Goal: Task Accomplishment & Management: Manage account settings

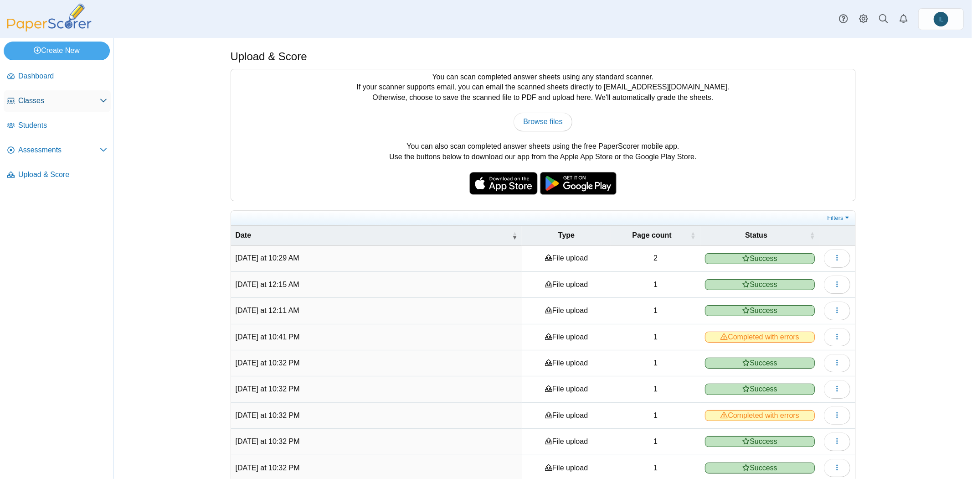
click at [38, 96] on span "Classes" at bounding box center [59, 101] width 82 height 10
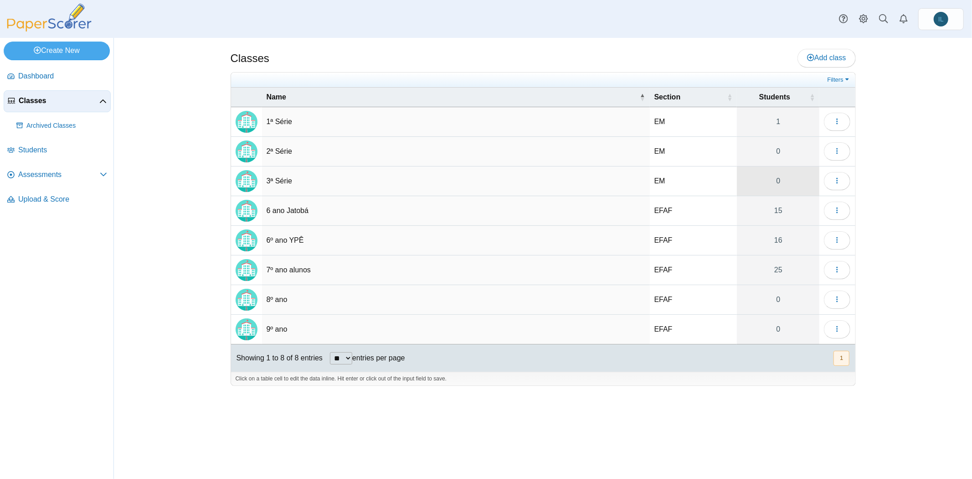
click at [782, 186] on link "0" at bounding box center [778, 180] width 82 height 29
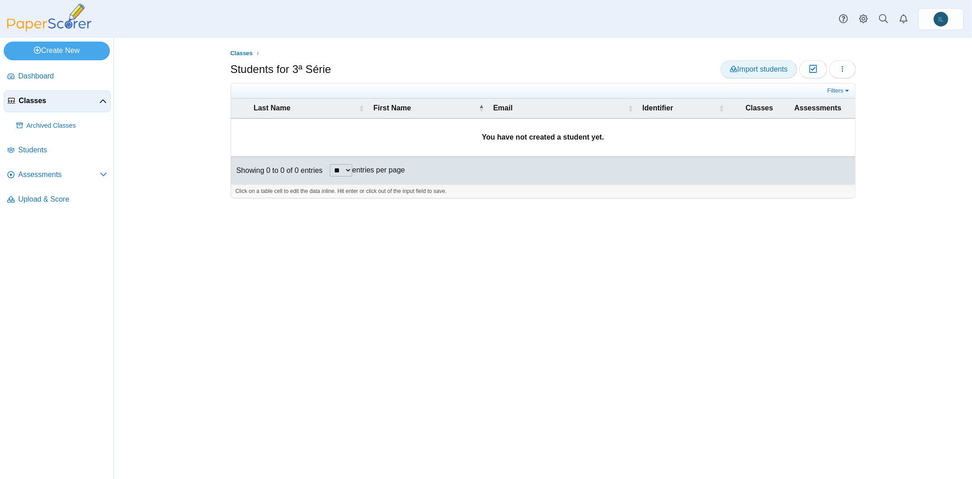
click at [787, 73] on link "Import students" at bounding box center [758, 69] width 77 height 18
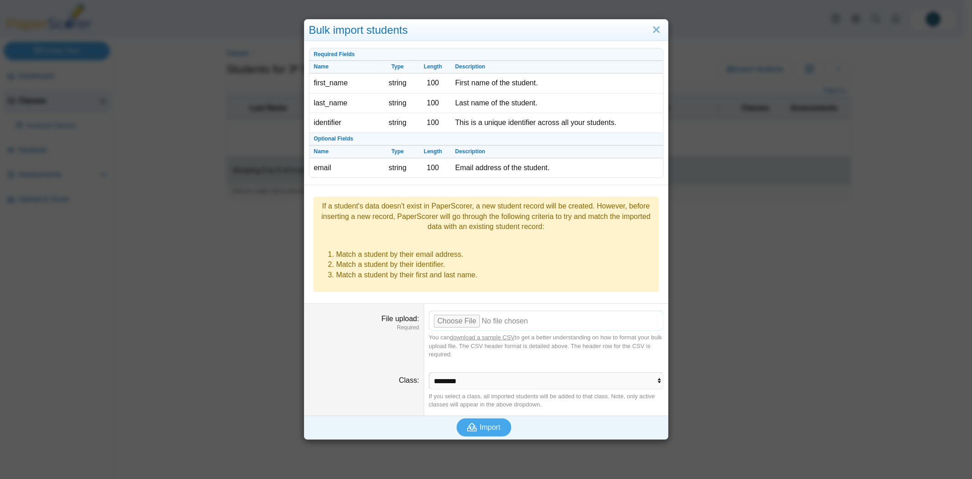
click at [458, 310] on input "File upload" at bounding box center [546, 320] width 235 height 20
type input "**********"
click at [474, 422] on icon "submit" at bounding box center [473, 427] width 13 height 10
click at [653, 25] on link "Close" at bounding box center [656, 29] width 14 height 15
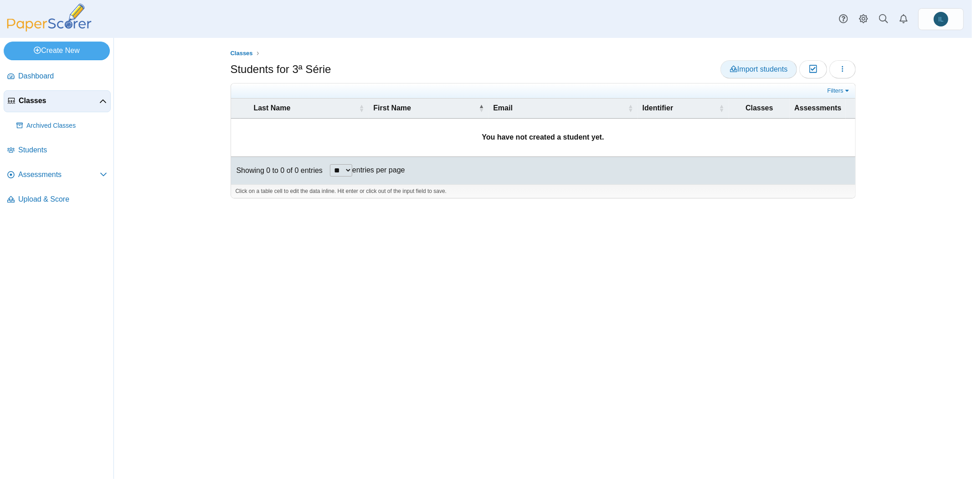
click at [750, 62] on link "Import students" at bounding box center [758, 69] width 77 height 18
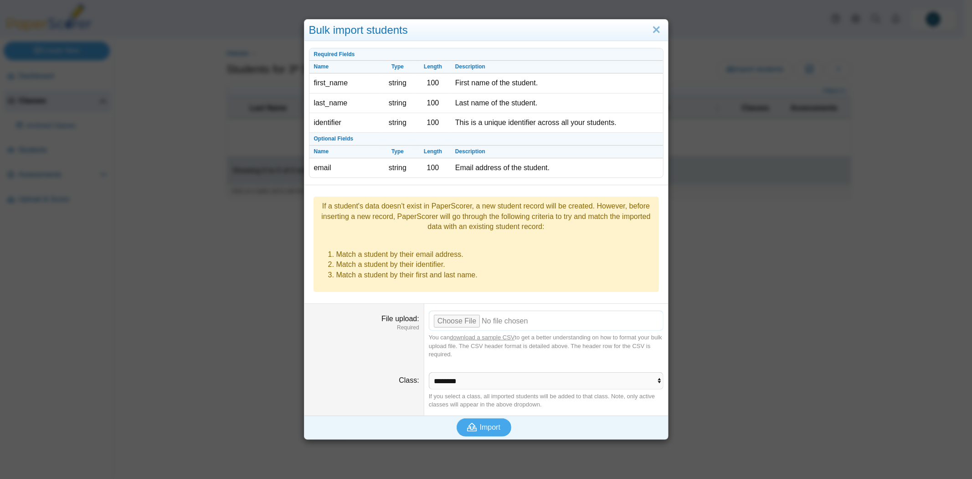
click at [461, 310] on input "File upload" at bounding box center [546, 320] width 235 height 20
click at [501, 418] on button "Import" at bounding box center [484, 427] width 55 height 18
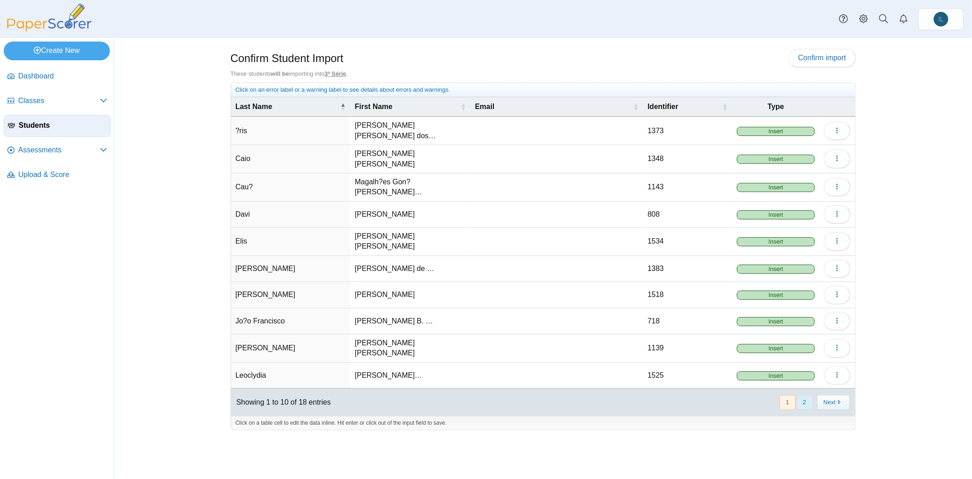
click at [809, 395] on button "2" at bounding box center [805, 402] width 16 height 15
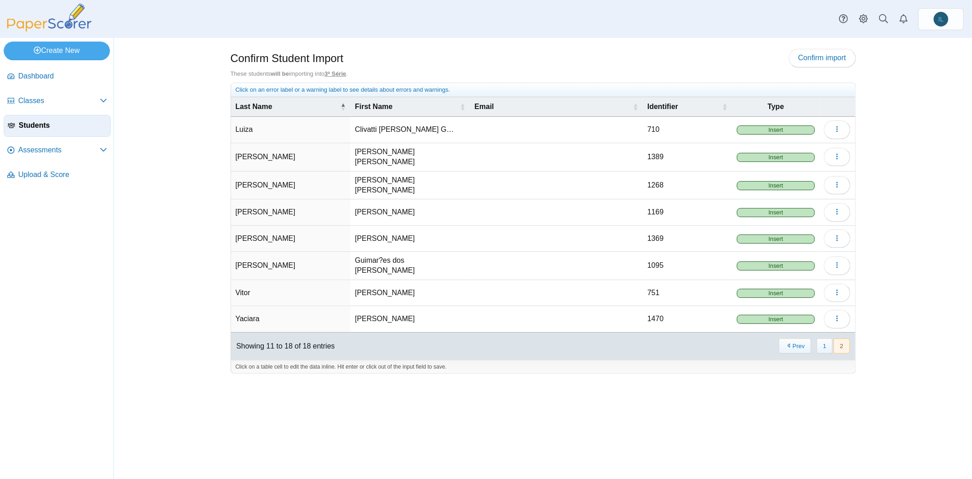
click at [310, 130] on td "Luiza" at bounding box center [290, 130] width 119 height 26
click at [485, 62] on div "Confirm Student Import Confirm import" at bounding box center [543, 59] width 625 height 21
click at [828, 338] on button "1" at bounding box center [825, 345] width 16 height 15
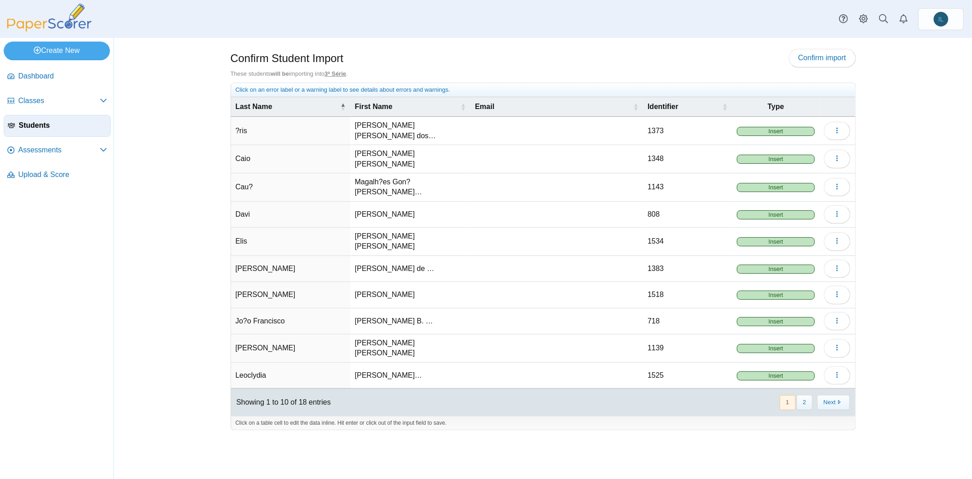
click at [271, 122] on td "?ris" at bounding box center [290, 131] width 119 height 28
click at [271, 122] on input "****" at bounding box center [291, 131] width 110 height 18
click at [241, 128] on td "?ris" at bounding box center [290, 131] width 119 height 28
click at [240, 129] on input "****" at bounding box center [291, 131] width 110 height 18
type input "****"
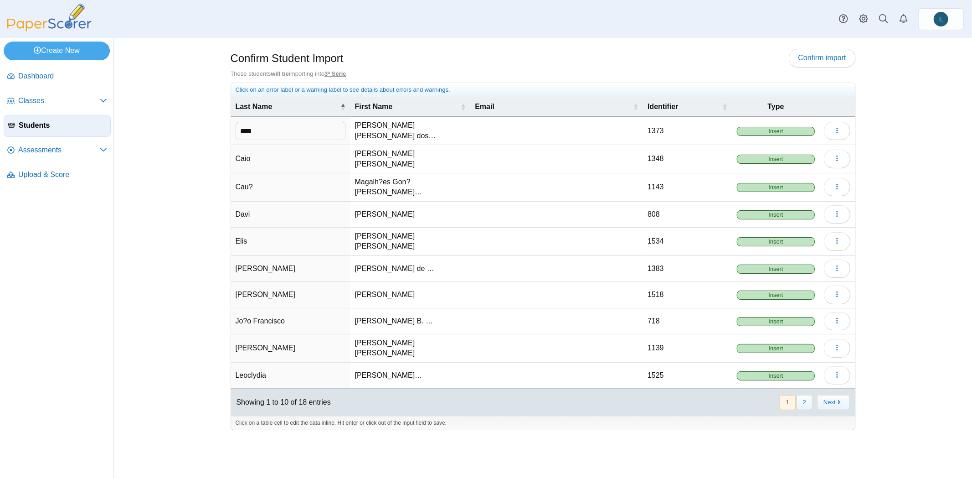
click at [166, 186] on div "Confirm Student Import Confirm import These students will be importing into 3ª …" at bounding box center [543, 258] width 858 height 441
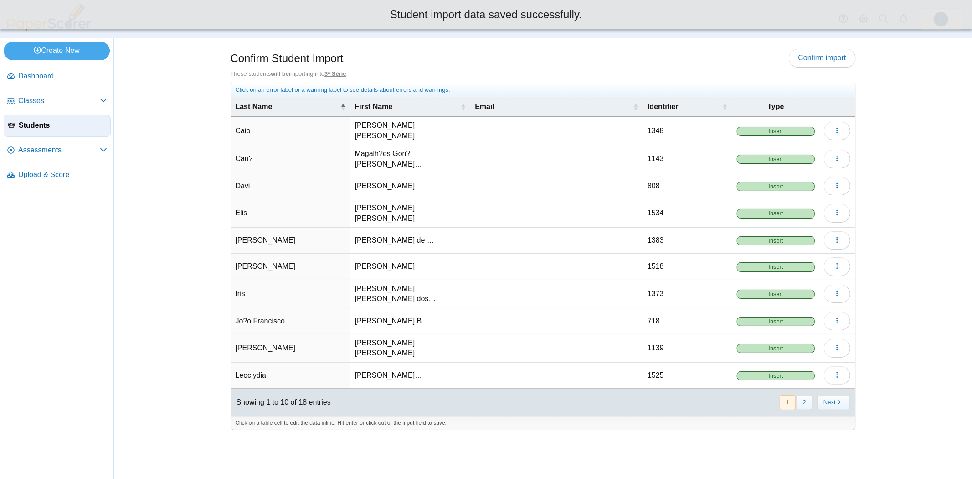
click at [270, 308] on td "Jo?o Francisco" at bounding box center [290, 321] width 119 height 26
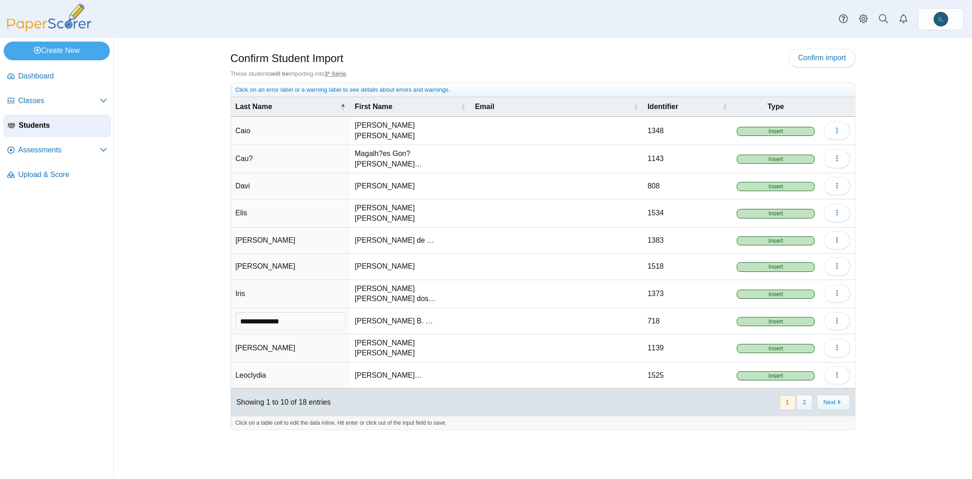
click at [249, 312] on input "**********" at bounding box center [291, 321] width 110 height 18
type input "**********"
click at [149, 252] on div "Confirm Student Import Confirm import These students will be importing into 3ª …" at bounding box center [543, 258] width 858 height 441
click at [283, 156] on td "Cau?" at bounding box center [290, 159] width 119 height 28
click at [283, 156] on input "****" at bounding box center [291, 159] width 110 height 18
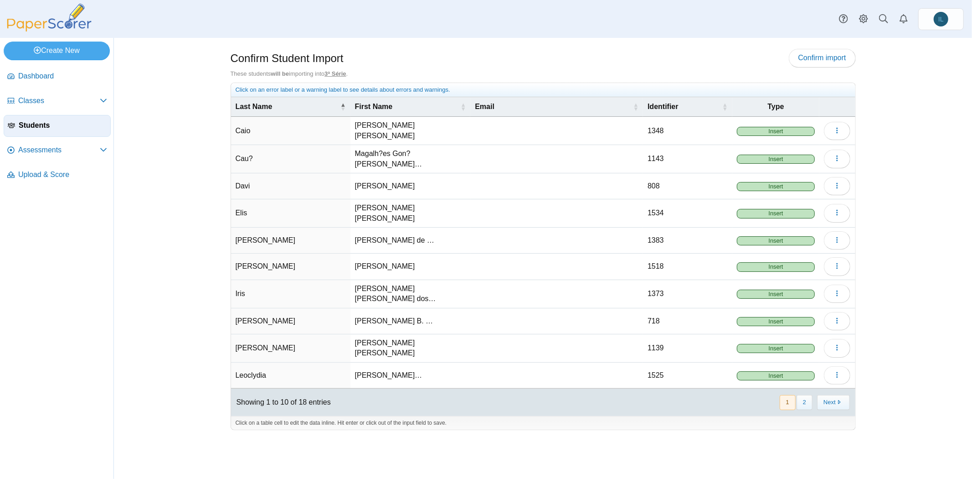
click at [283, 156] on td "Cau?" at bounding box center [290, 159] width 119 height 28
type input "****"
click at [390, 154] on span "Magalh?es Gon?alves…" at bounding box center [388, 158] width 67 height 18
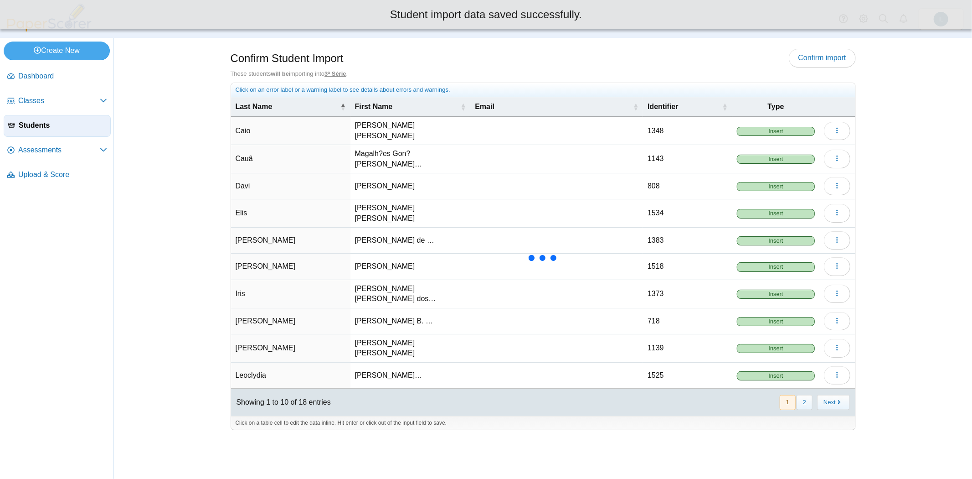
click at [381, 149] on span "Magalh?es Gon?alves…" at bounding box center [388, 158] width 67 height 18
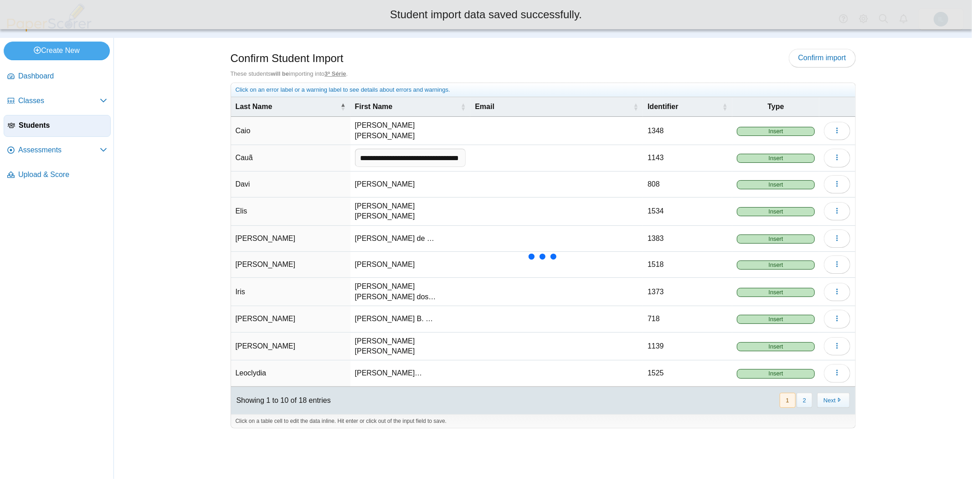
scroll to position [0, 21]
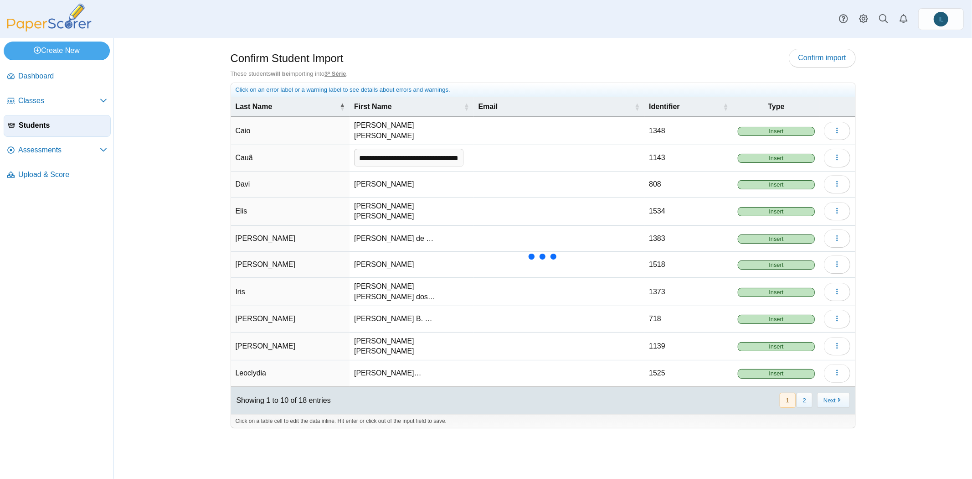
click at [391, 155] on input "**********" at bounding box center [409, 158] width 110 height 18
click at [365, 153] on input "**********" at bounding box center [409, 158] width 110 height 18
click at [370, 152] on input "**********" at bounding box center [409, 158] width 110 height 18
click at [367, 151] on input "**********" at bounding box center [409, 158] width 110 height 18
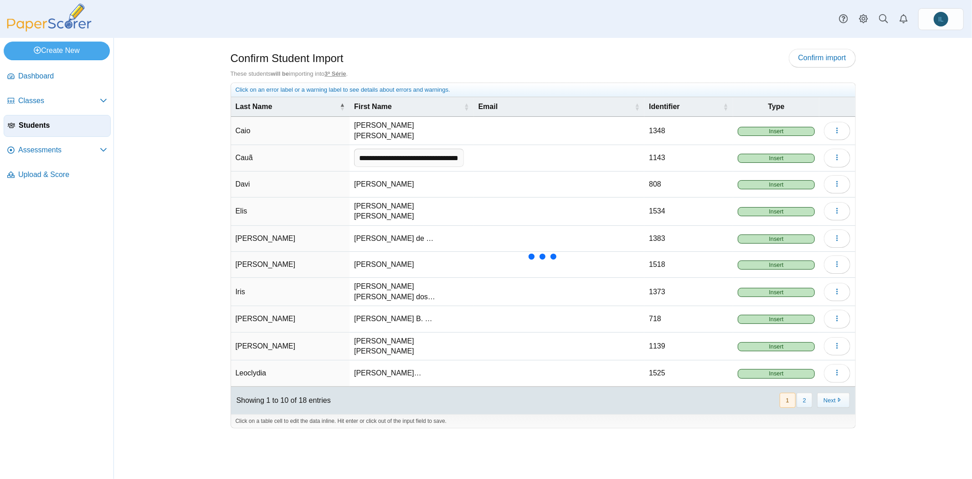
type input "**********"
click at [464, 65] on div "Confirm Student Import Confirm import" at bounding box center [543, 59] width 625 height 21
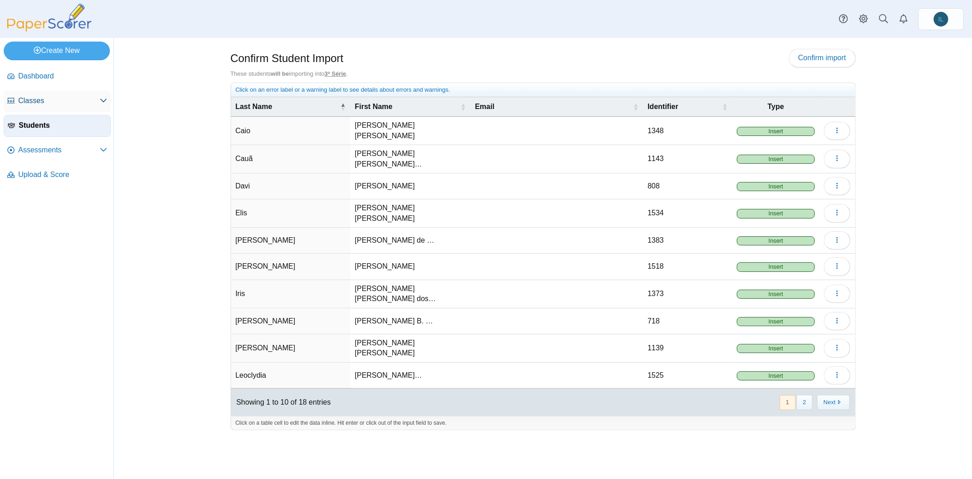
click at [39, 97] on span "Classes" at bounding box center [59, 101] width 82 height 10
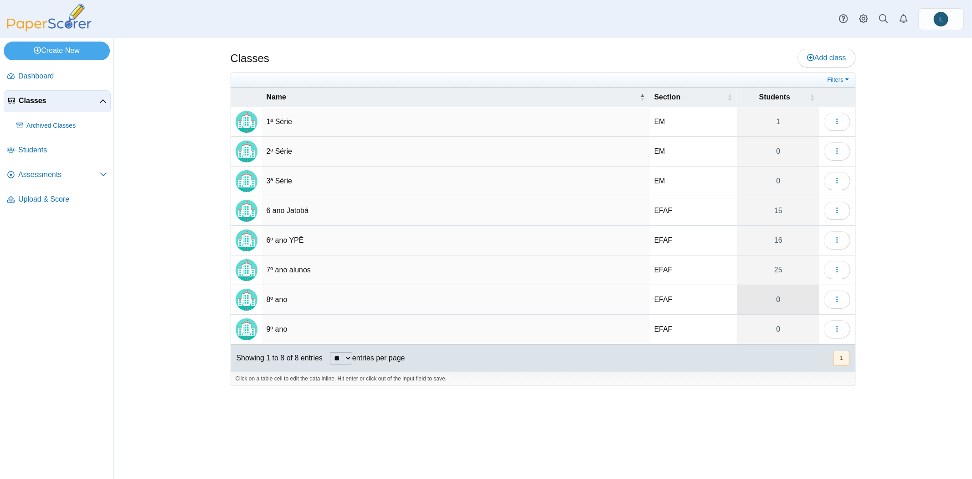
click at [783, 298] on link "0" at bounding box center [778, 299] width 82 height 29
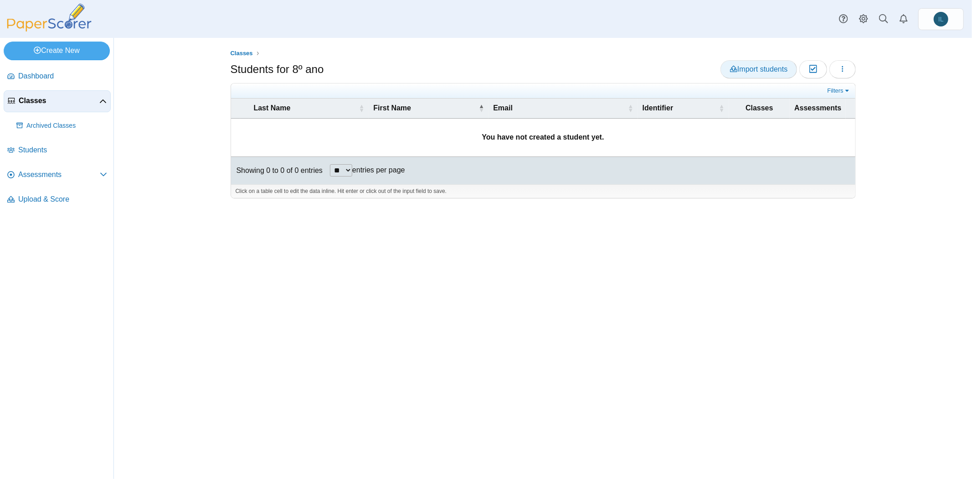
click at [750, 66] on span "Import students" at bounding box center [758, 69] width 57 height 8
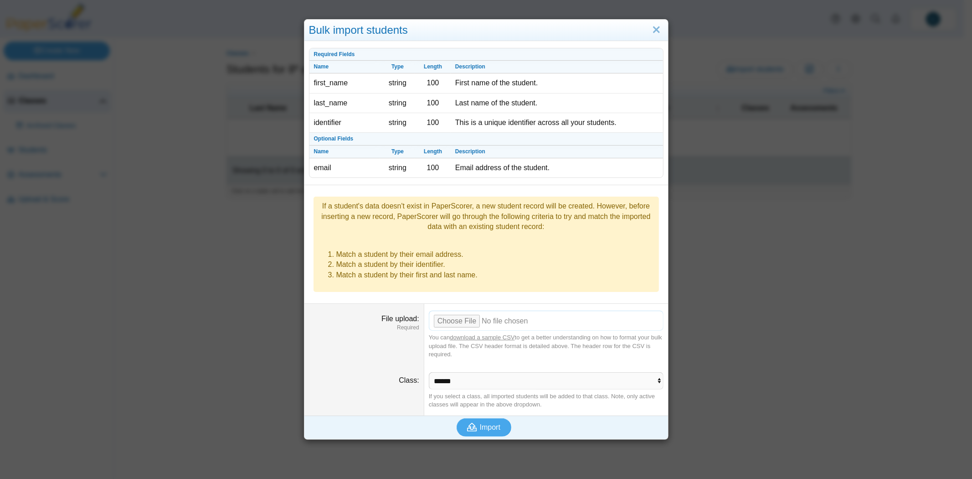
click at [452, 310] on input "File upload" at bounding box center [546, 320] width 235 height 20
type input "**********"
click at [480, 423] on span "Import" at bounding box center [490, 427] width 21 height 8
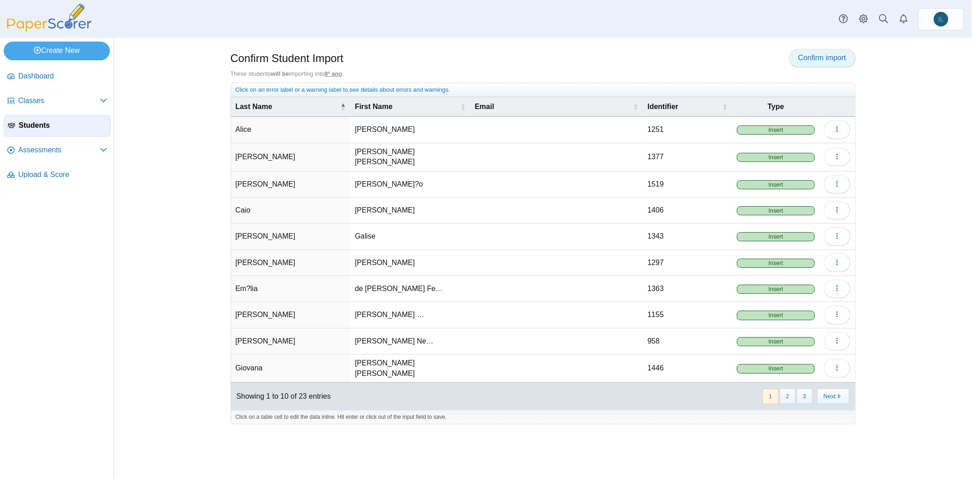
click at [803, 54] on span "Confirm import" at bounding box center [822, 58] width 48 height 8
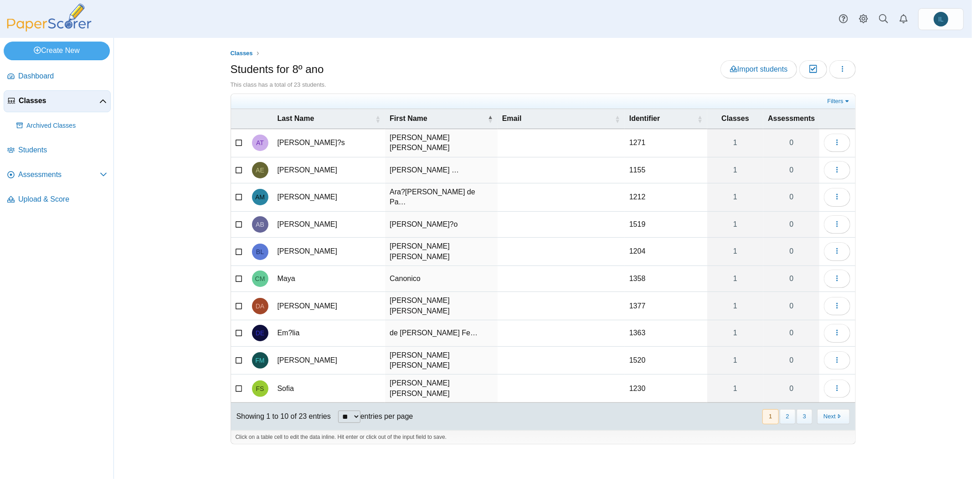
click at [313, 139] on td "[PERSON_NAME]?s" at bounding box center [329, 143] width 113 height 28
click at [298, 139] on input "*****" at bounding box center [329, 143] width 103 height 18
type input "*****"
click at [509, 430] on div "Click on a table cell to edit the data inline. Hit enter or click out of the in…" at bounding box center [543, 437] width 624 height 14
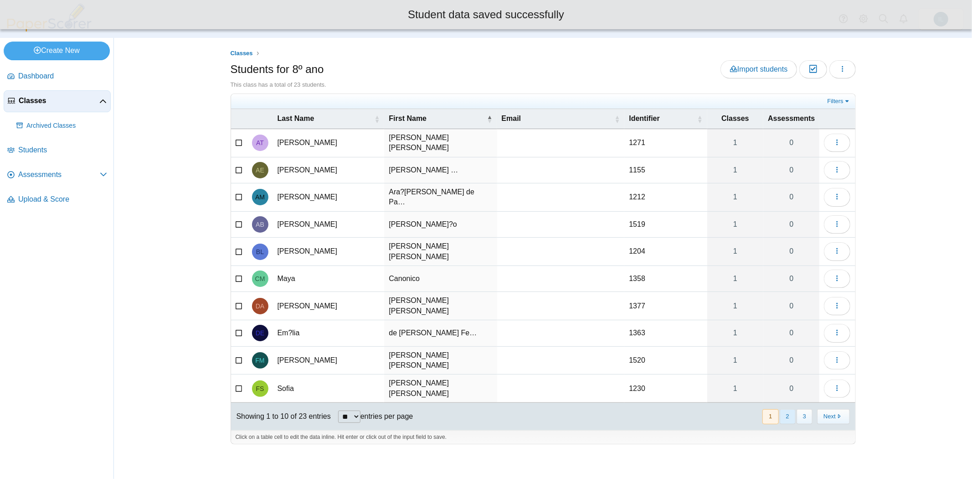
click at [787, 409] on button "2" at bounding box center [788, 416] width 16 height 15
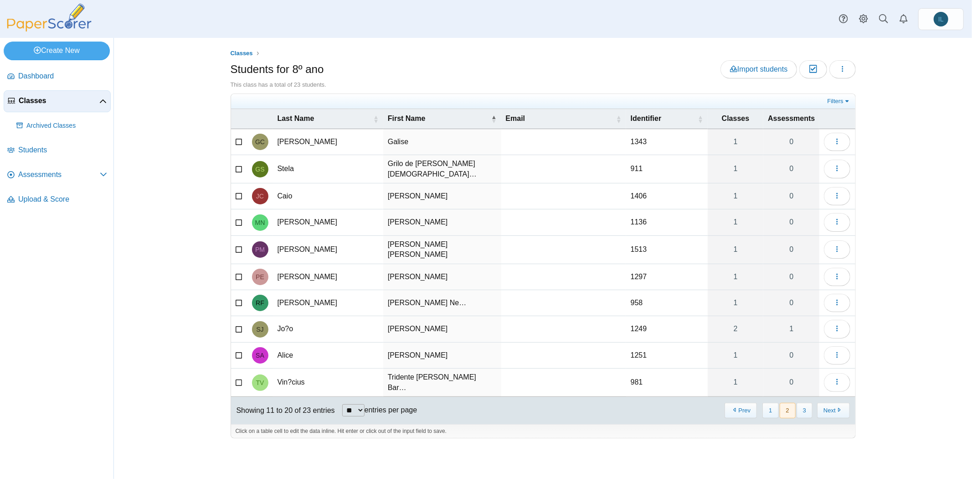
click at [292, 319] on td "Jo?o" at bounding box center [328, 329] width 110 height 26
click at [293, 321] on input "****" at bounding box center [328, 329] width 101 height 18
type input "****"
click at [468, 445] on div "Classes Students for 8º ano Import students Moderation 0 Loading… 1" at bounding box center [543, 258] width 684 height 441
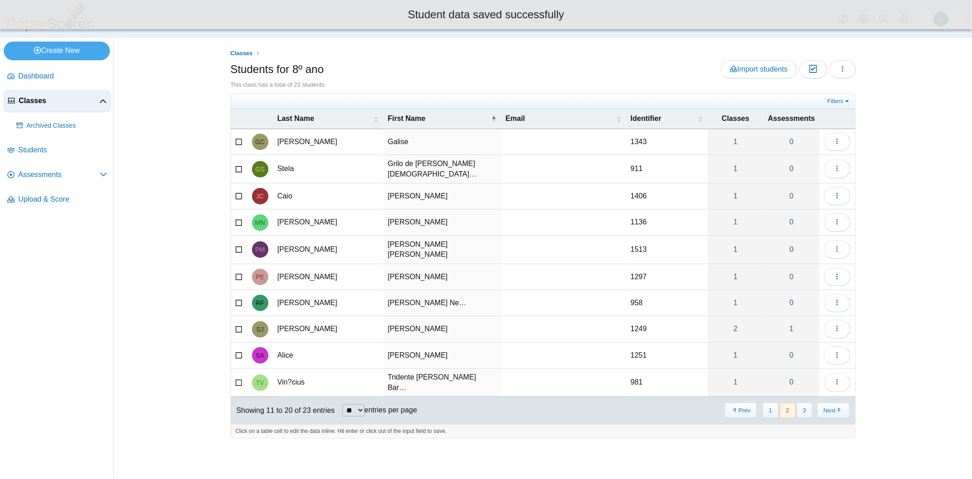
click at [293, 369] on td "Vin?cius" at bounding box center [328, 382] width 110 height 28
click at [295, 373] on input "********" at bounding box center [328, 382] width 101 height 18
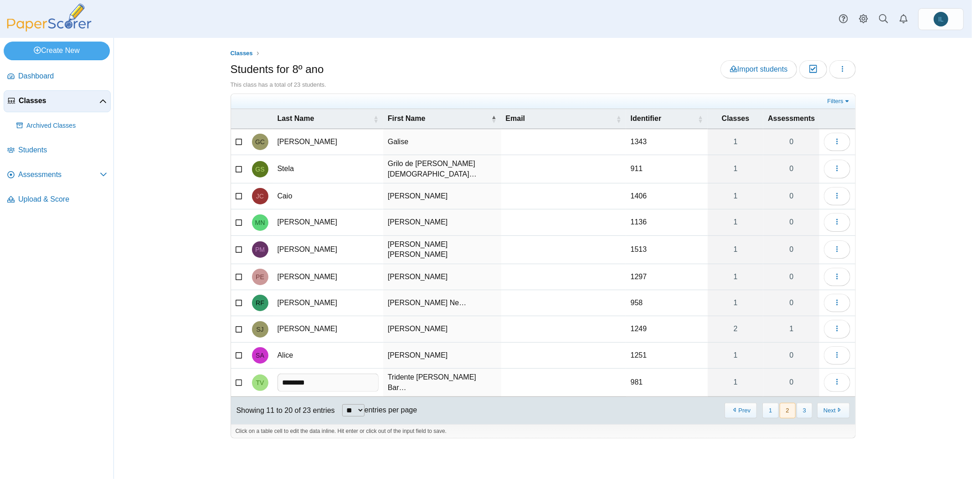
type input "********"
click at [506, 438] on div "Classes Students for 8º ano Import students Moderation 0 Loading… 1" at bounding box center [543, 258] width 684 height 441
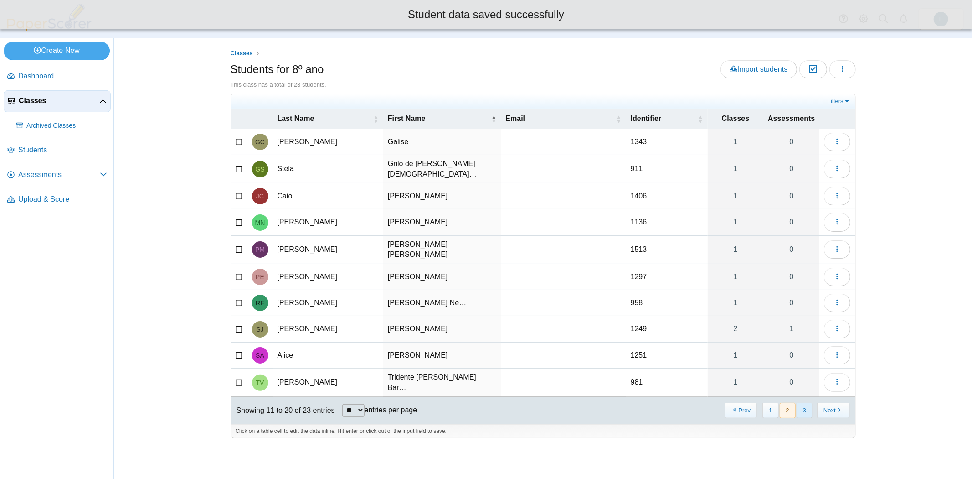
click at [804, 402] on button "3" at bounding box center [805, 409] width 16 height 15
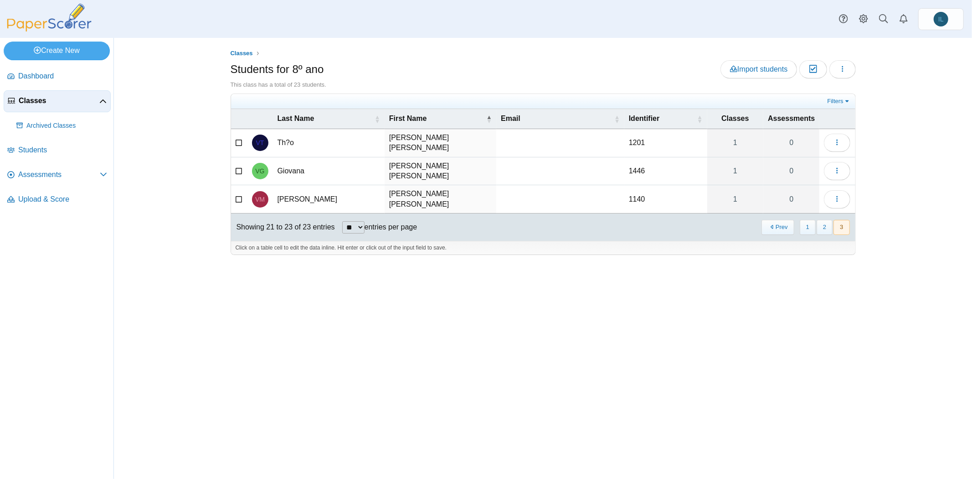
click at [303, 145] on td "Th?o" at bounding box center [329, 143] width 112 height 28
click at [293, 142] on input "****" at bounding box center [329, 143] width 103 height 18
type input "****"
click at [468, 313] on div "Classes Students for 8º ano Import students Moderation 0 Loading… 1" at bounding box center [543, 258] width 684 height 441
click at [784, 220] on button "Prev" at bounding box center [778, 227] width 32 height 15
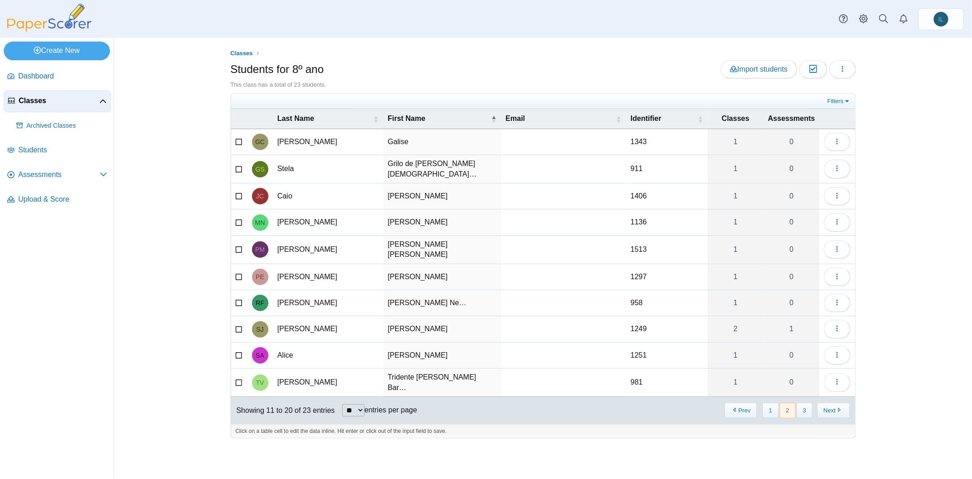
click at [726, 397] on div "« Prev 1 2 3 Next »" at bounding box center [786, 410] width 137 height 26
click at [730, 402] on button "Prev" at bounding box center [741, 409] width 32 height 15
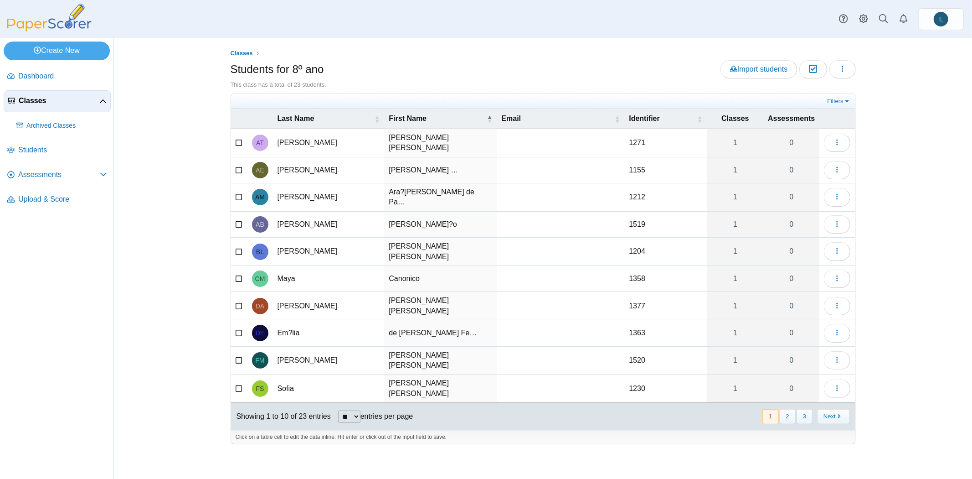
click at [41, 99] on span "Classes" at bounding box center [59, 101] width 81 height 10
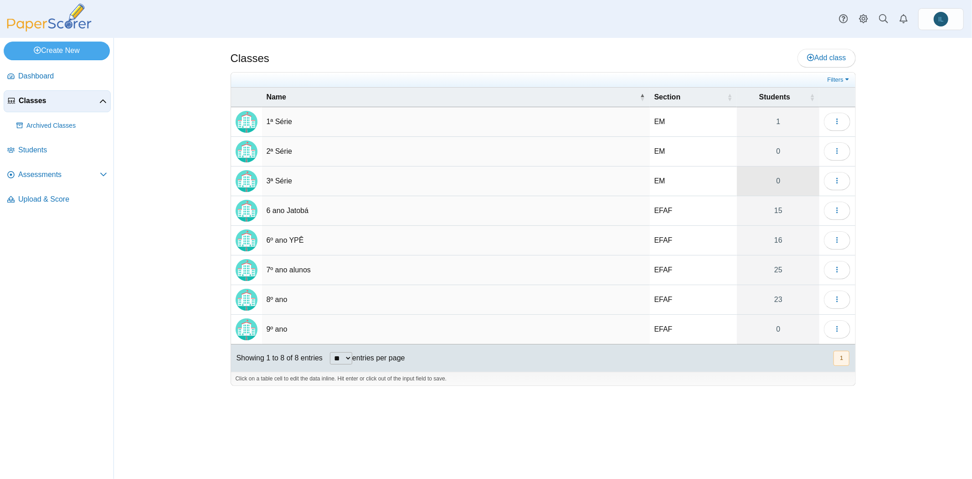
click at [781, 179] on link "0" at bounding box center [778, 180] width 82 height 29
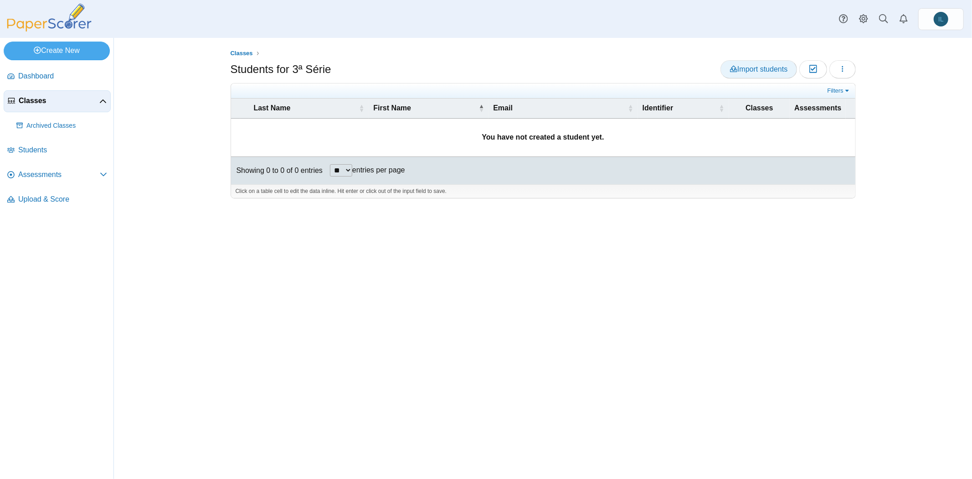
click at [752, 69] on span "Import students" at bounding box center [758, 69] width 57 height 8
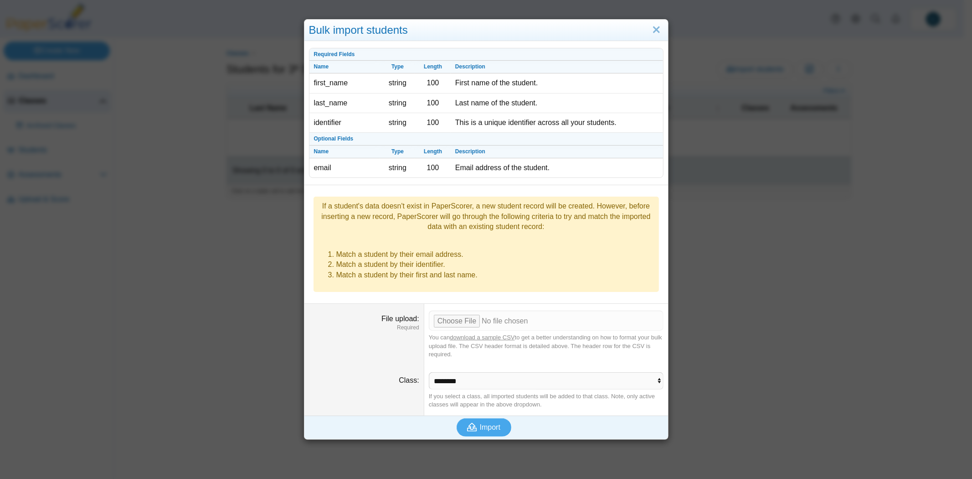
click at [454, 304] on dd "You can download a sample CSV to get a better understanding on how to format yo…" at bounding box center [546, 335] width 244 height 62
click at [446, 310] on input "File upload" at bounding box center [546, 320] width 235 height 20
type input "**********"
click at [490, 423] on span "Import" at bounding box center [490, 427] width 21 height 8
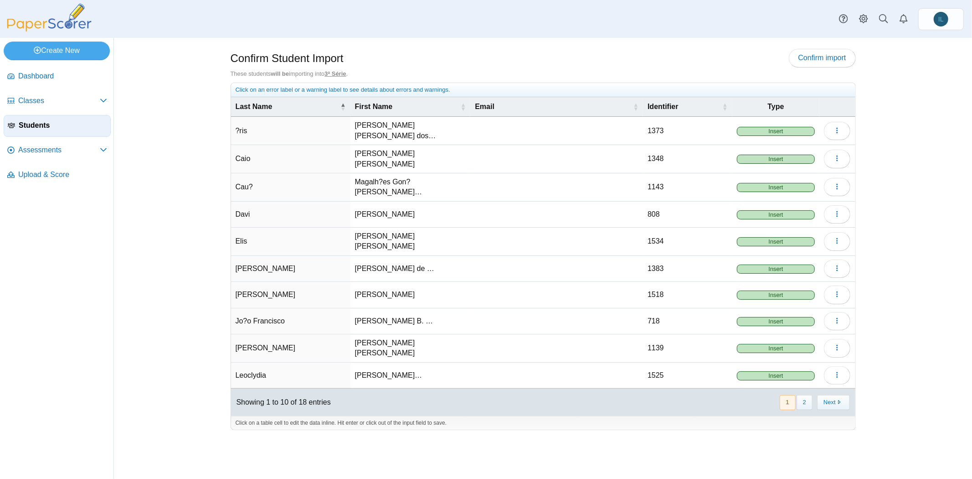
click at [254, 130] on td "?ris" at bounding box center [290, 131] width 119 height 28
click at [244, 130] on input "****" at bounding box center [291, 131] width 110 height 18
type input "****"
click at [247, 308] on td "Jo?o Francisco" at bounding box center [290, 321] width 119 height 26
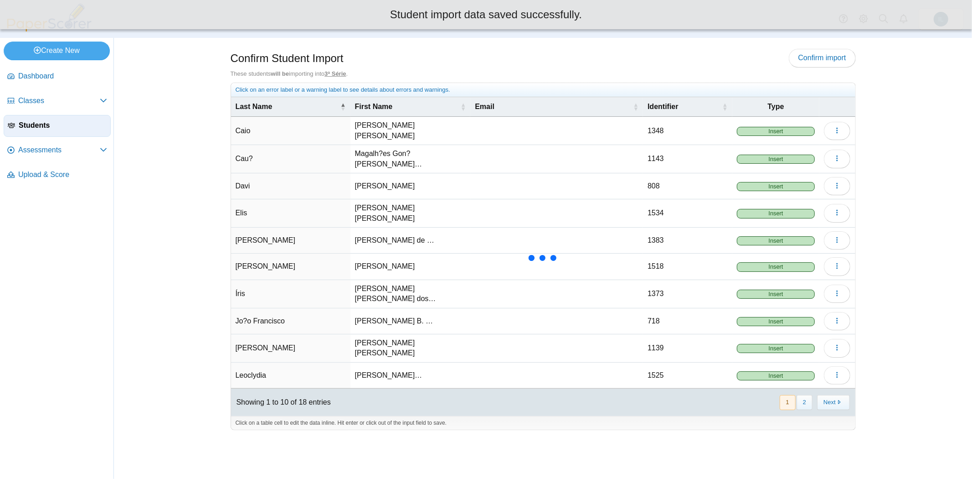
click at [247, 308] on td "Jo?o Francisco" at bounding box center [290, 321] width 119 height 26
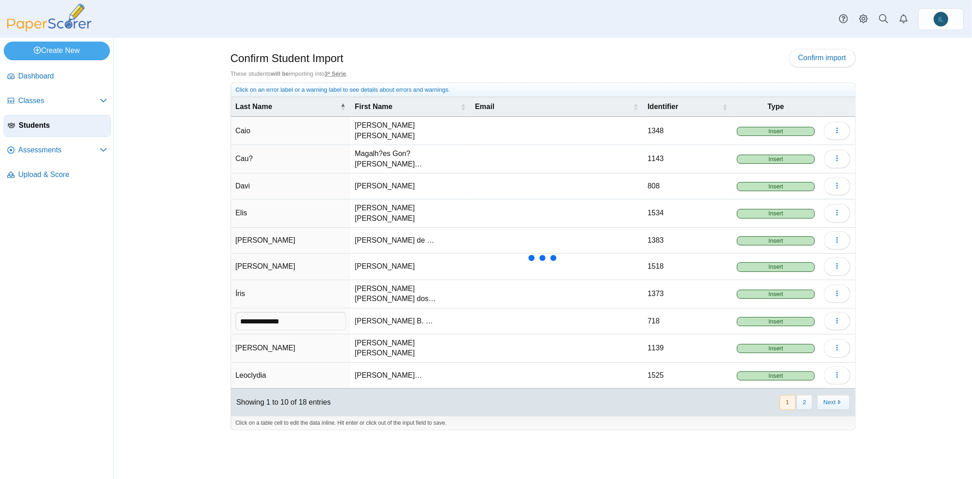
click at [253, 312] on input "**********" at bounding box center [291, 321] width 110 height 18
click at [248, 312] on input "**********" at bounding box center [291, 321] width 110 height 18
type input "**********"
click at [281, 160] on td "Cau?" at bounding box center [290, 159] width 119 height 28
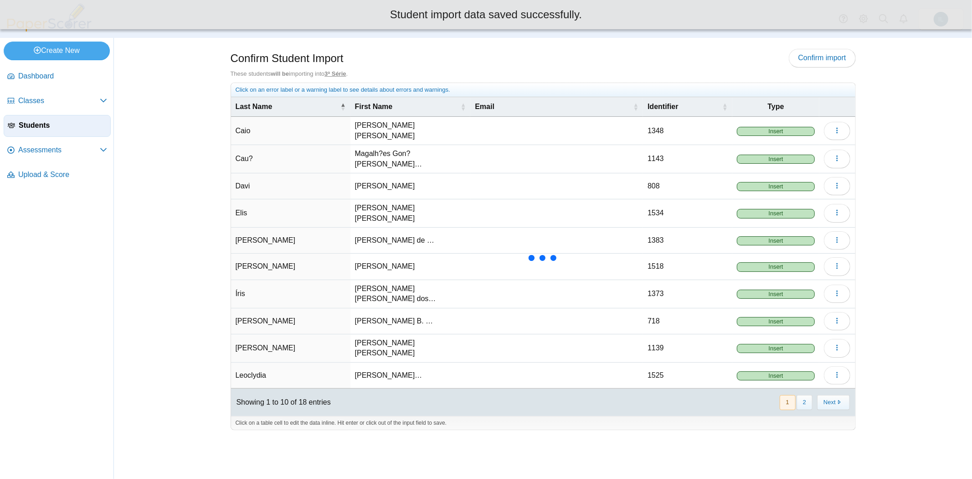
click at [276, 153] on td "Cau?" at bounding box center [290, 159] width 119 height 28
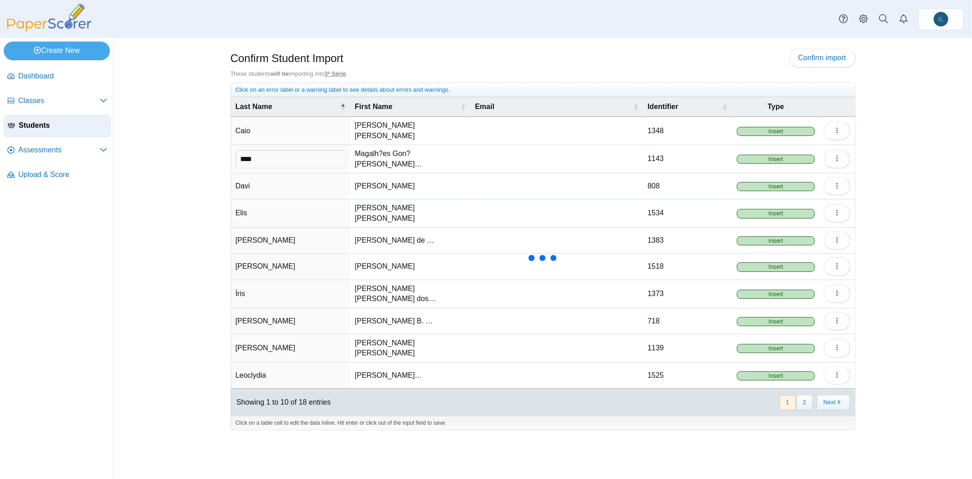
type input "****"
click at [705, 451] on div "Confirm Student Import Confirm import These students will be importing into 3ª …" at bounding box center [543, 258] width 684 height 441
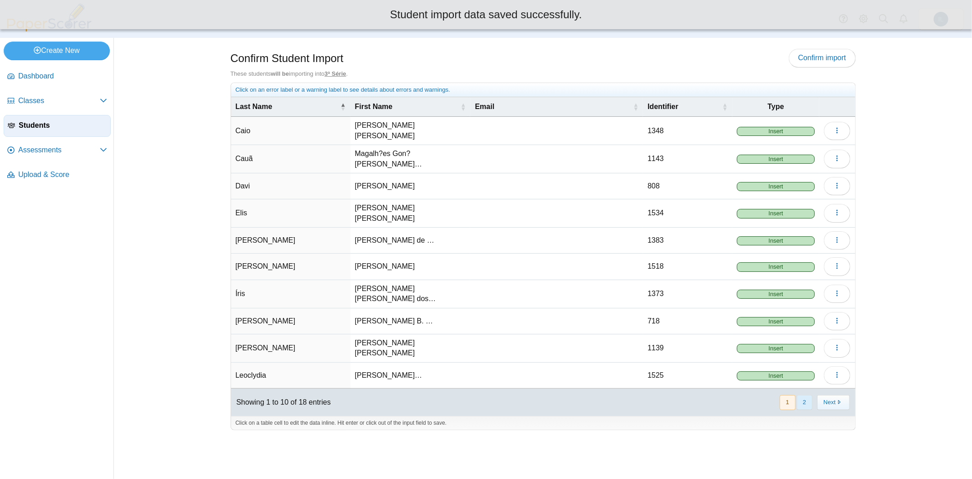
click at [805, 395] on button "2" at bounding box center [805, 402] width 16 height 15
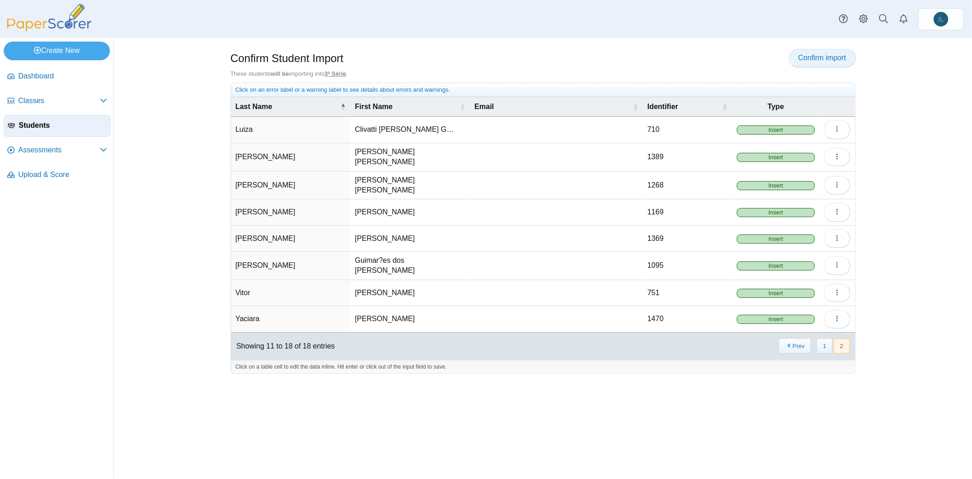
click at [814, 54] on span "Confirm import" at bounding box center [822, 58] width 48 height 8
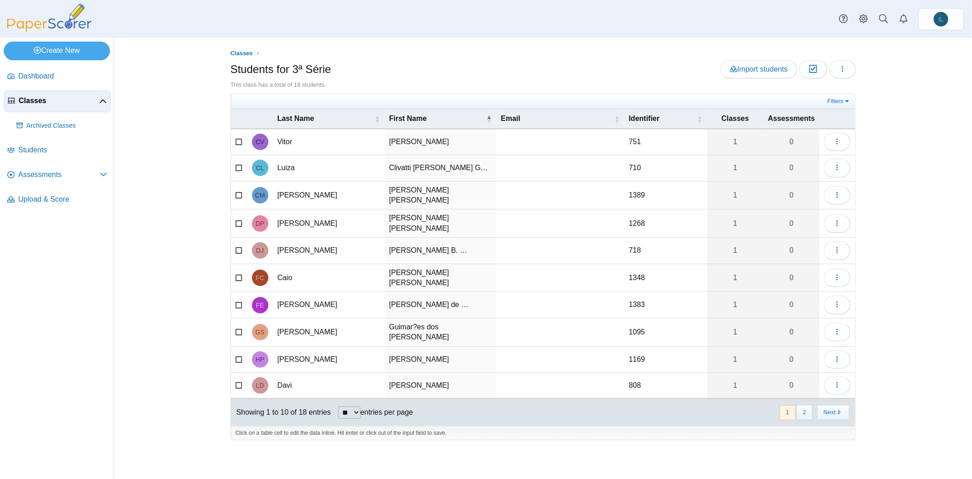
click at [41, 99] on span "Classes" at bounding box center [59, 101] width 81 height 10
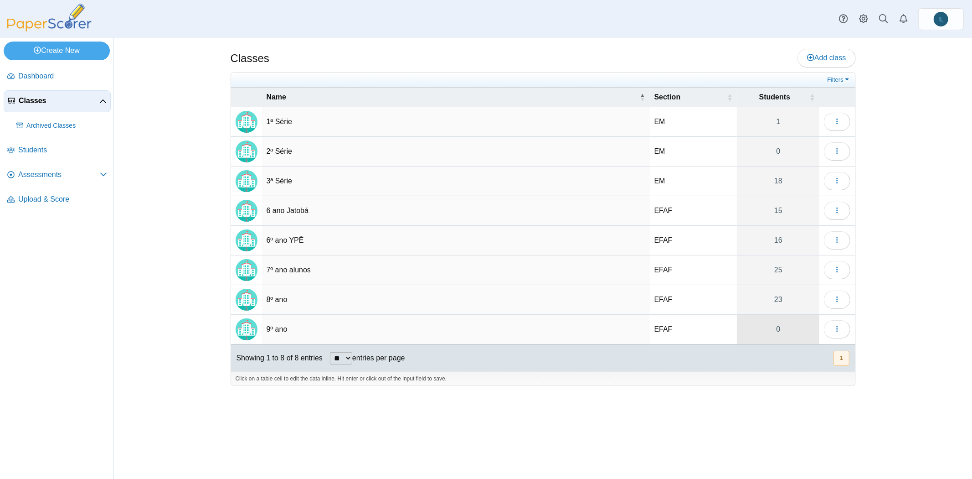
click at [777, 329] on link "0" at bounding box center [778, 328] width 82 height 29
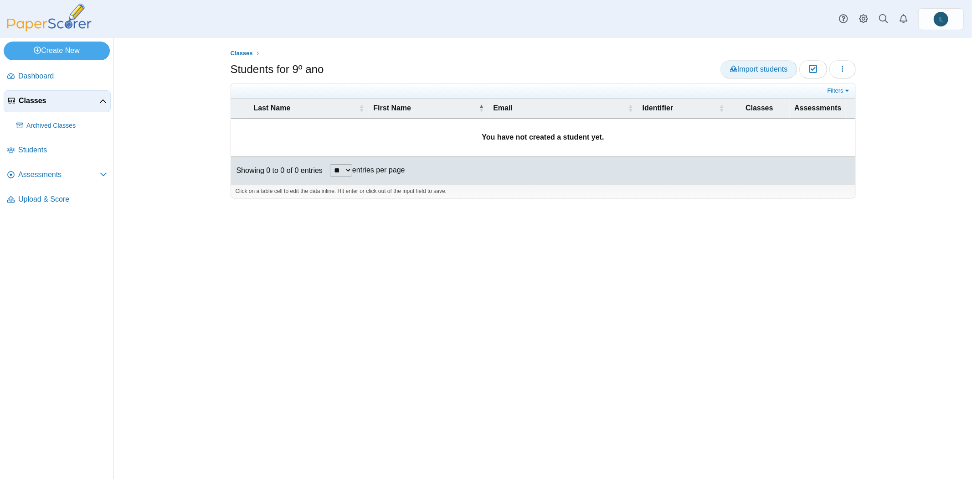
click at [749, 69] on span "Import students" at bounding box center [758, 69] width 57 height 8
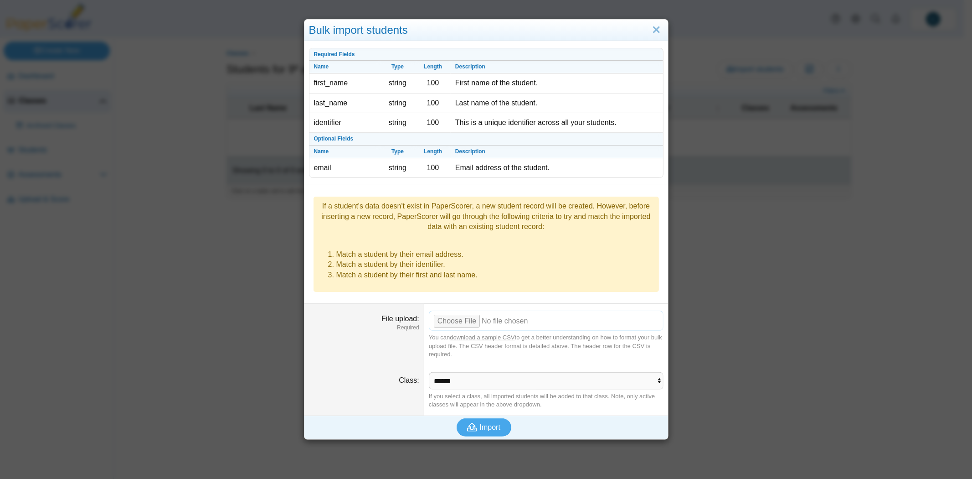
click at [458, 310] on input "File upload" at bounding box center [546, 320] width 235 height 20
type input "**********"
click at [480, 418] on button "Import" at bounding box center [484, 427] width 55 height 18
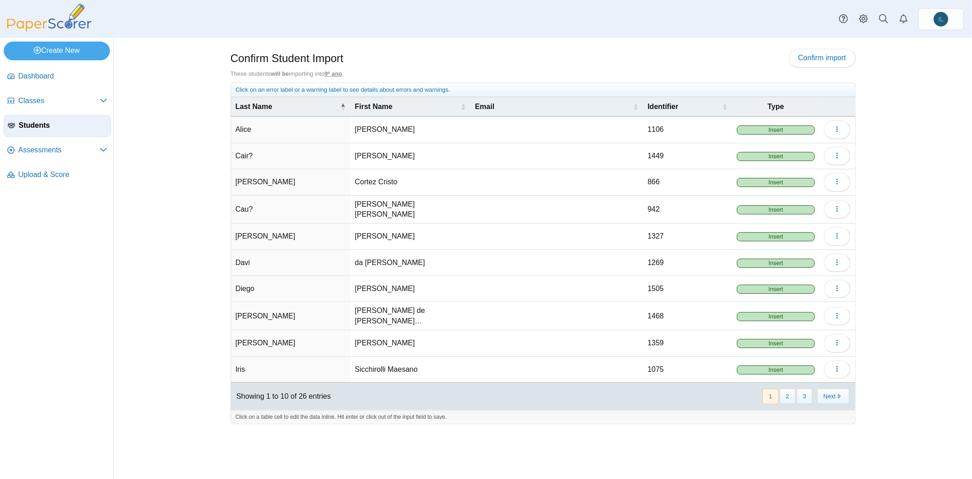
click at [255, 149] on td "Cair?" at bounding box center [290, 156] width 119 height 26
type input "*****"
click at [279, 197] on td "Cau?" at bounding box center [290, 210] width 119 height 28
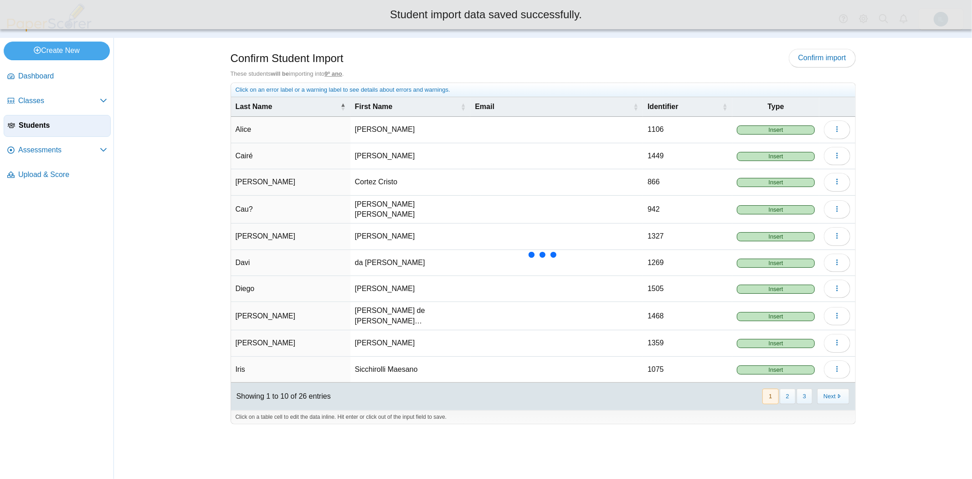
click at [274, 201] on td "Cau?" at bounding box center [290, 210] width 119 height 28
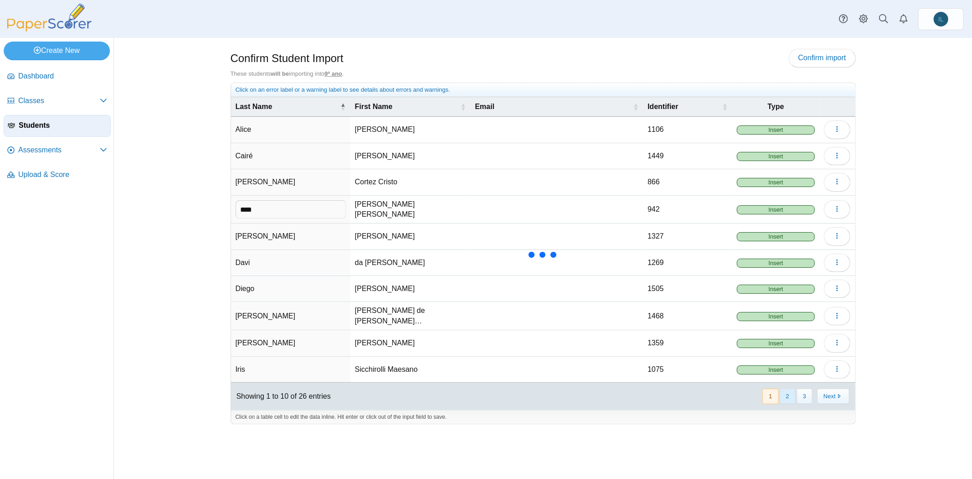
type input "****"
click at [787, 388] on button "2" at bounding box center [788, 395] width 16 height 15
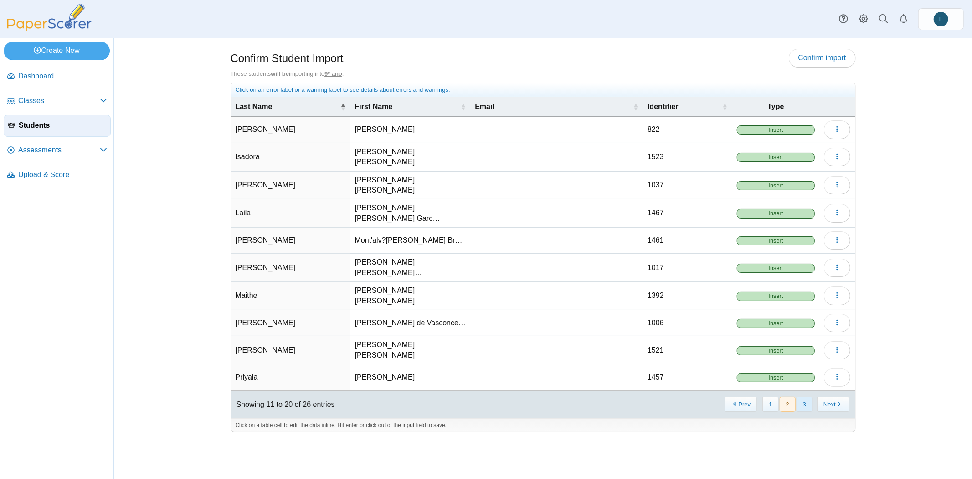
click at [804, 396] on button "3" at bounding box center [805, 403] width 16 height 15
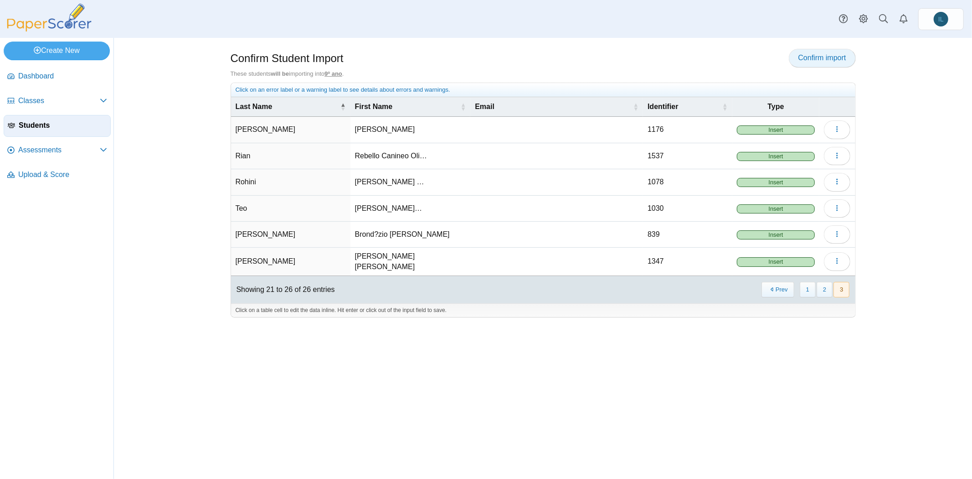
click at [801, 49] on link "Confirm import" at bounding box center [822, 58] width 67 height 18
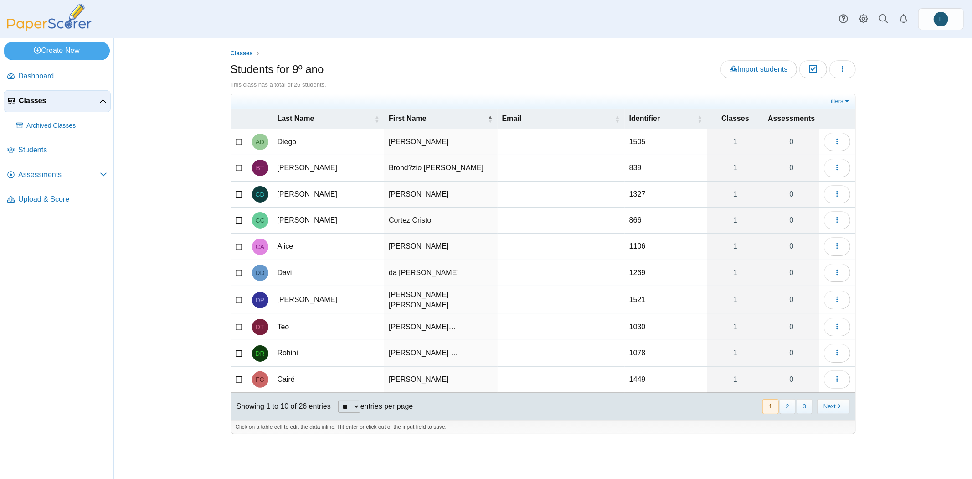
click at [30, 101] on span "Classes" at bounding box center [59, 101] width 81 height 10
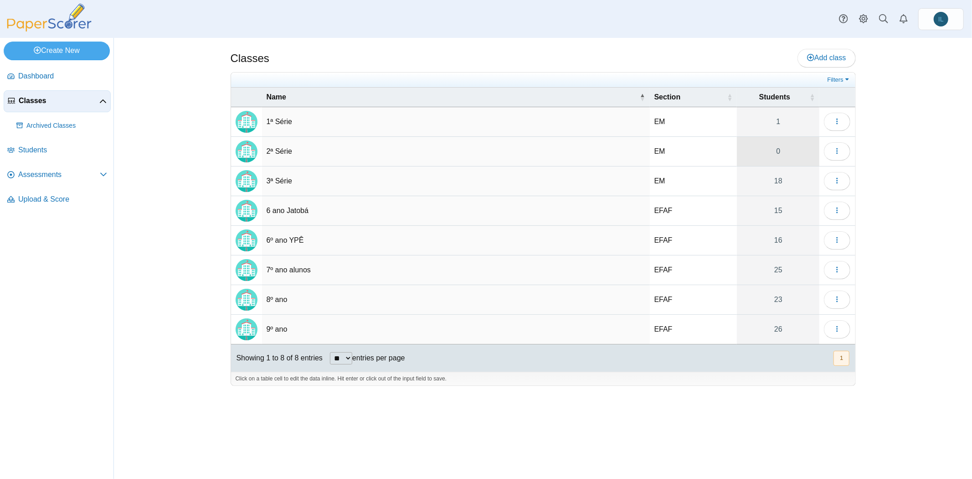
click at [779, 153] on link "0" at bounding box center [778, 151] width 82 height 29
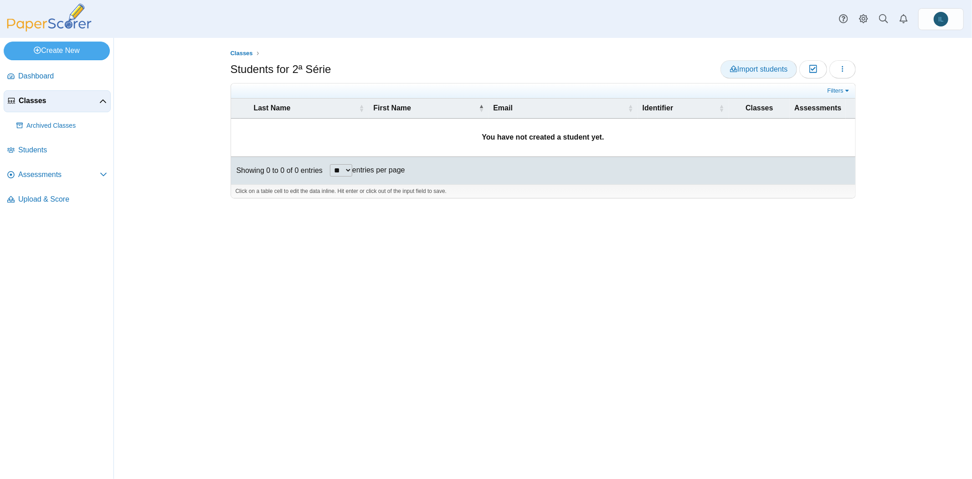
click at [774, 72] on span "Import students" at bounding box center [758, 69] width 57 height 8
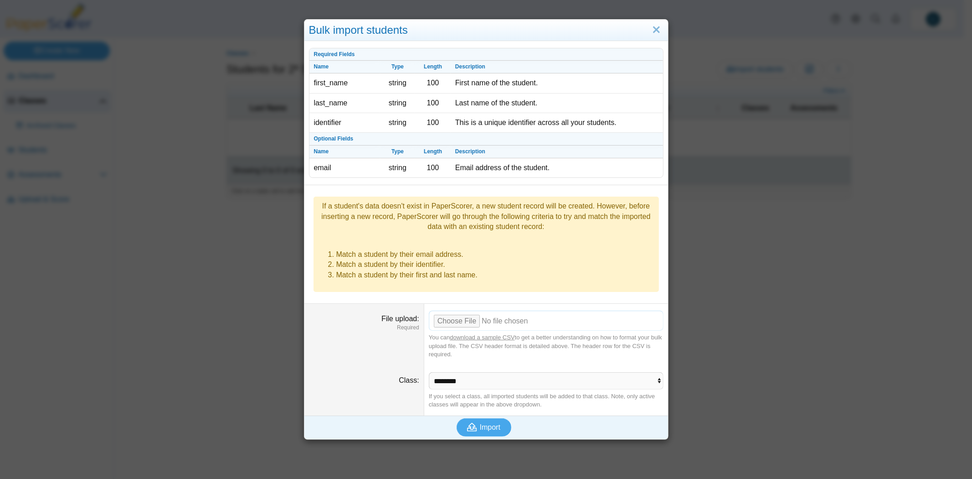
click at [448, 310] on input "File upload" at bounding box center [546, 320] width 235 height 20
type input "**********"
click at [429, 310] on input "File upload" at bounding box center [546, 320] width 235 height 20
click at [491, 418] on button "Import" at bounding box center [484, 427] width 55 height 18
click at [453, 310] on input "File upload" at bounding box center [546, 320] width 235 height 20
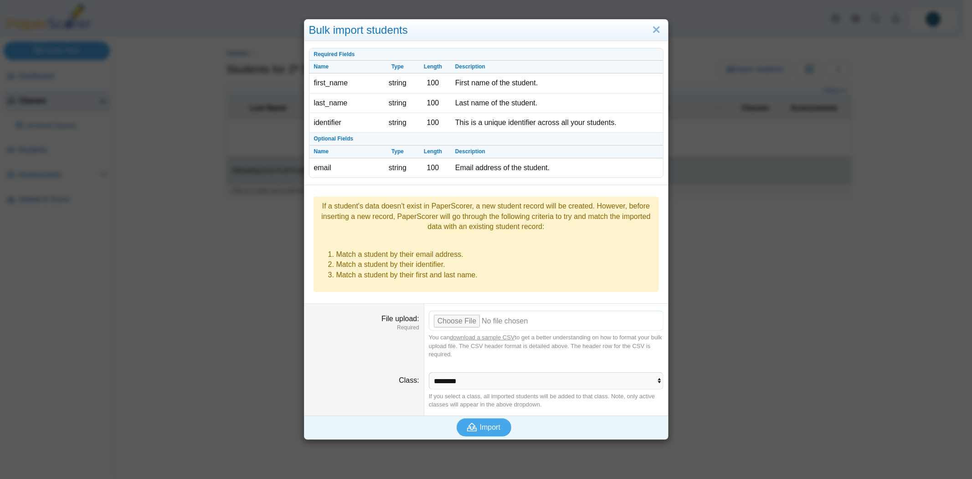
type input "**********"
click at [479, 418] on button "Import" at bounding box center [484, 427] width 55 height 18
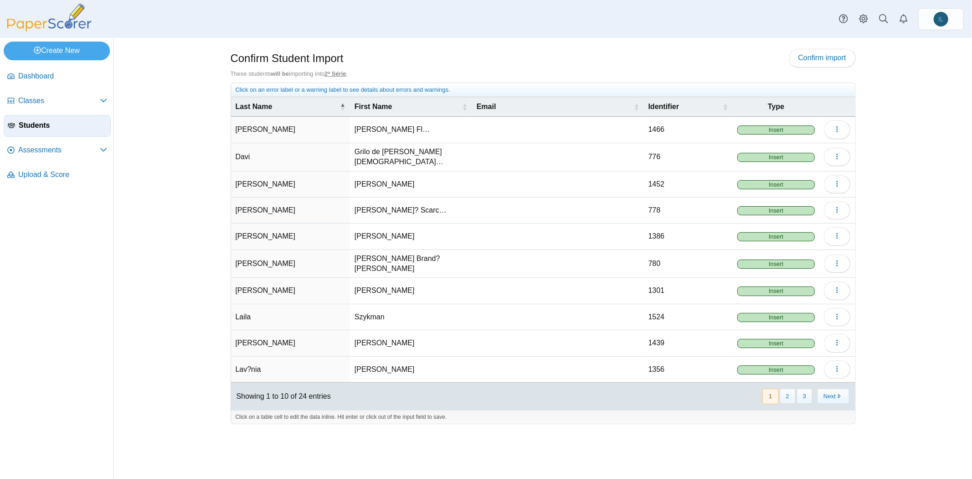
click at [254, 356] on td "Lav?nia" at bounding box center [290, 369] width 119 height 26
click at [254, 360] on input "*******" at bounding box center [291, 369] width 110 height 18
type input "*******"
click at [182, 323] on div "Confirm Student Import Confirm import These students will be importing into 2ª …" at bounding box center [543, 258] width 858 height 441
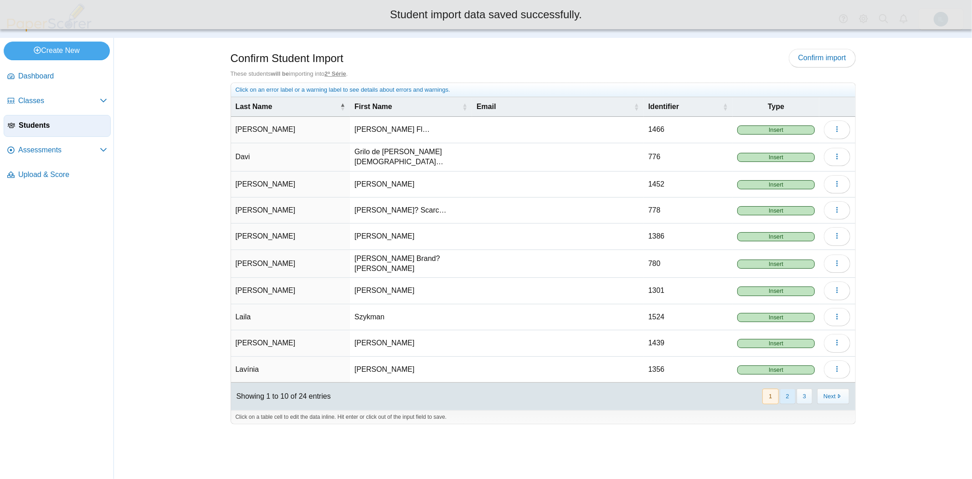
click at [789, 388] on button "2" at bounding box center [788, 395] width 16 height 15
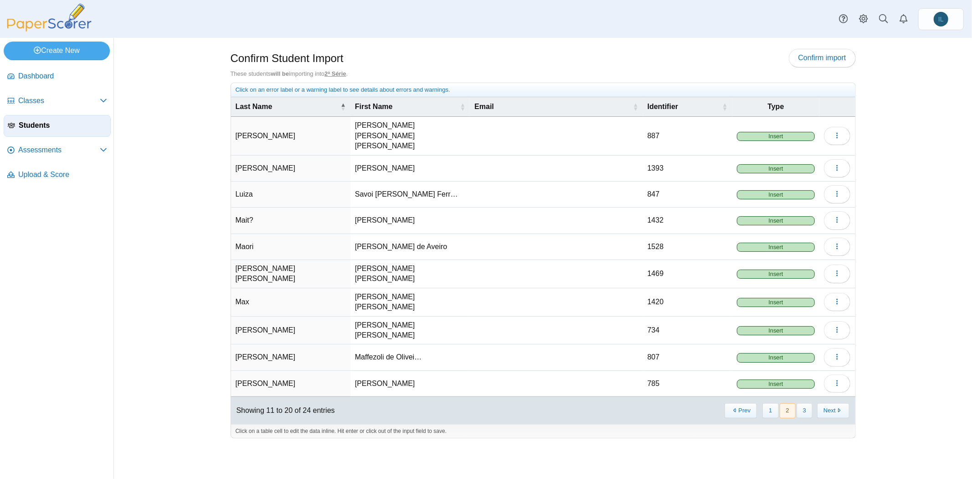
click at [267, 207] on td "Mait?" at bounding box center [290, 220] width 119 height 26
type input "*****"
click at [803, 403] on button "3" at bounding box center [805, 410] width 16 height 15
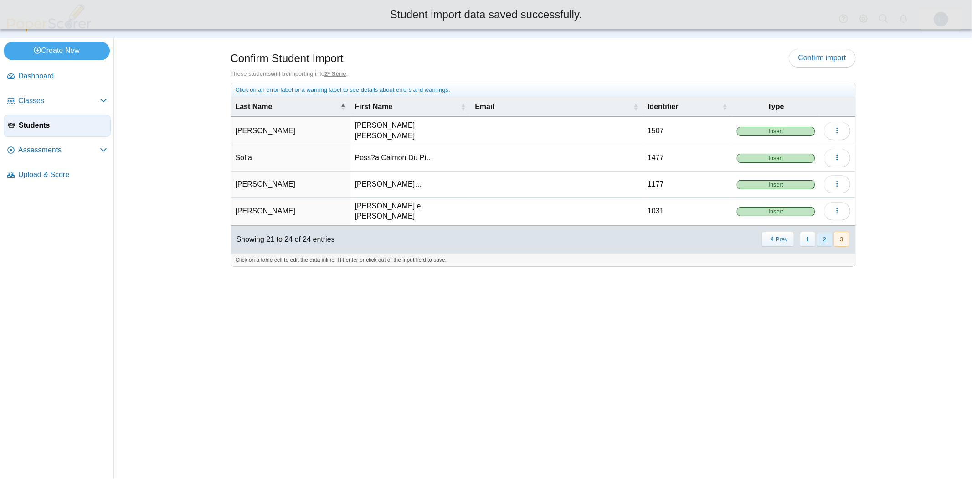
click at [826, 232] on button "2" at bounding box center [825, 239] width 16 height 15
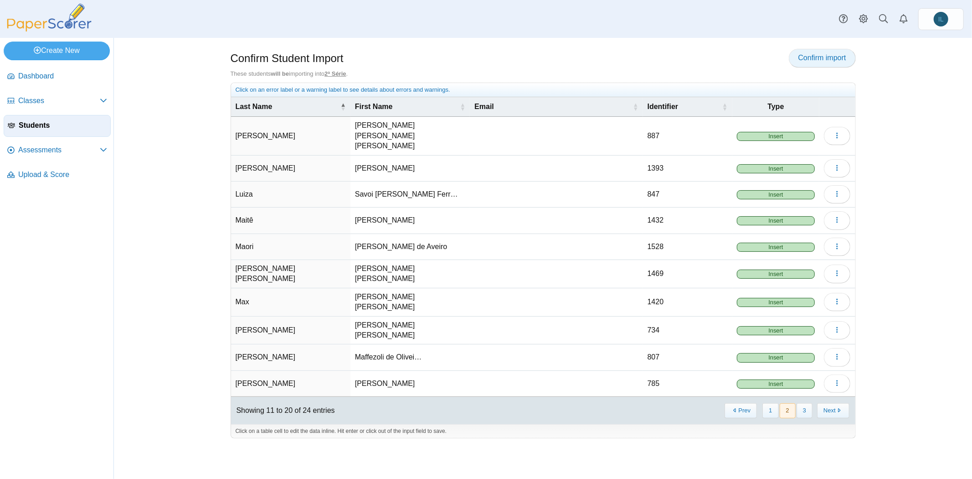
click at [823, 51] on link "Confirm import" at bounding box center [822, 58] width 67 height 18
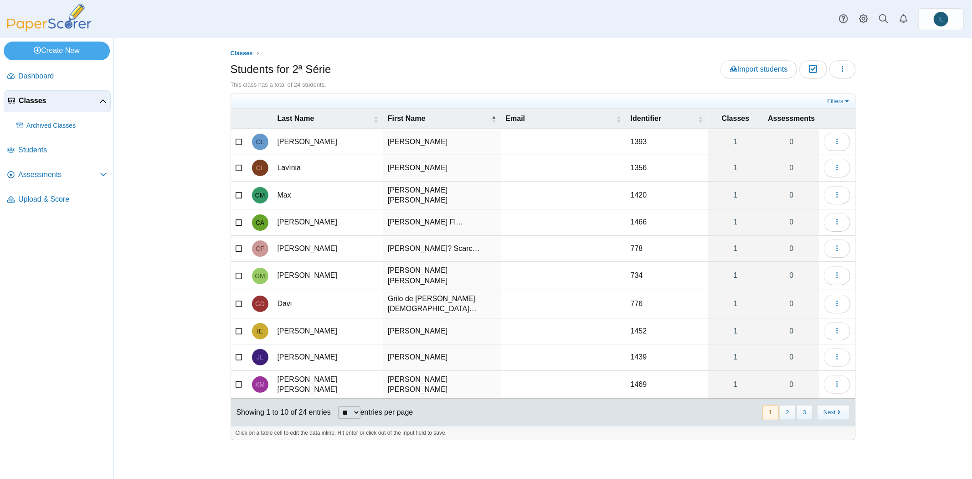
click at [35, 100] on span "Classes" at bounding box center [59, 101] width 81 height 10
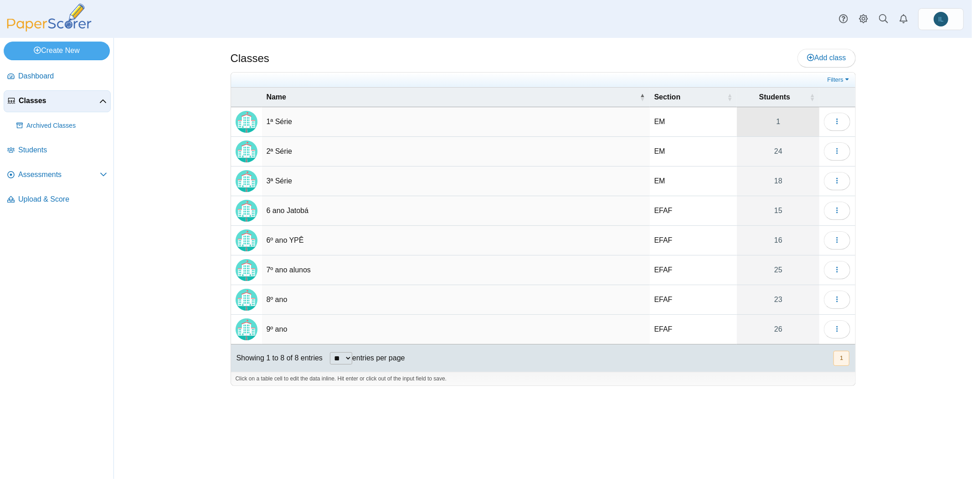
click at [786, 127] on link "1" at bounding box center [778, 121] width 82 height 29
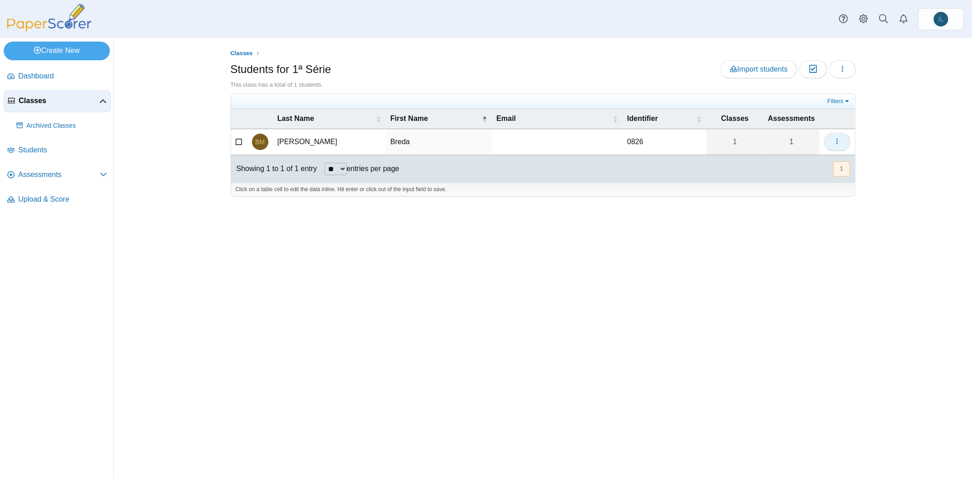
drag, startPoint x: 837, startPoint y: 130, endPoint x: 837, endPoint y: 144, distance: 13.7
click at [837, 144] on td "Loading…" at bounding box center [837, 142] width 36 height 26
click at [837, 144] on span "button" at bounding box center [837, 142] width 7 height 8
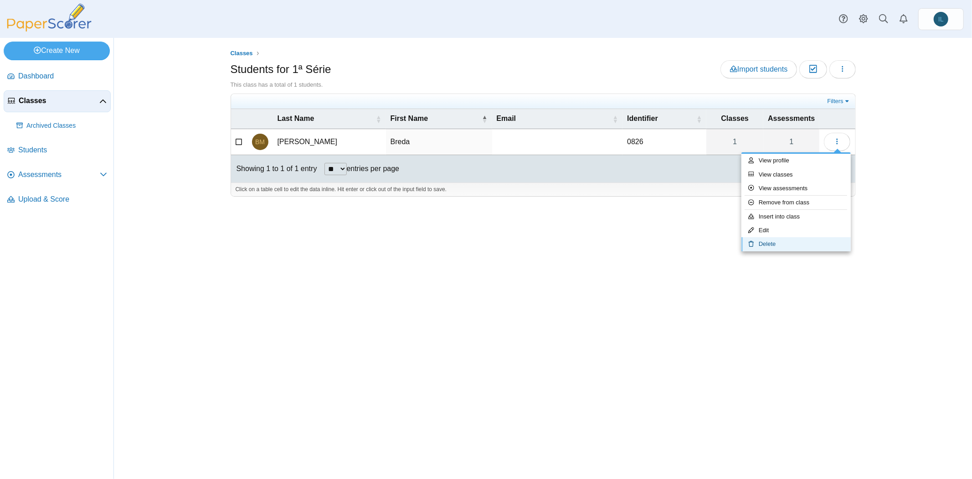
click at [803, 243] on link "Delete" at bounding box center [795, 244] width 109 height 14
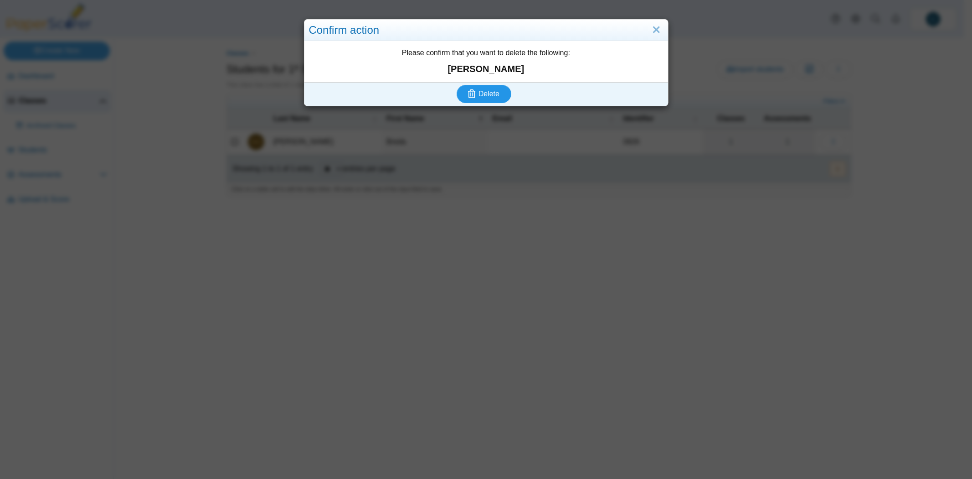
click at [491, 99] on button "Delete" at bounding box center [484, 94] width 55 height 18
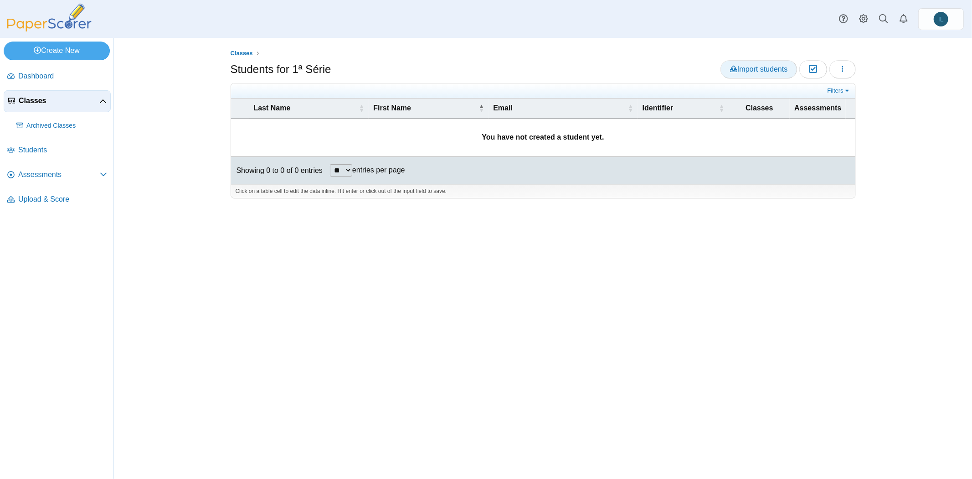
click at [755, 68] on span "Import students" at bounding box center [758, 69] width 57 height 8
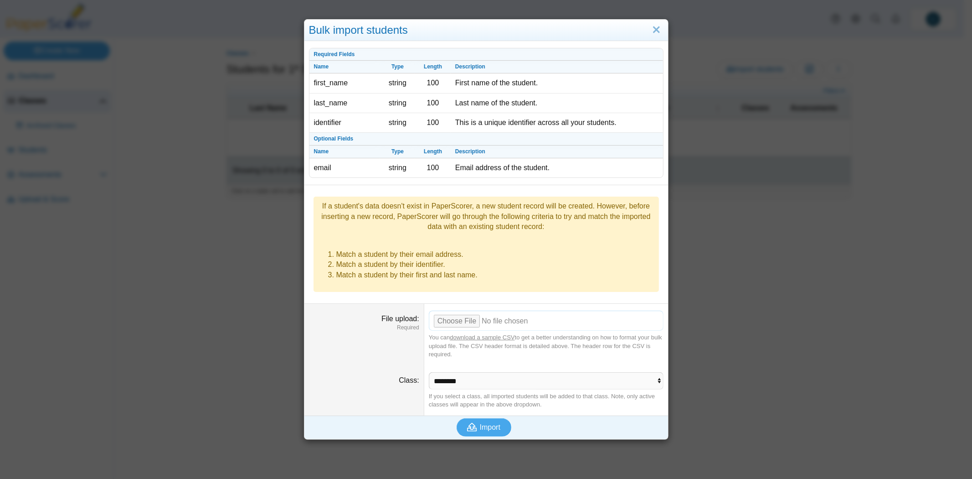
click at [456, 310] on input "File upload" at bounding box center [546, 320] width 235 height 20
type input "**********"
click at [479, 418] on button "Import" at bounding box center [484, 427] width 55 height 18
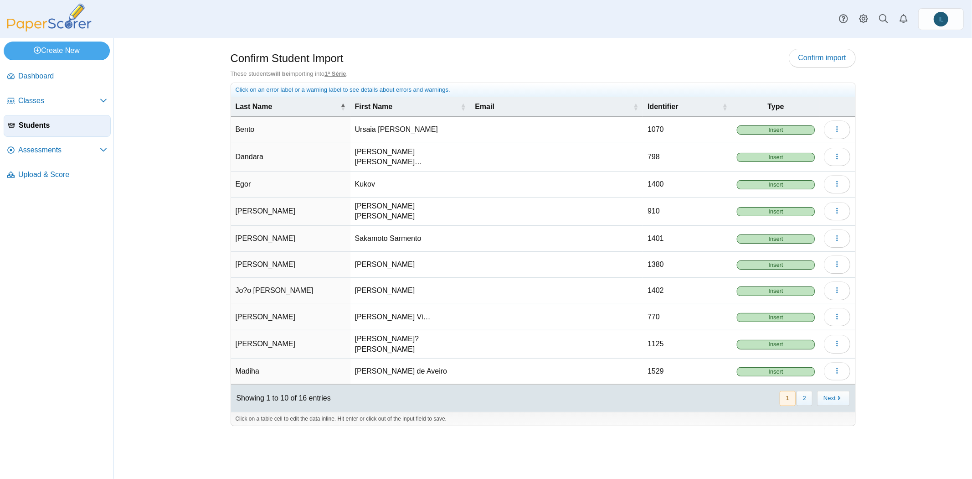
click at [264, 288] on td "Jo?o [PERSON_NAME]" at bounding box center [290, 291] width 119 height 26
click at [244, 284] on input "**********" at bounding box center [291, 291] width 110 height 18
click at [249, 285] on input "**********" at bounding box center [291, 291] width 110 height 18
type input "**********"
click at [530, 426] on div at bounding box center [543, 430] width 625 height 9
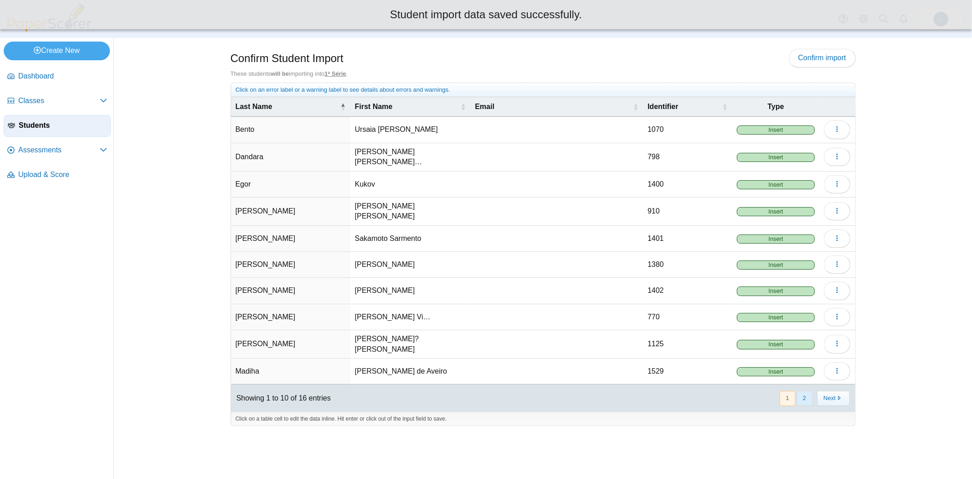
click at [805, 391] on button "2" at bounding box center [805, 398] width 16 height 15
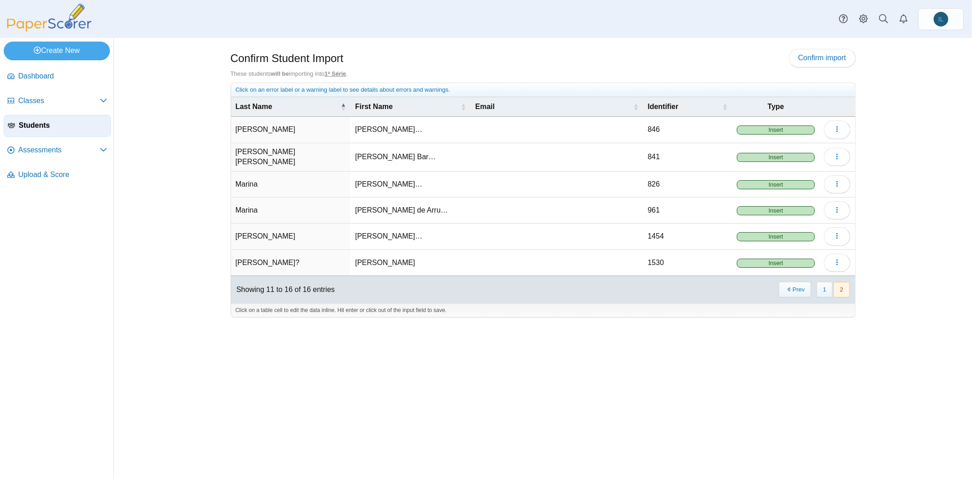
click at [292, 250] on td "Shanti Iam?" at bounding box center [291, 263] width 120 height 26
type input "**********"
click at [606, 350] on div "Confirm Student Import Confirm import These students will be importing into 1ª …" at bounding box center [543, 258] width 684 height 441
drag, startPoint x: 379, startPoint y: 83, endPoint x: 170, endPoint y: 176, distance: 228.7
click at [170, 176] on div "Confirm Student Import Confirm import These students will be importing into 1ª …" at bounding box center [543, 258] width 858 height 441
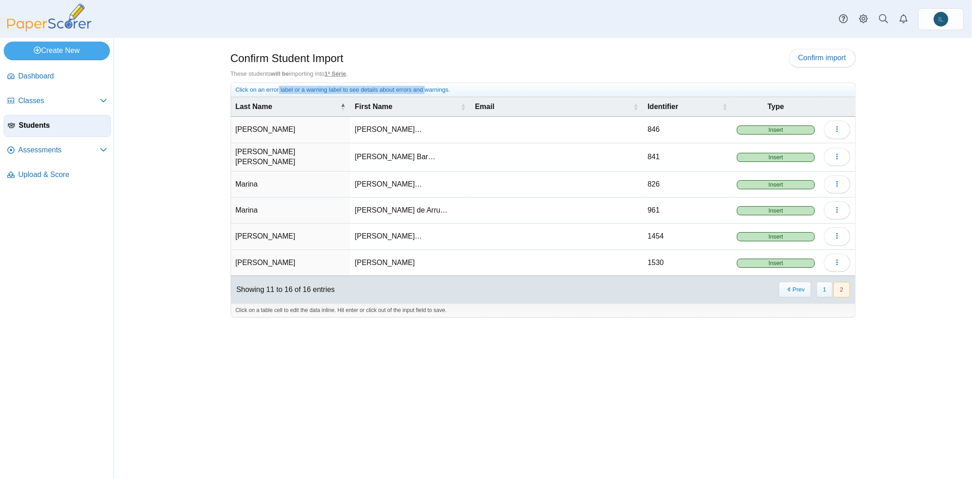
click at [44, 23] on img at bounding box center [49, 18] width 91 height 28
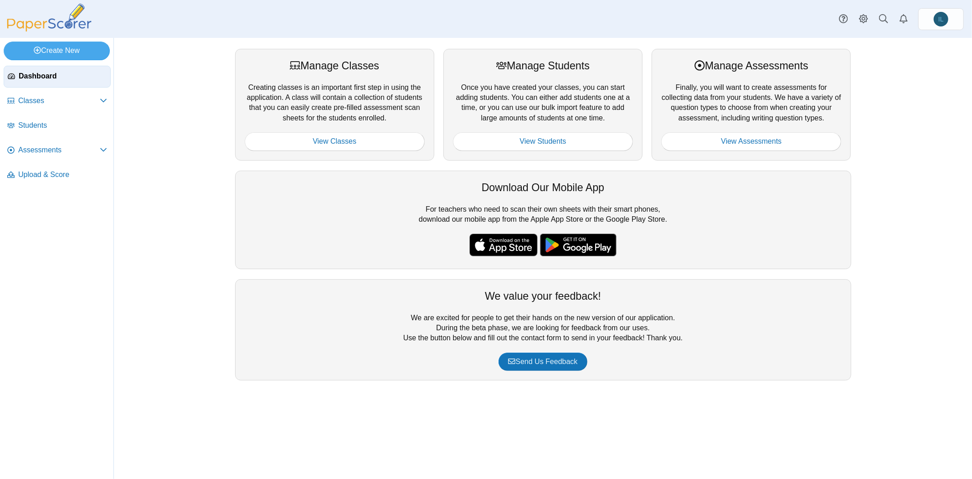
click at [86, 24] on img at bounding box center [49, 18] width 91 height 28
click at [607, 367] on div "We value your feedback! We are excited for people to get their hands on the new…" at bounding box center [543, 329] width 616 height 101
click at [100, 98] on icon at bounding box center [103, 100] width 7 height 7
click at [100, 98] on icon at bounding box center [103, 101] width 7 height 7
click at [67, 149] on span "Assessments" at bounding box center [59, 150] width 82 height 10
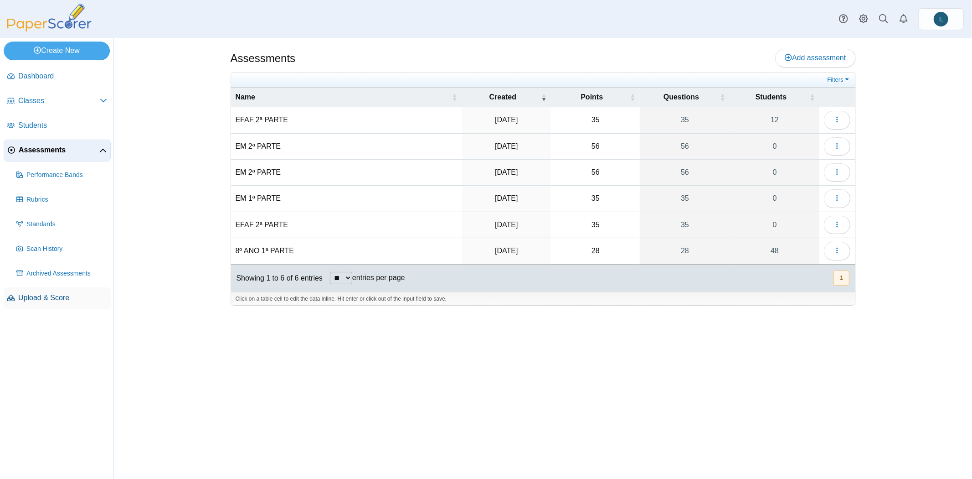
click at [72, 293] on span "Upload & Score" at bounding box center [62, 298] width 89 height 10
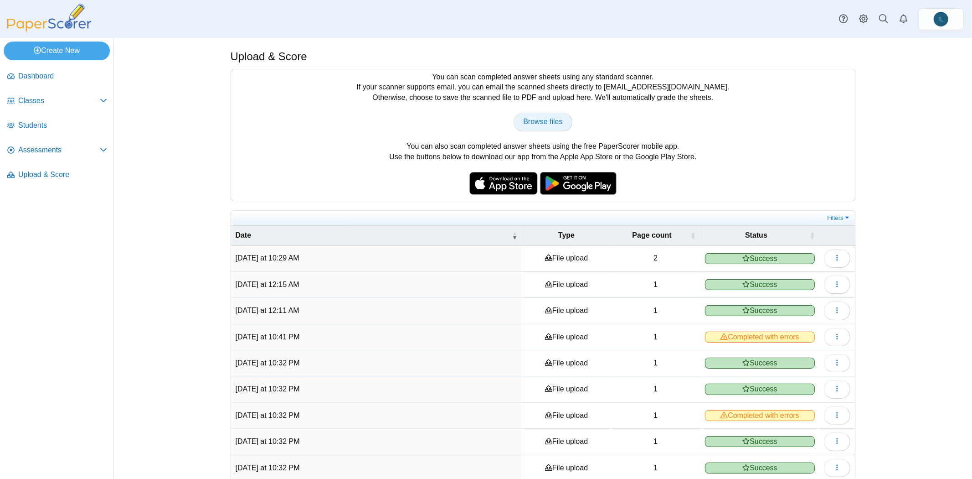
click at [551, 129] on link "Browse files" at bounding box center [543, 122] width 58 height 18
type input "**********"
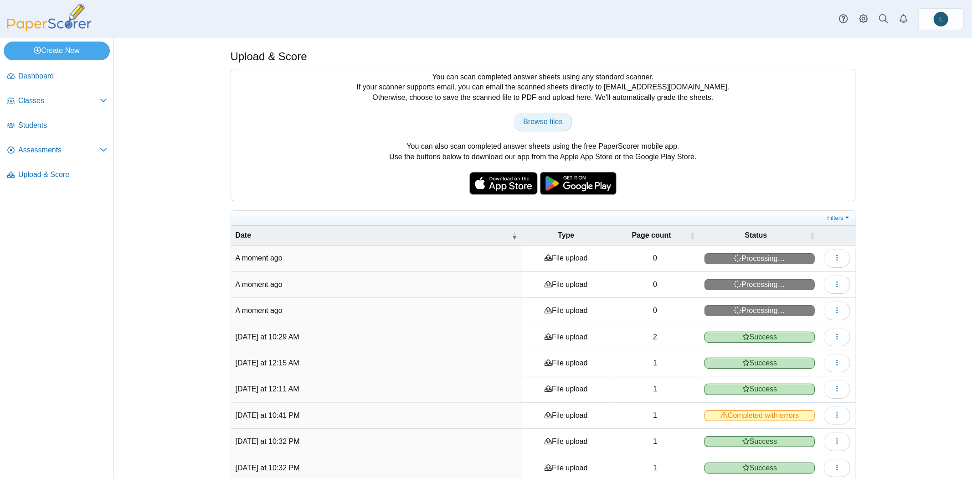
click at [545, 127] on link "Browse files" at bounding box center [543, 122] width 58 height 18
type input "**********"
click at [534, 123] on span "Browse files" at bounding box center [542, 122] width 39 height 8
type input "**********"
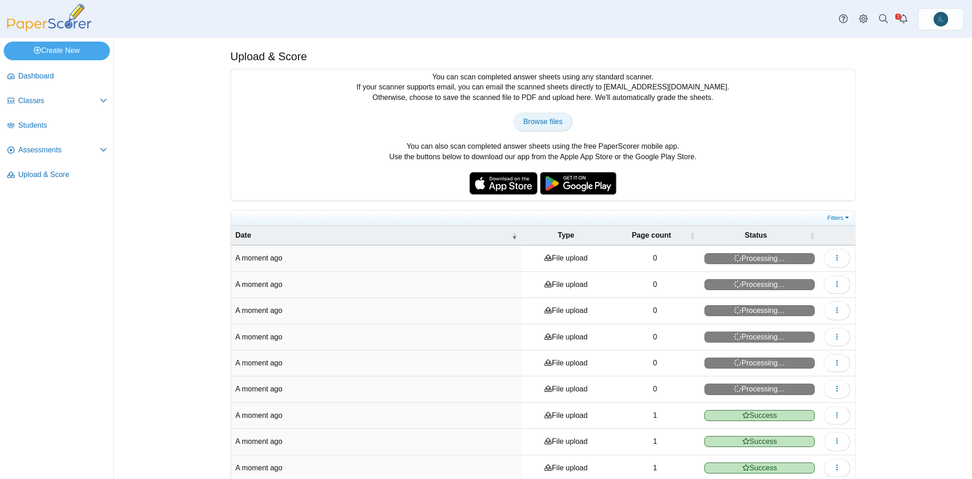
click at [545, 113] on link "Browse files" at bounding box center [543, 122] width 58 height 18
type input "**********"
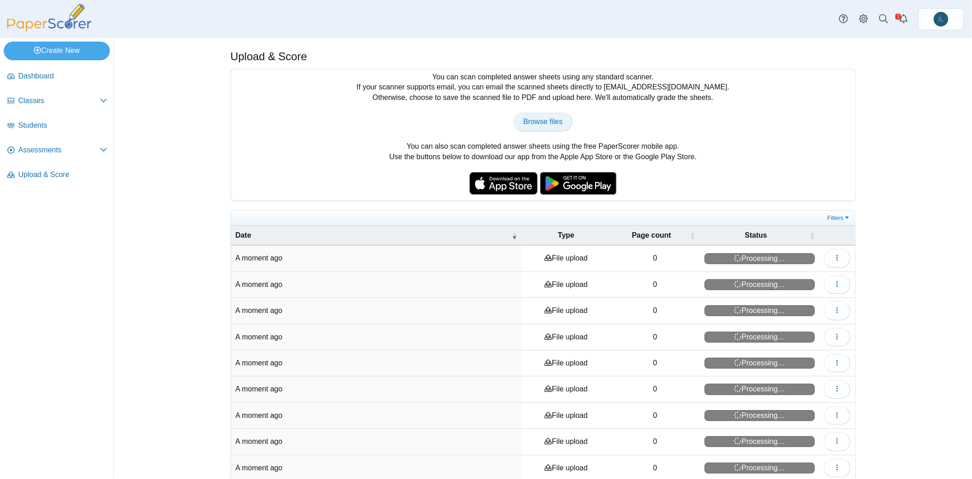
click at [535, 124] on span "Browse files" at bounding box center [542, 122] width 39 height 8
type input "**********"
click at [548, 129] on link "Browse files" at bounding box center [543, 122] width 58 height 18
type input "**********"
click at [551, 119] on span "Browse files" at bounding box center [542, 122] width 39 height 8
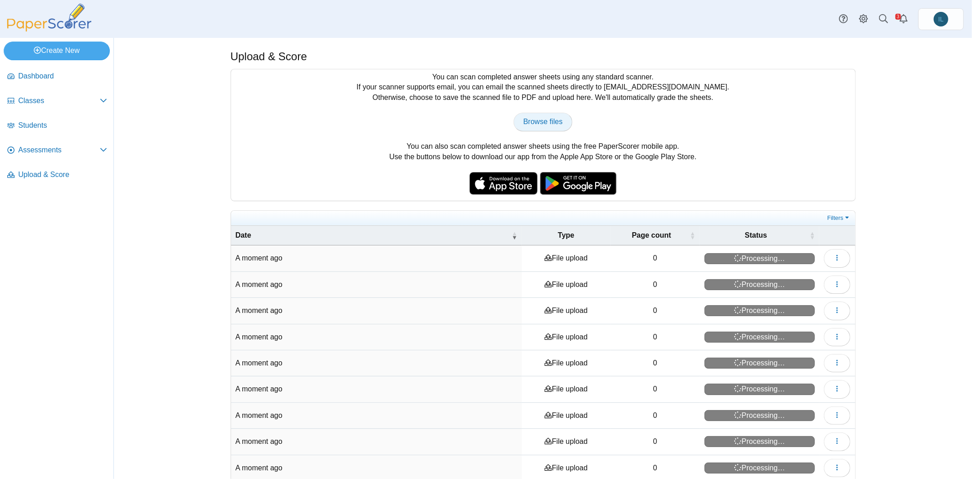
type input "**********"
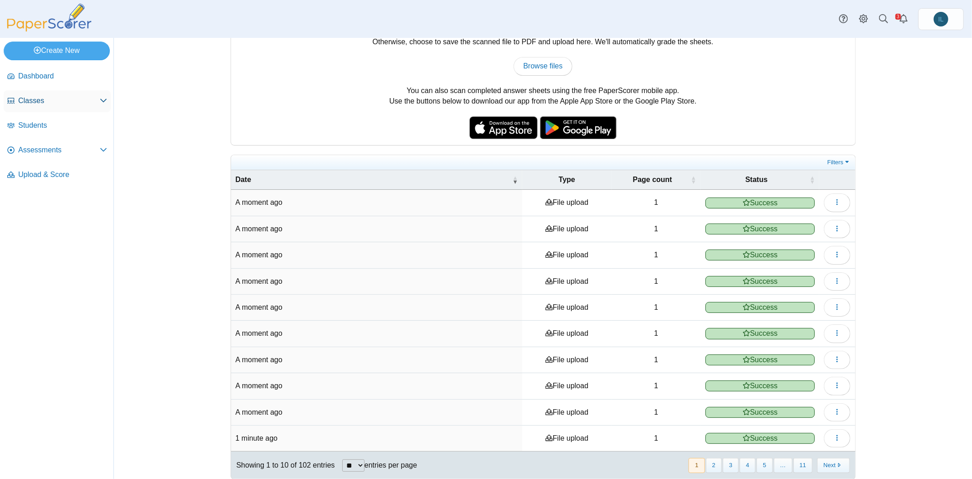
click at [34, 97] on span "Classes" at bounding box center [59, 101] width 82 height 10
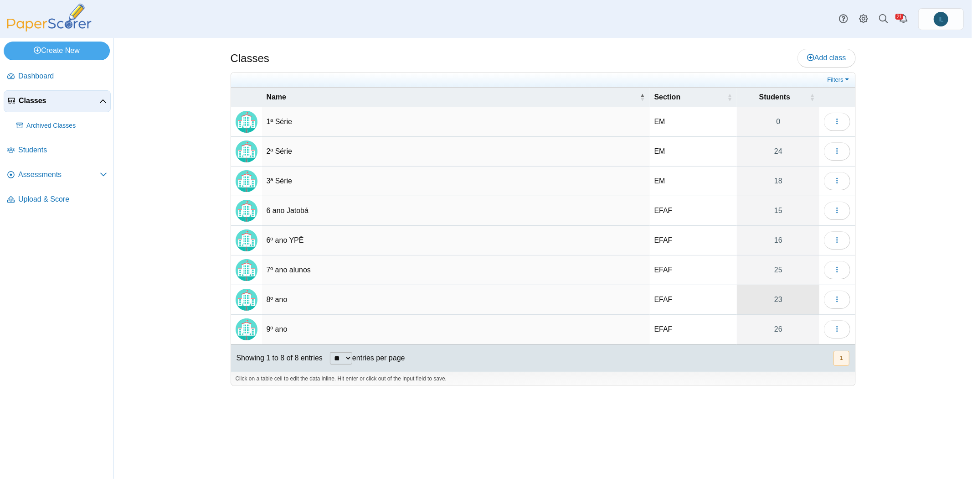
click at [778, 296] on link "23" at bounding box center [778, 299] width 82 height 29
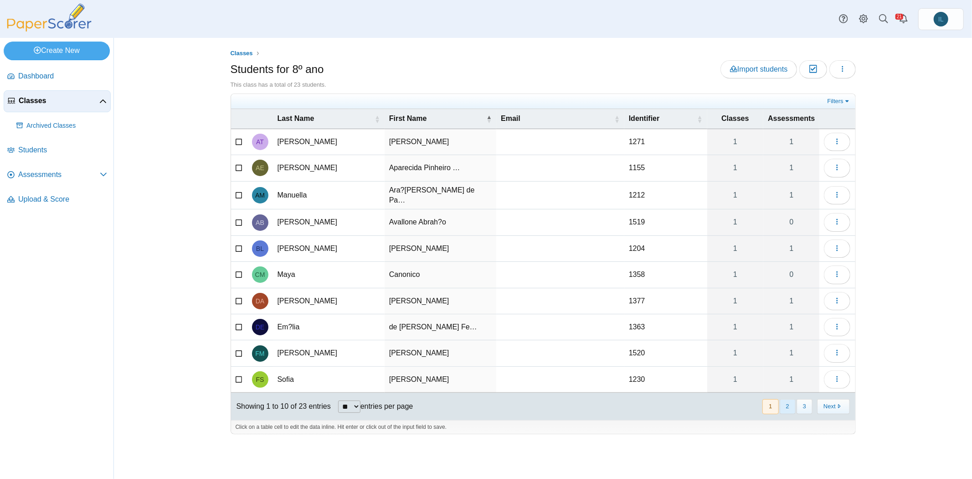
click at [788, 399] on button "2" at bounding box center [788, 406] width 16 height 15
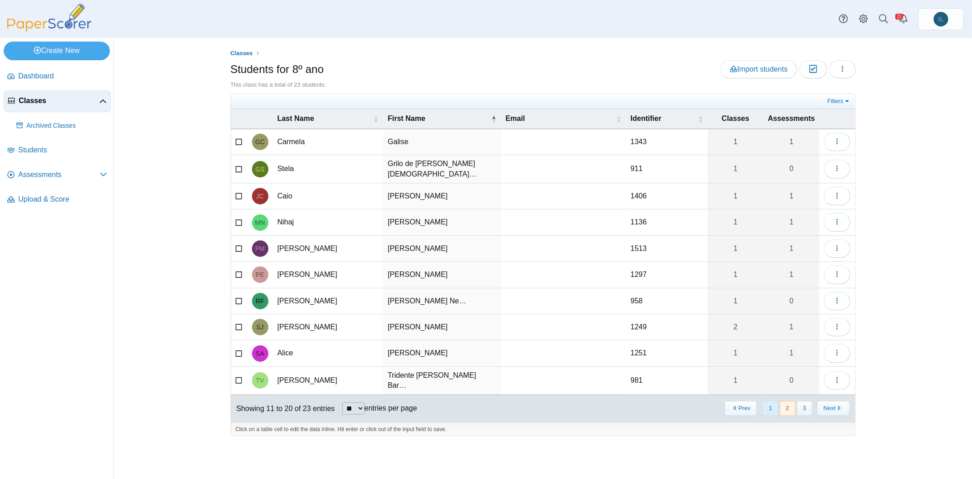
click at [773, 401] on button "1" at bounding box center [770, 408] width 16 height 15
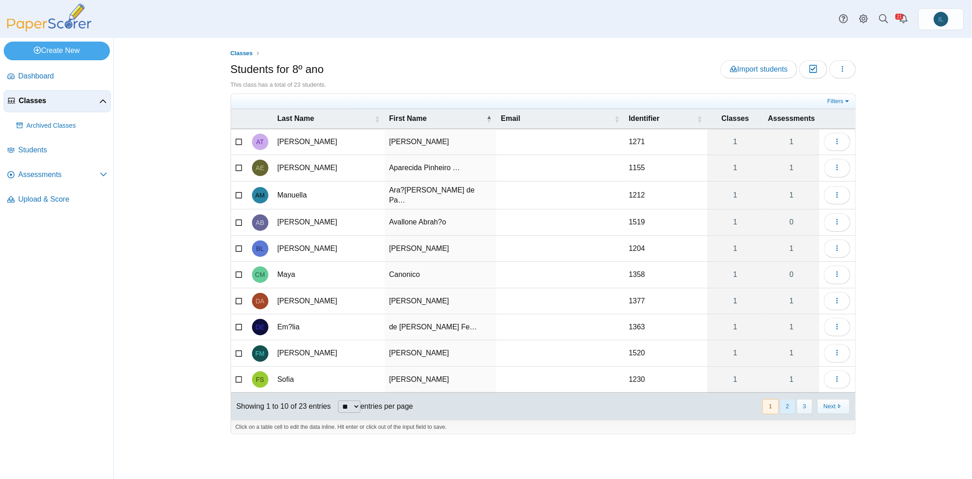
click at [787, 399] on button "2" at bounding box center [788, 406] width 16 height 15
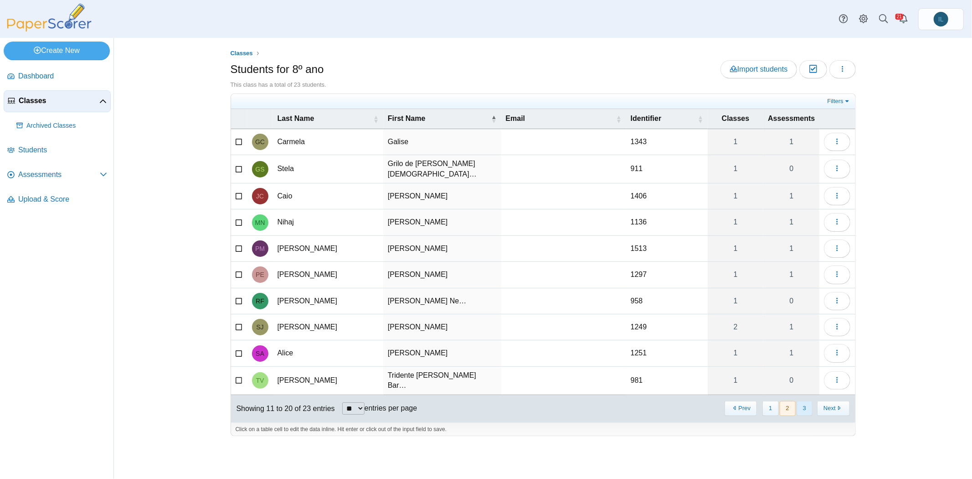
click at [806, 401] on button "3" at bounding box center [805, 408] width 16 height 15
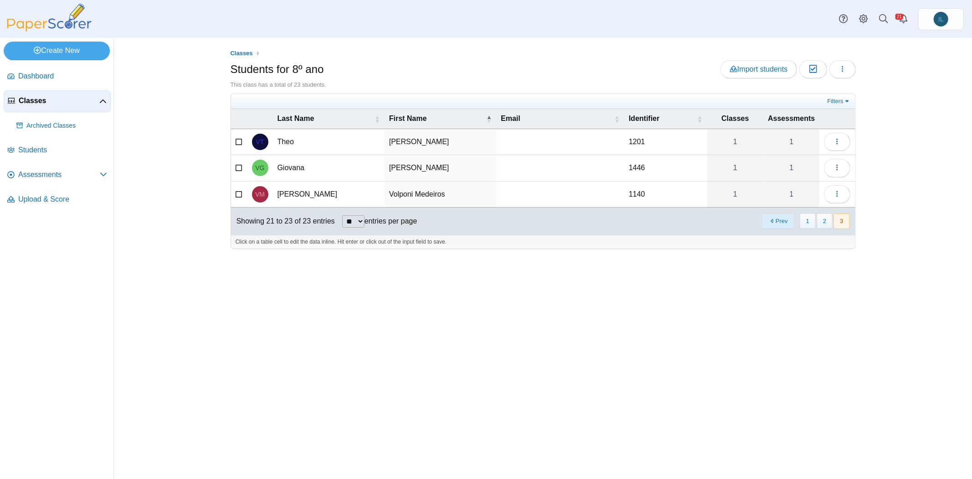
click at [784, 219] on button "Prev" at bounding box center [778, 220] width 32 height 15
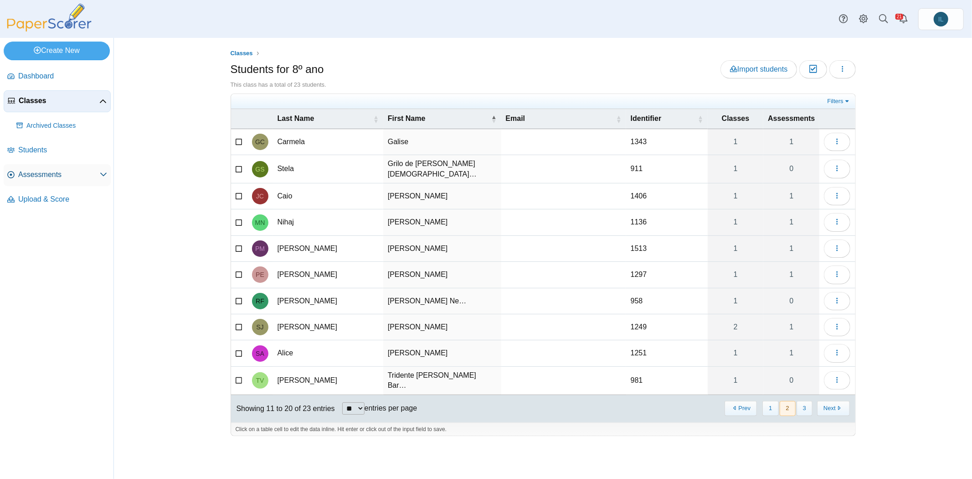
click at [52, 175] on span "Assessments" at bounding box center [59, 175] width 82 height 10
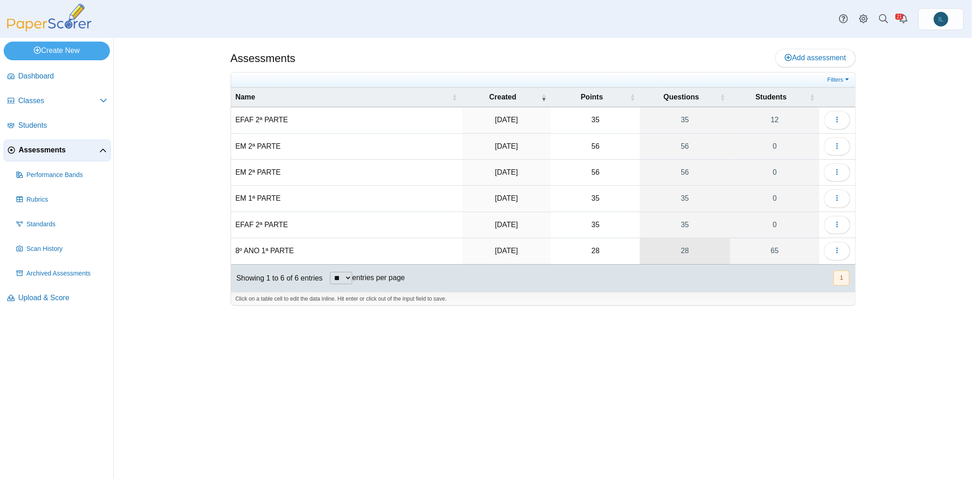
click at [676, 249] on link "28" at bounding box center [685, 251] width 90 height 26
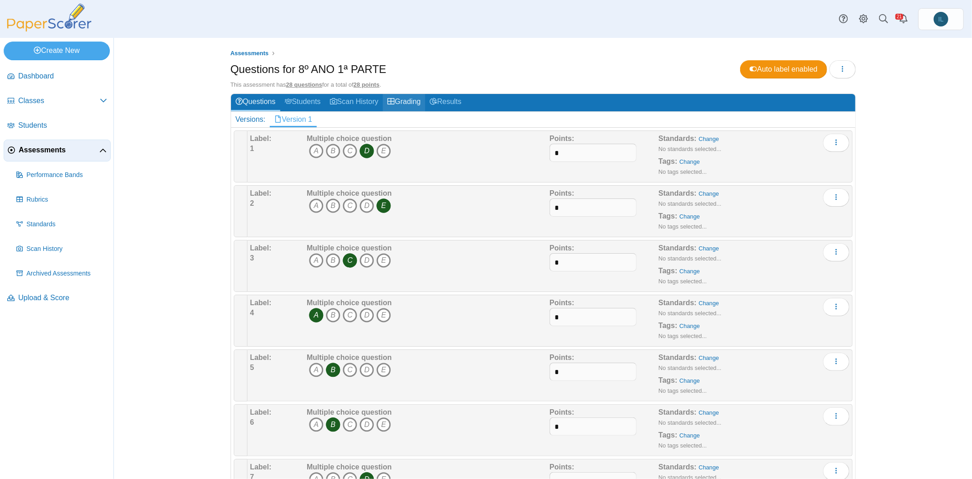
click at [410, 101] on link "Grading" at bounding box center [404, 102] width 42 height 17
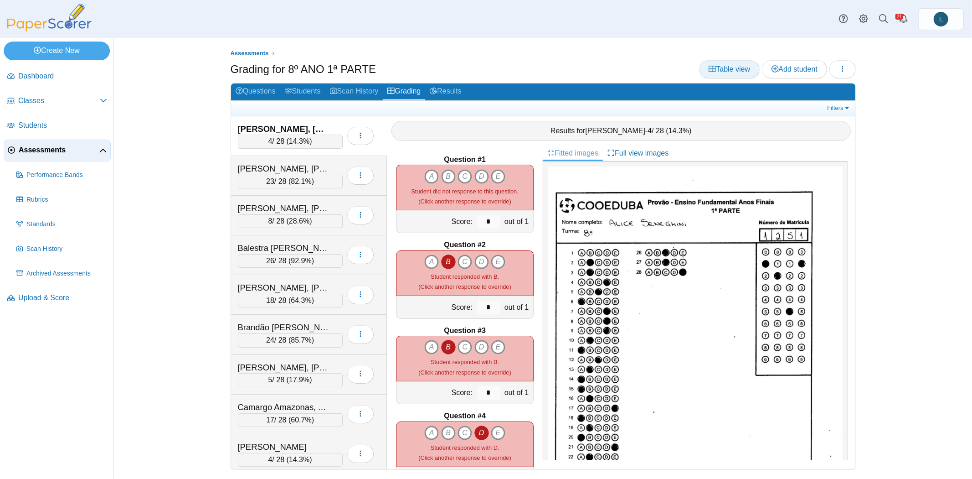
click at [720, 65] on span "Table view" at bounding box center [729, 69] width 41 height 8
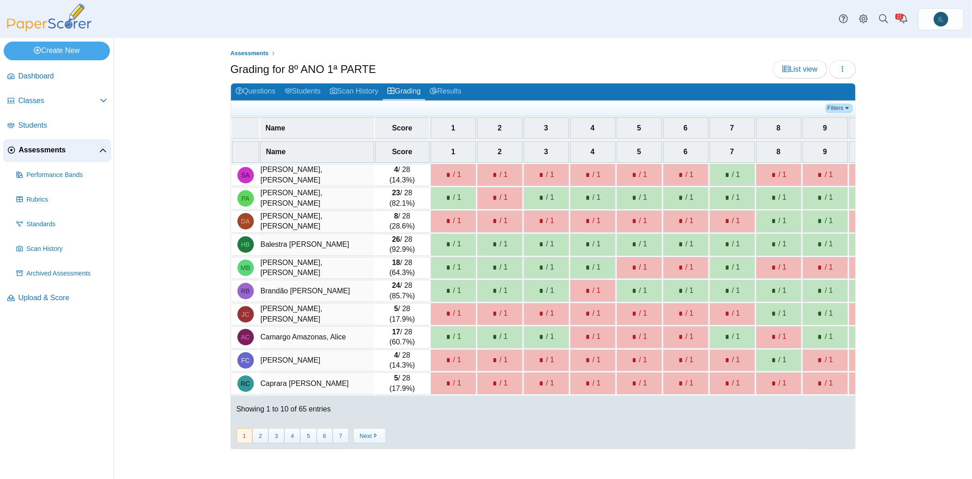
click at [839, 105] on link "Filters" at bounding box center [839, 107] width 28 height 9
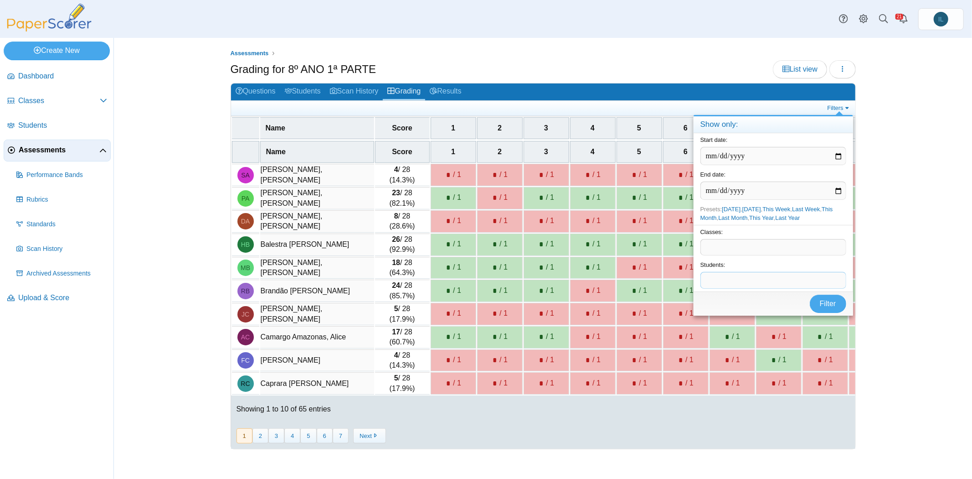
click at [758, 280] on span at bounding box center [773, 279] width 145 height 15
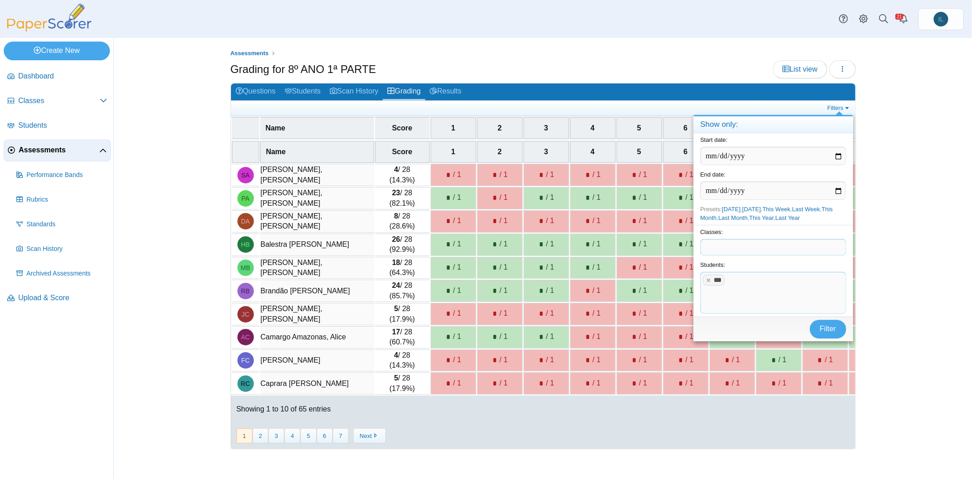
click at [733, 251] on span at bounding box center [773, 246] width 145 height 15
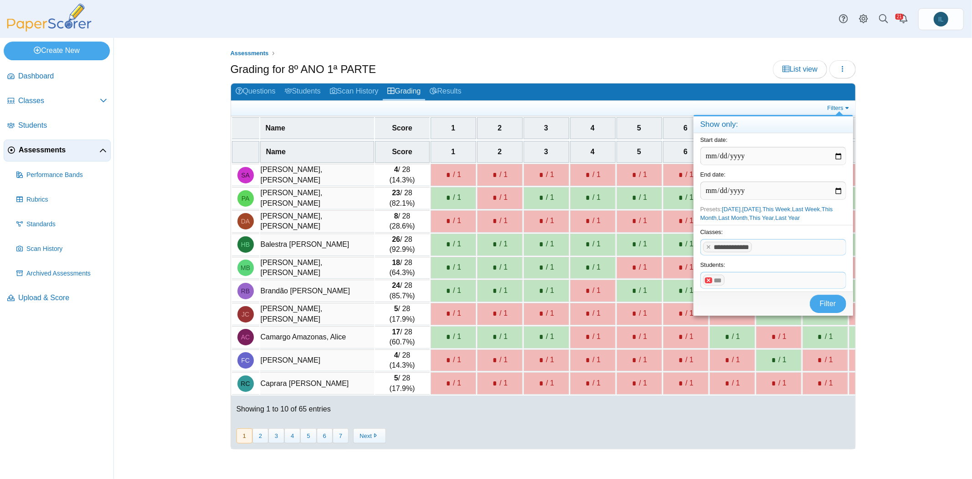
click at [708, 280] on x "remove tag" at bounding box center [709, 280] width 8 height 6
click at [826, 309] on span "Filter" at bounding box center [828, 313] width 16 height 8
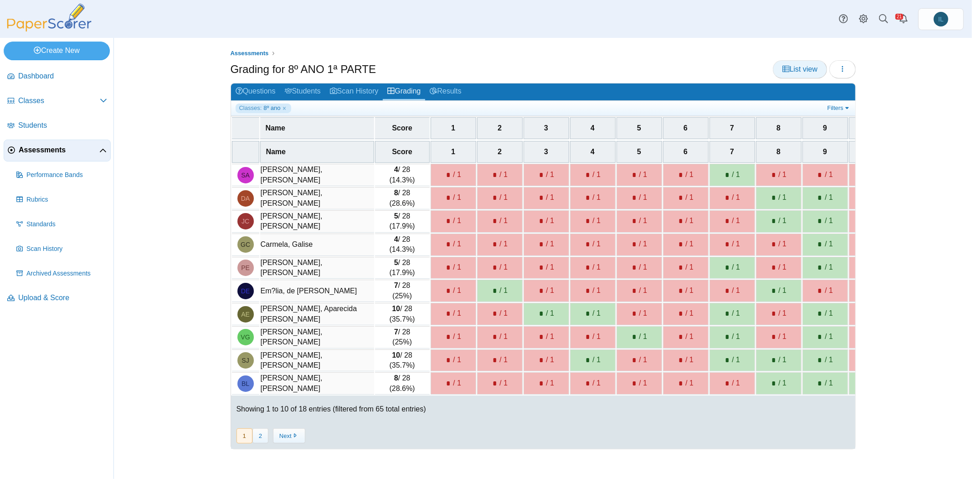
click at [796, 68] on span "List view" at bounding box center [799, 69] width 35 height 8
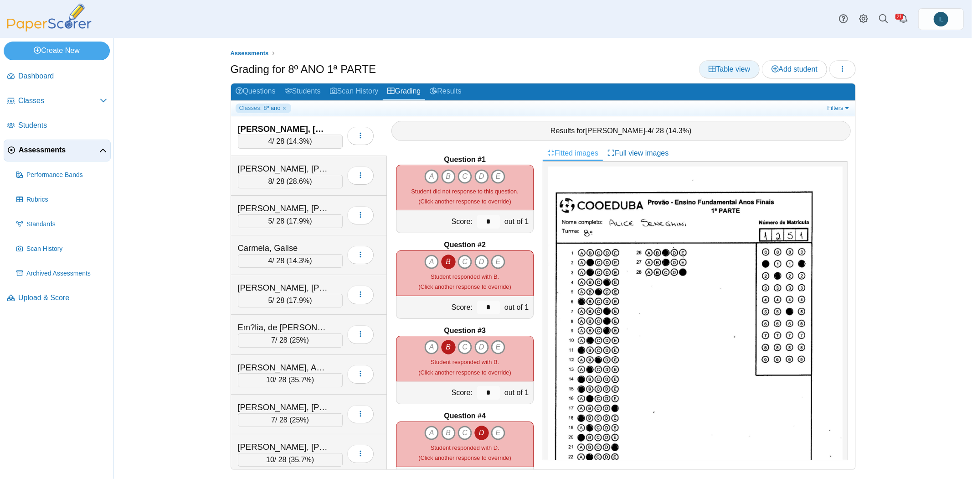
click at [751, 72] on link "Table view" at bounding box center [729, 69] width 61 height 18
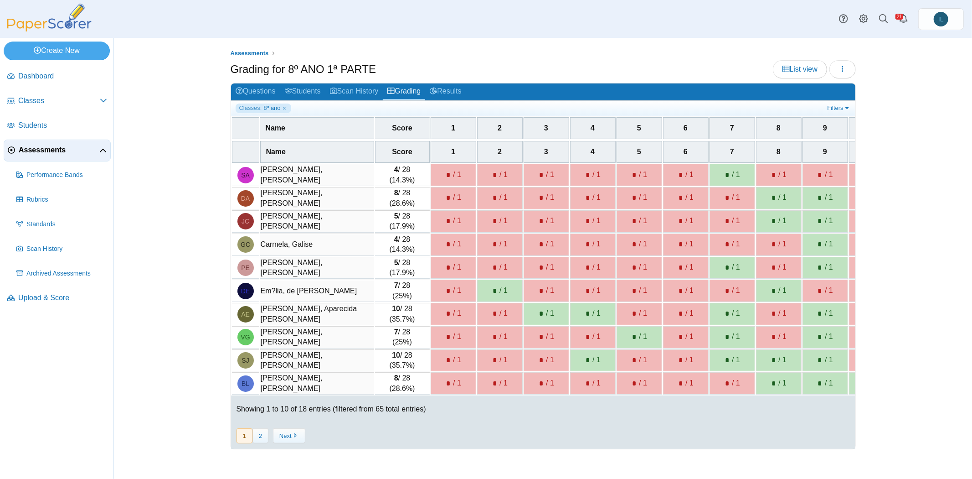
click at [48, 148] on span "Assessments" at bounding box center [59, 150] width 81 height 10
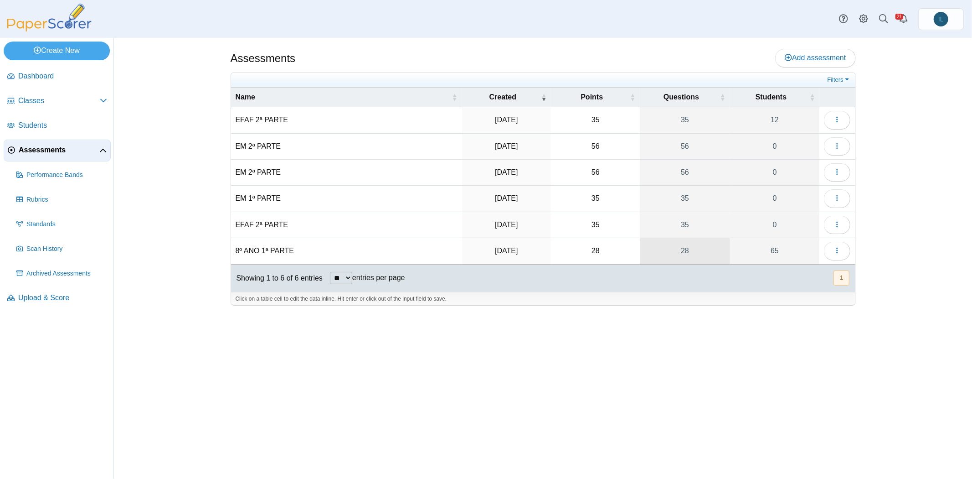
click at [687, 245] on link "28" at bounding box center [685, 251] width 90 height 26
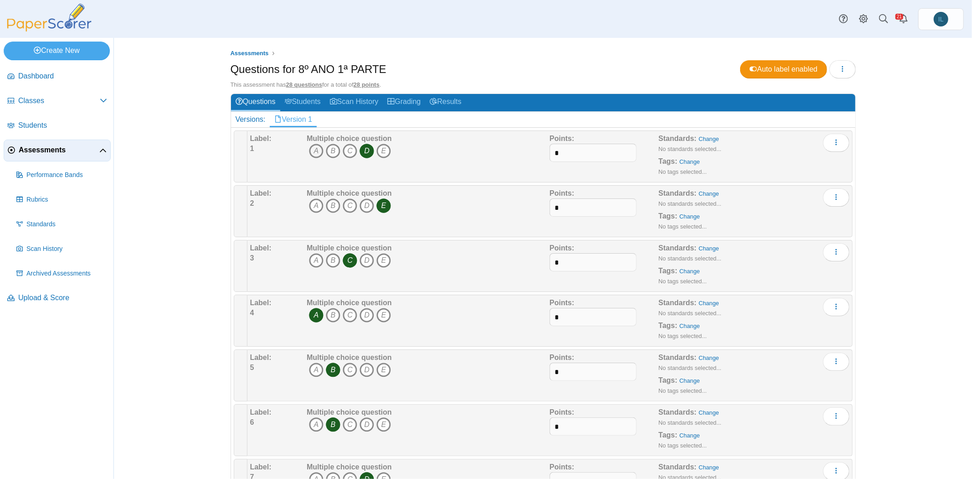
click at [310, 154] on icon "A" at bounding box center [316, 151] width 15 height 15
click at [364, 151] on icon "D" at bounding box center [367, 151] width 15 height 15
click at [383, 210] on icon "E" at bounding box center [383, 205] width 15 height 15
click at [343, 253] on icon "C" at bounding box center [350, 260] width 15 height 15
click at [314, 314] on icon "A" at bounding box center [316, 315] width 15 height 15
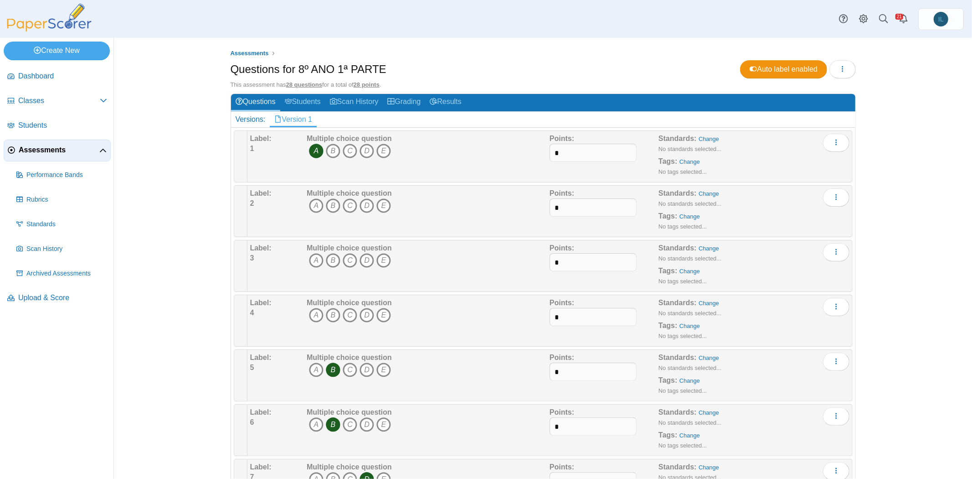
click at [329, 367] on icon "B" at bounding box center [333, 369] width 15 height 15
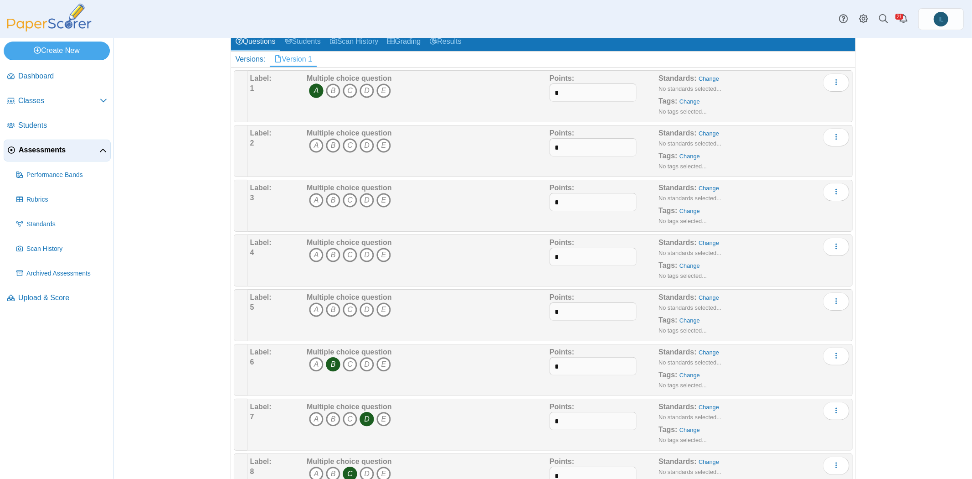
scroll to position [61, 0]
click at [331, 364] on icon "B" at bounding box center [333, 363] width 15 height 15
click at [367, 415] on icon "D" at bounding box center [367, 418] width 15 height 15
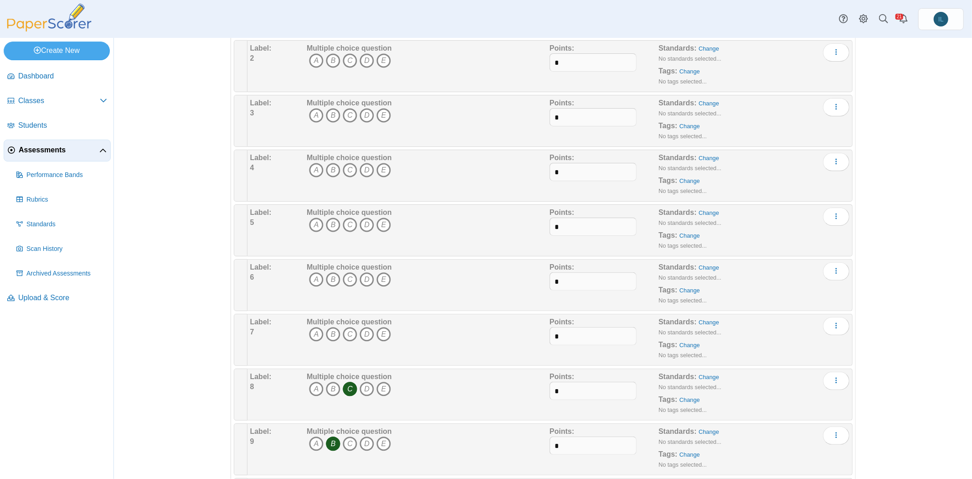
scroll to position [146, 0]
click at [346, 386] on icon "C" at bounding box center [350, 388] width 15 height 15
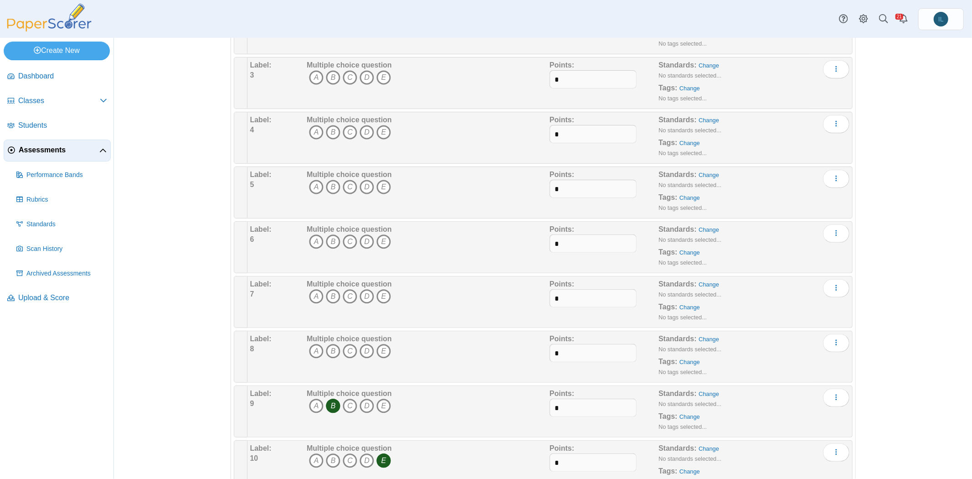
click at [326, 402] on icon "B" at bounding box center [333, 405] width 15 height 15
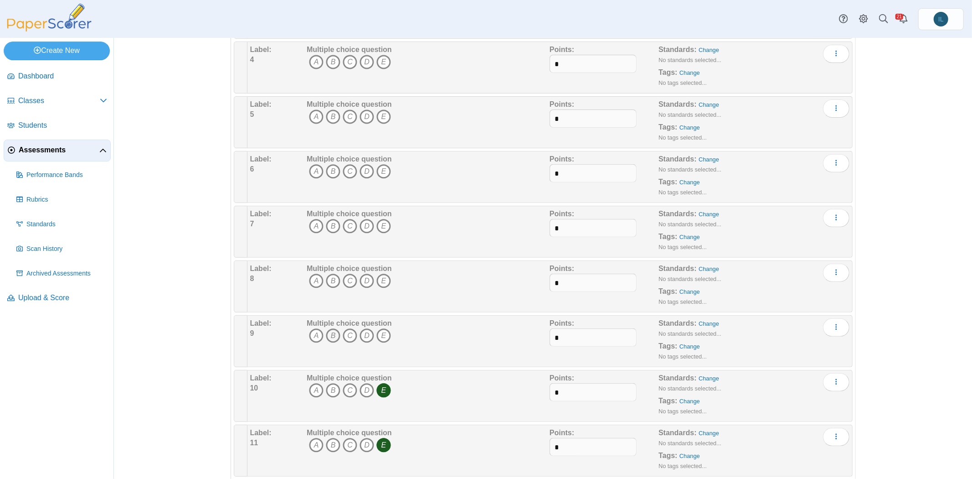
scroll to position [254, 0]
click at [376, 384] on icon "E" at bounding box center [383, 388] width 15 height 15
click at [377, 438] on icon "E" at bounding box center [383, 443] width 15 height 15
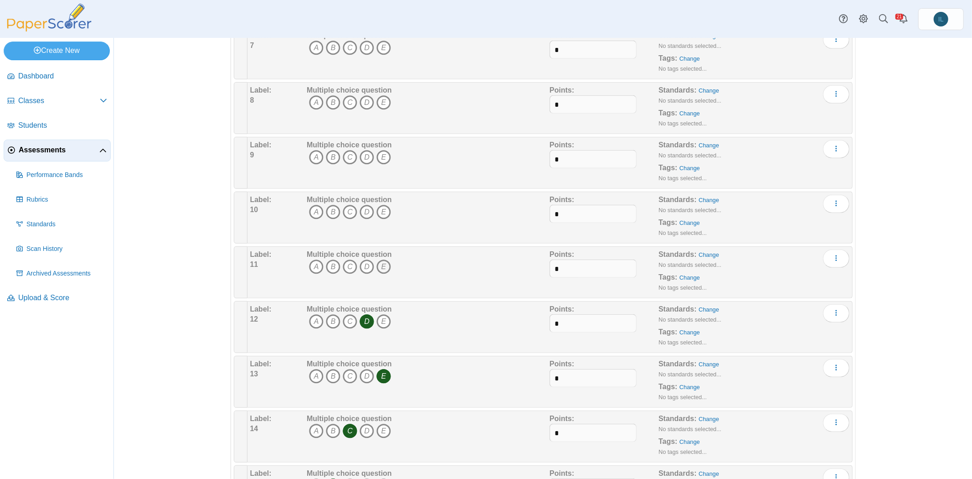
scroll to position [435, 0]
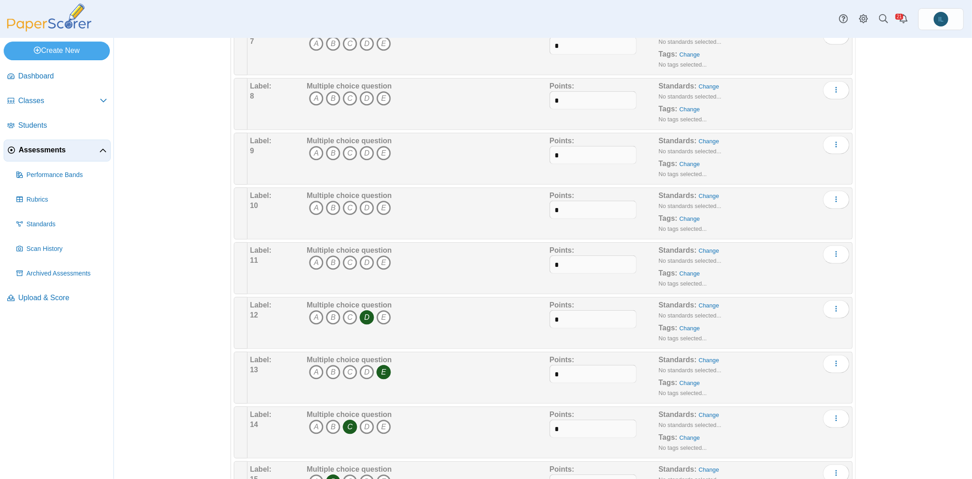
click at [381, 367] on icon "E" at bounding box center [383, 372] width 15 height 15
click at [367, 310] on icon "D" at bounding box center [367, 317] width 15 height 15
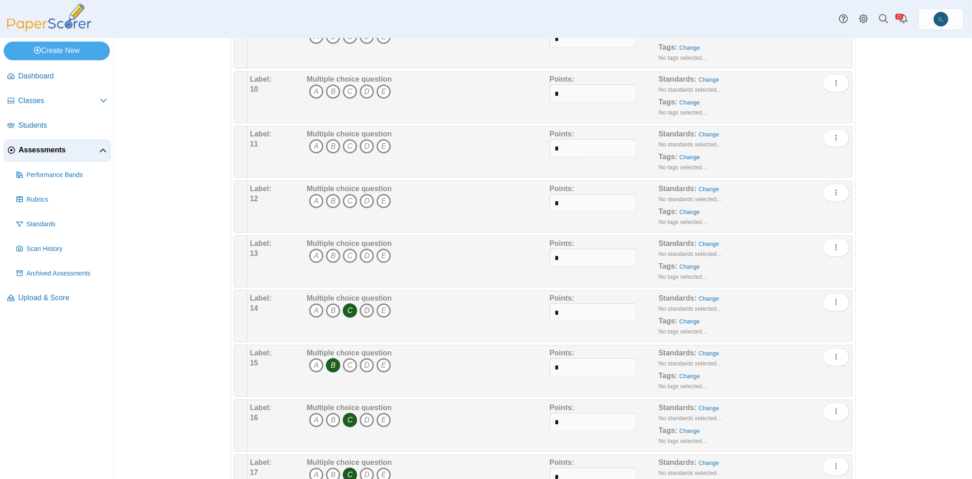
scroll to position [552, 0]
click at [352, 302] on icon "C" at bounding box center [350, 309] width 15 height 15
click at [331, 359] on icon "B" at bounding box center [333, 364] width 15 height 15
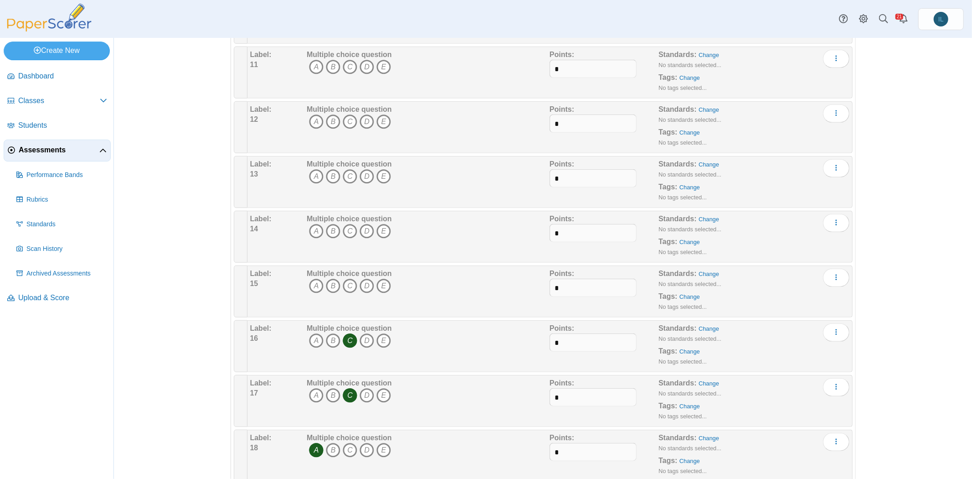
scroll to position [632, 0]
click at [344, 332] on icon "C" at bounding box center [350, 339] width 15 height 15
click at [343, 386] on icon "C" at bounding box center [350, 393] width 15 height 15
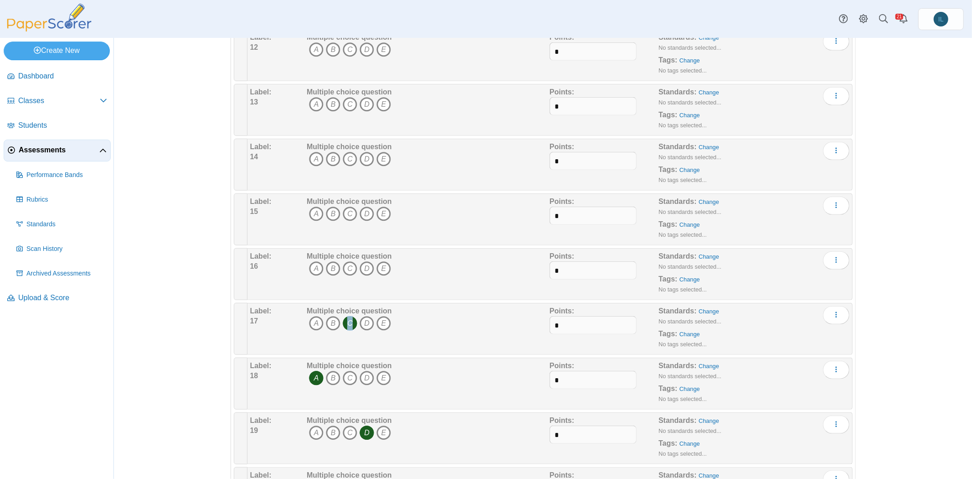
scroll to position [703, 0]
click at [309, 370] on icon "A" at bounding box center [316, 377] width 15 height 15
click at [367, 427] on icon "D" at bounding box center [367, 432] width 15 height 15
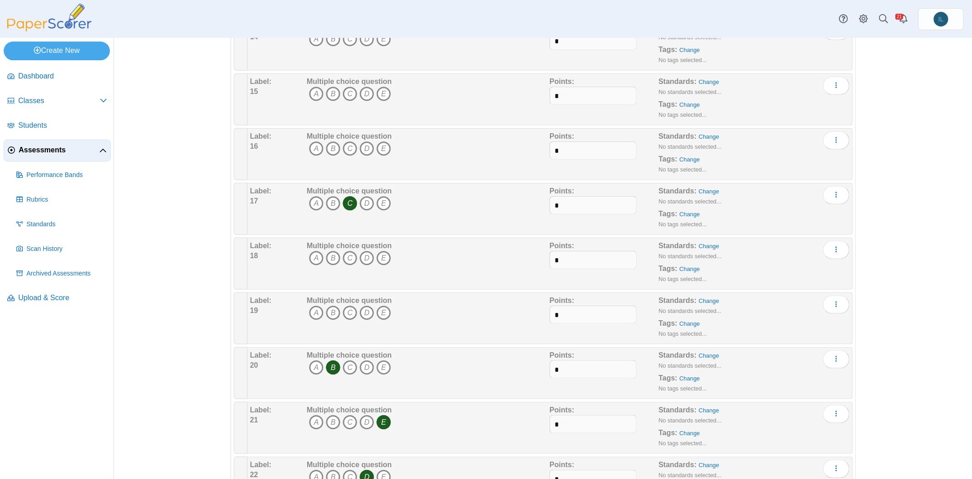
scroll to position [826, 0]
click at [330, 356] on icon "B" at bounding box center [333, 363] width 15 height 15
click at [381, 411] on icon "E" at bounding box center [383, 418] width 15 height 15
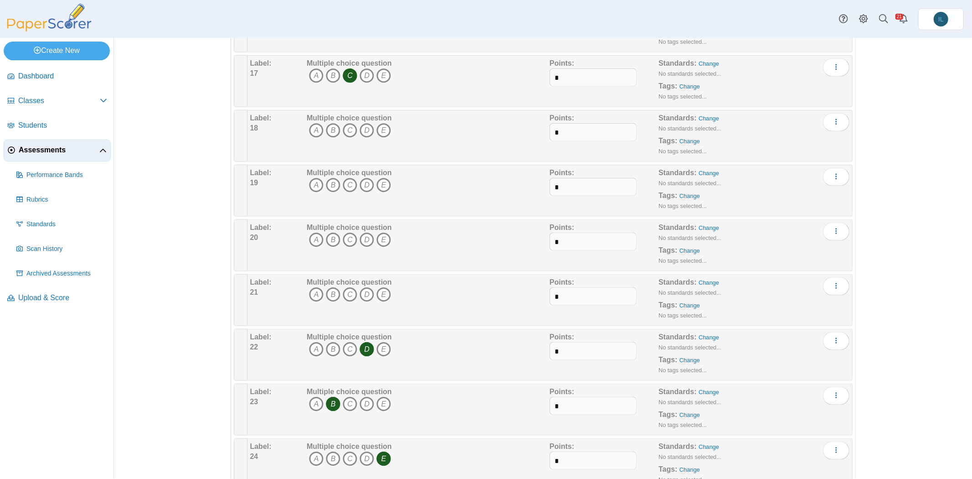
scroll to position [951, 0]
click at [364, 342] on icon "D" at bounding box center [367, 348] width 15 height 15
click at [329, 396] on icon "B" at bounding box center [333, 403] width 15 height 15
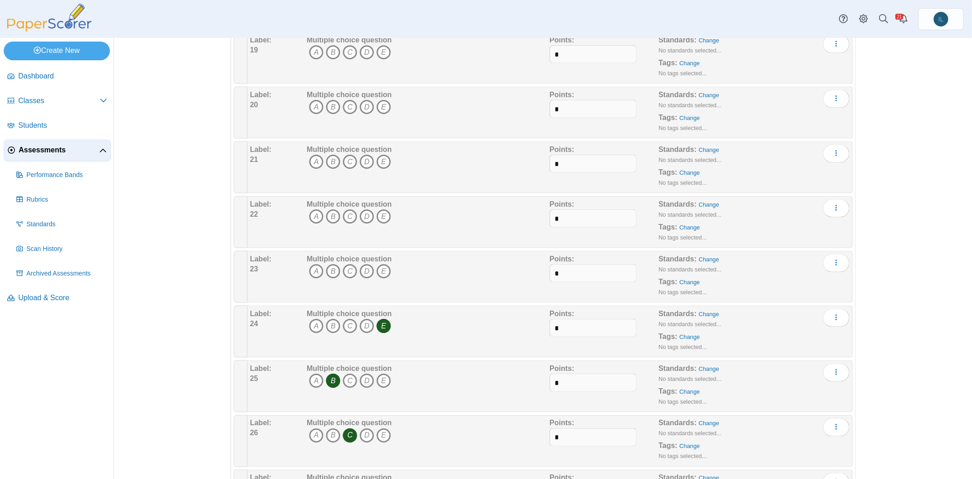
scroll to position [1086, 0]
click at [379, 316] on icon "E" at bounding box center [383, 323] width 15 height 15
click at [331, 370] on icon "B" at bounding box center [333, 377] width 15 height 15
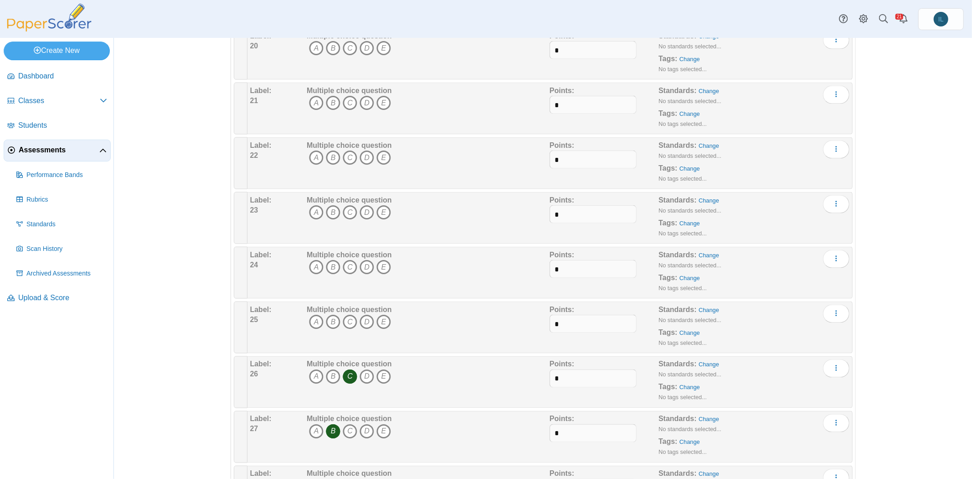
click at [344, 369] on icon "C" at bounding box center [350, 376] width 15 height 15
click at [334, 424] on icon "B" at bounding box center [333, 431] width 15 height 15
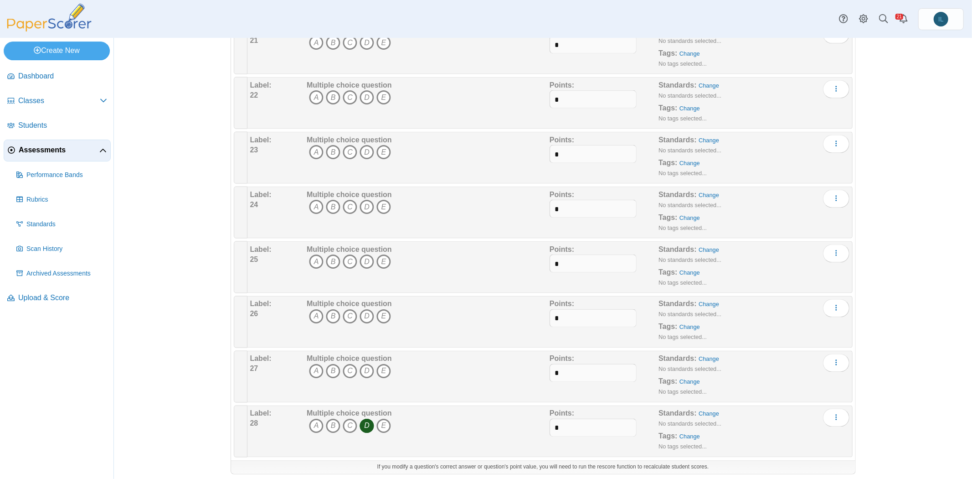
click at [365, 418] on icon "D" at bounding box center [367, 425] width 15 height 15
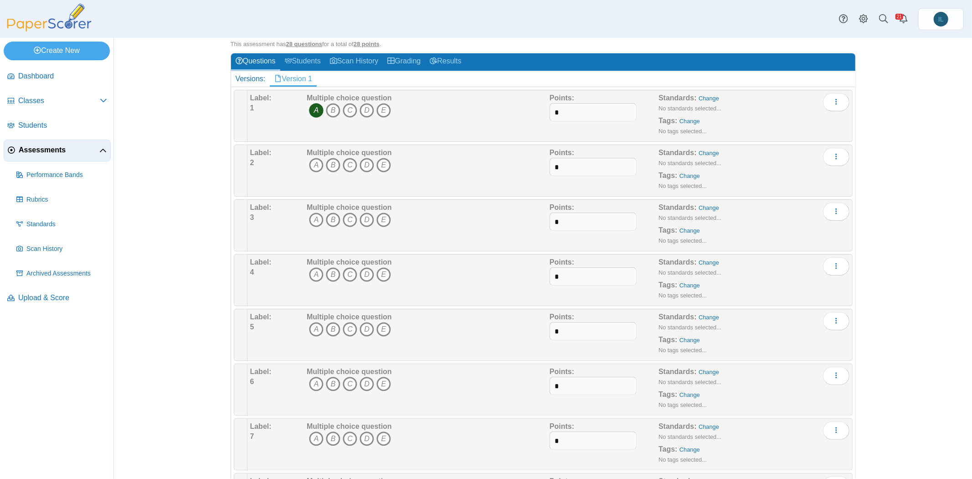
scroll to position [0, 0]
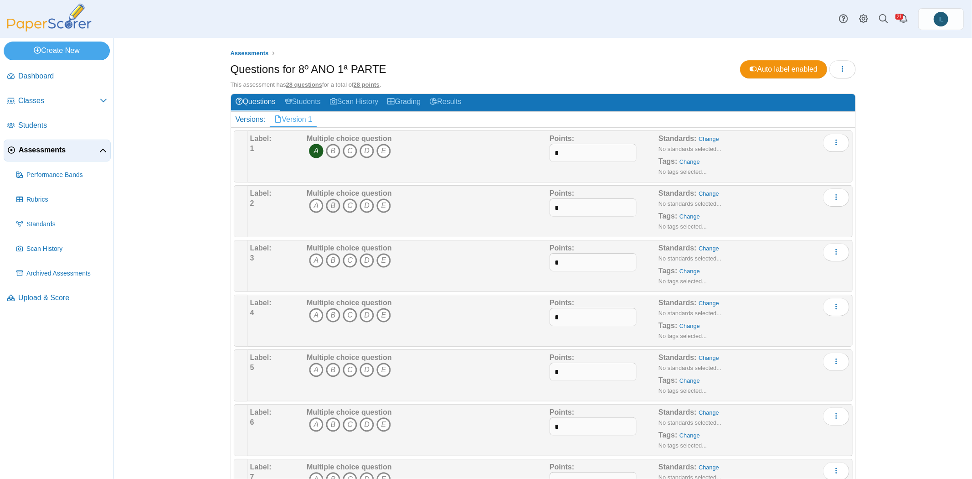
click at [331, 203] on icon "B" at bounding box center [333, 205] width 15 height 15
click at [331, 258] on icon "B" at bounding box center [333, 260] width 15 height 15
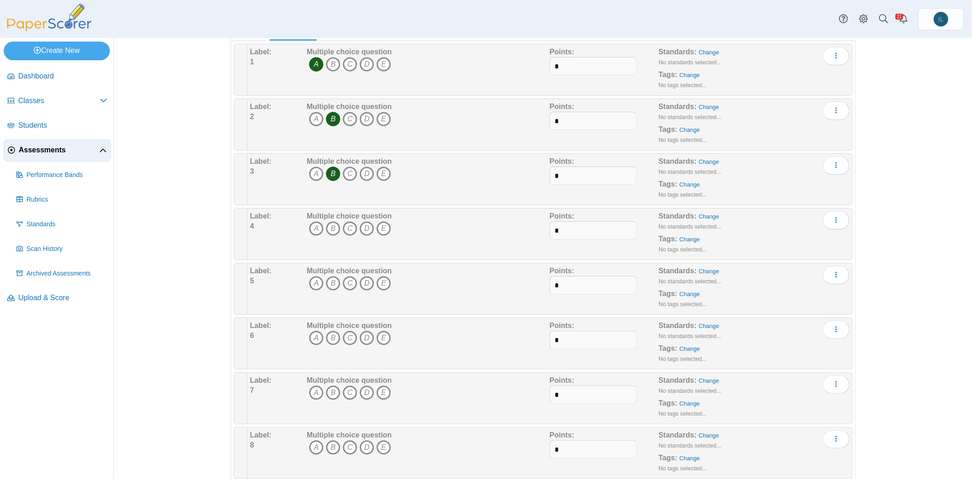
scroll to position [88, 0]
click at [367, 226] on icon "D" at bounding box center [367, 227] width 15 height 15
click at [346, 274] on icon "C" at bounding box center [350, 281] width 15 height 15
click at [365, 333] on icon "D" at bounding box center [367, 336] width 15 height 15
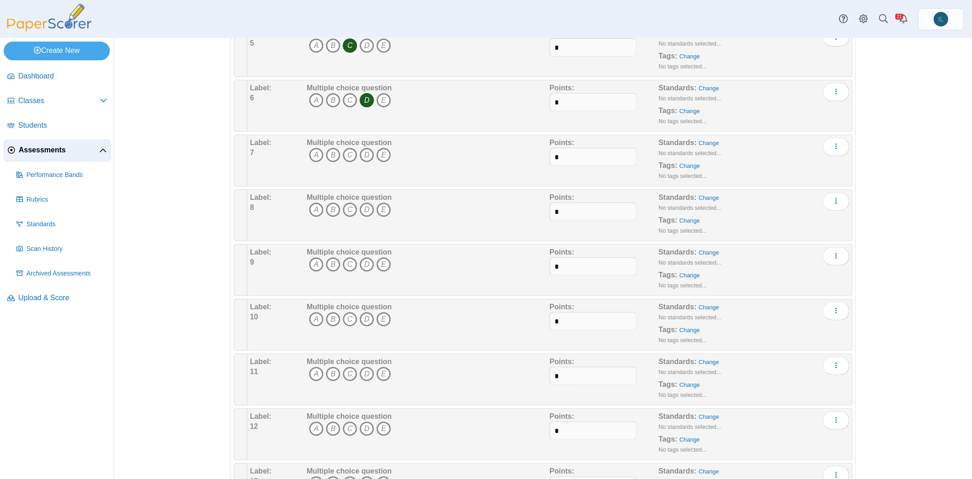
scroll to position [324, 0]
click at [314, 210] on icon "A" at bounding box center [316, 210] width 15 height 15
click at [347, 259] on icon "C" at bounding box center [350, 264] width 15 height 15
click at [330, 313] on icon "B" at bounding box center [333, 319] width 15 height 15
click at [313, 367] on icon "A" at bounding box center [316, 374] width 15 height 15
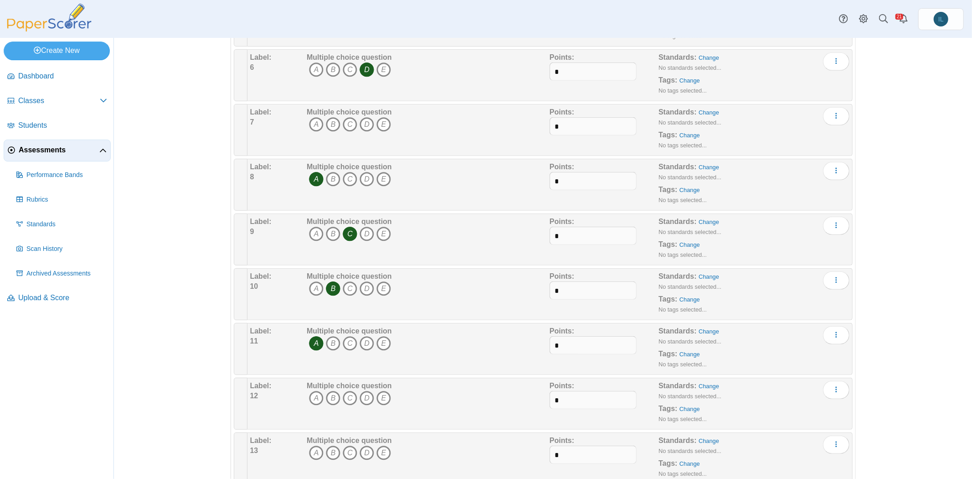
scroll to position [360, 0]
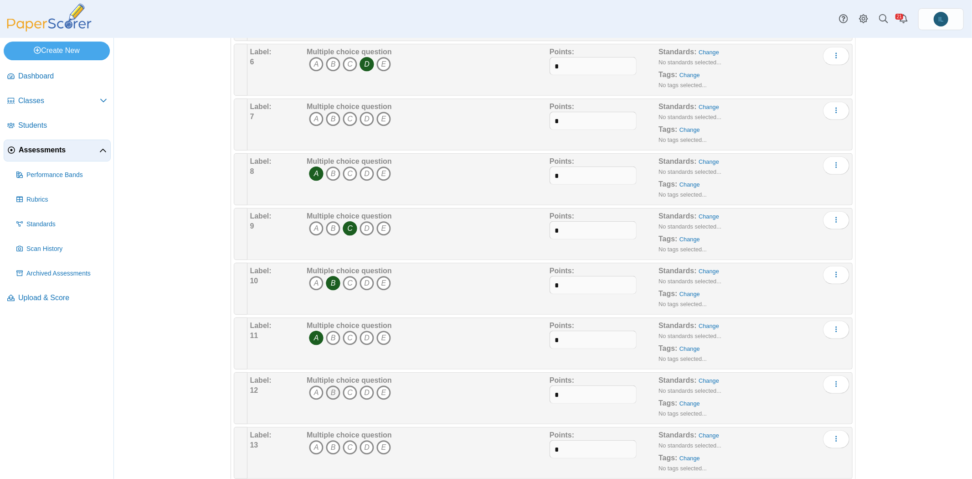
click at [329, 385] on icon "B" at bounding box center [333, 392] width 15 height 15
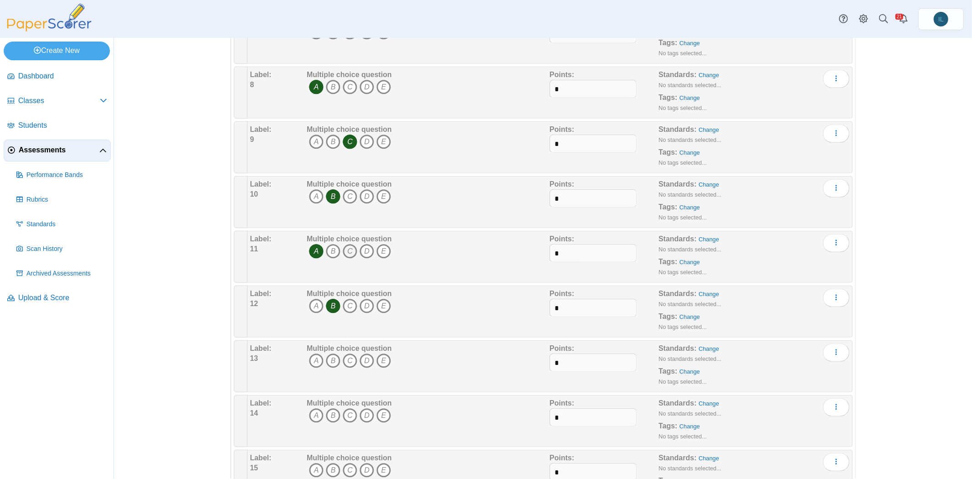
scroll to position [448, 0]
click at [346, 352] on icon "C" at bounding box center [350, 359] width 15 height 15
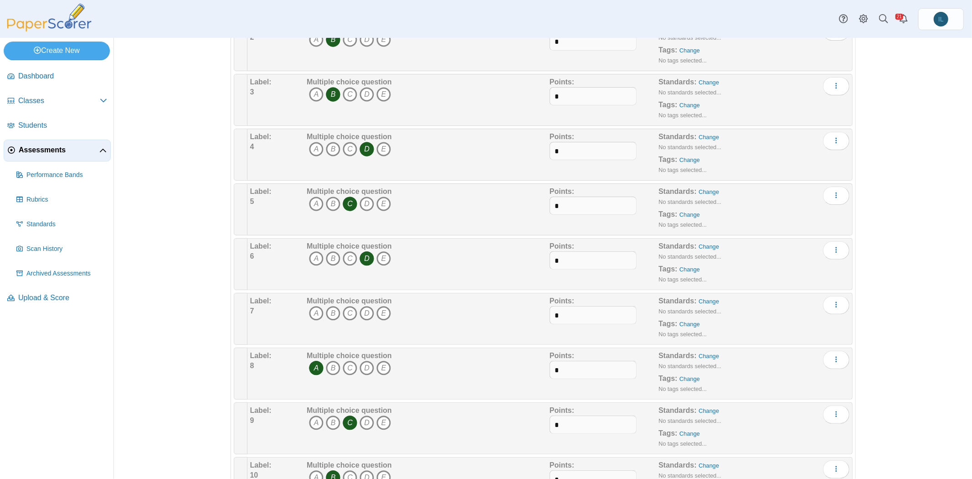
scroll to position [303, 0]
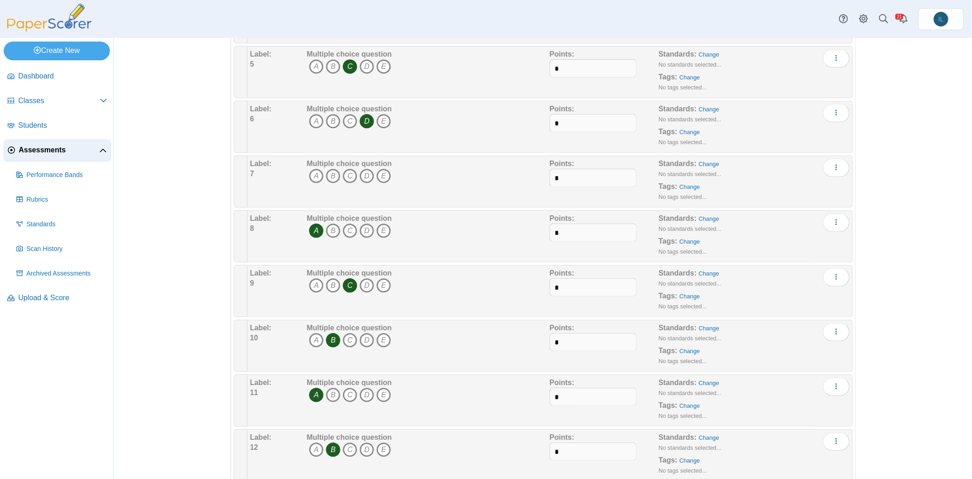
click at [313, 223] on icon "A" at bounding box center [316, 230] width 15 height 15
click at [349, 279] on icon "C" at bounding box center [350, 285] width 15 height 15
click at [331, 340] on icon "B" at bounding box center [333, 340] width 15 height 15
click at [310, 387] on icon "A" at bounding box center [316, 394] width 15 height 15
click at [331, 442] on icon "B" at bounding box center [333, 449] width 15 height 15
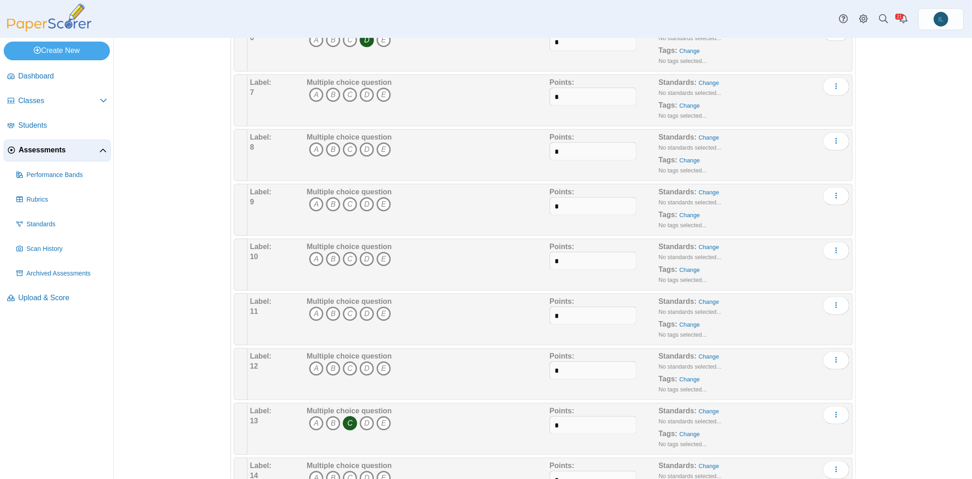
click at [345, 416] on icon "C" at bounding box center [350, 423] width 15 height 15
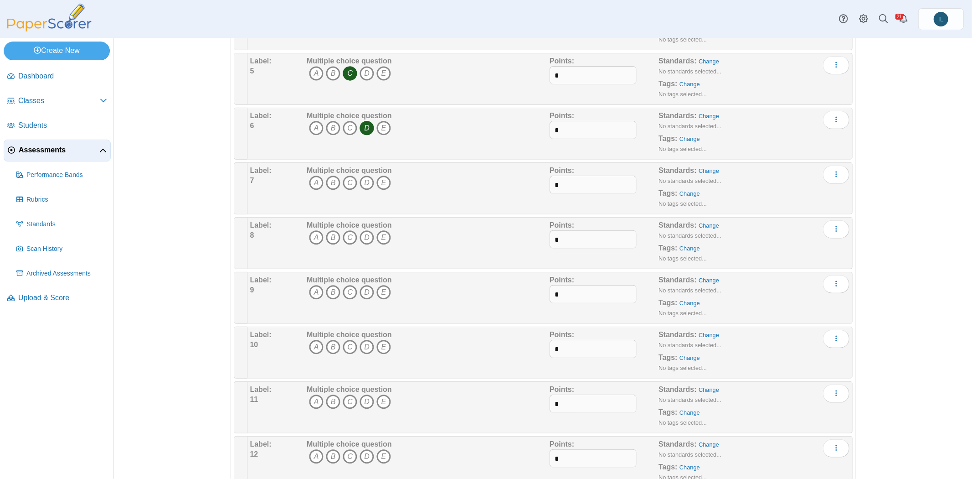
scroll to position [295, 0]
click at [313, 182] on icon "A" at bounding box center [316, 183] width 15 height 15
click at [344, 236] on icon "C" at bounding box center [350, 238] width 15 height 15
click at [332, 291] on icon "B" at bounding box center [333, 293] width 15 height 15
click at [309, 343] on icon "A" at bounding box center [316, 347] width 15 height 15
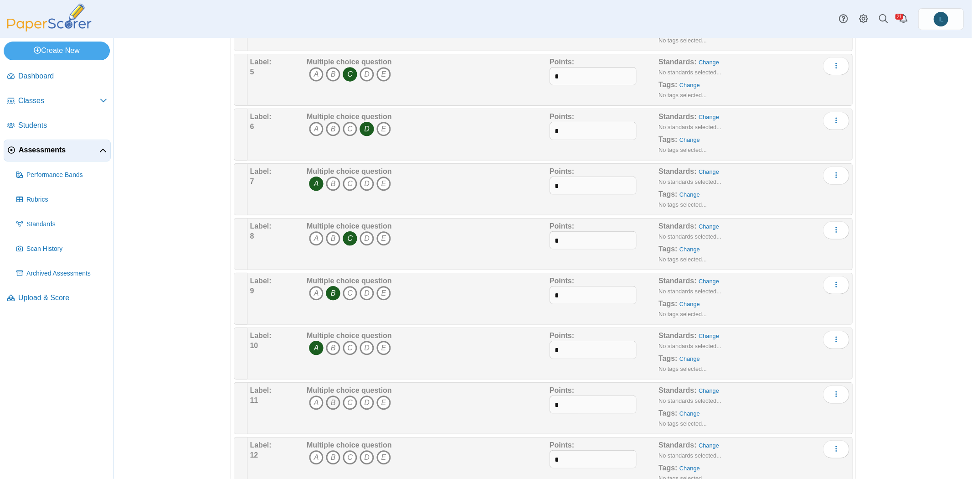
click at [332, 399] on icon "B" at bounding box center [333, 402] width 15 height 15
click at [347, 450] on icon "C" at bounding box center [350, 457] width 15 height 15
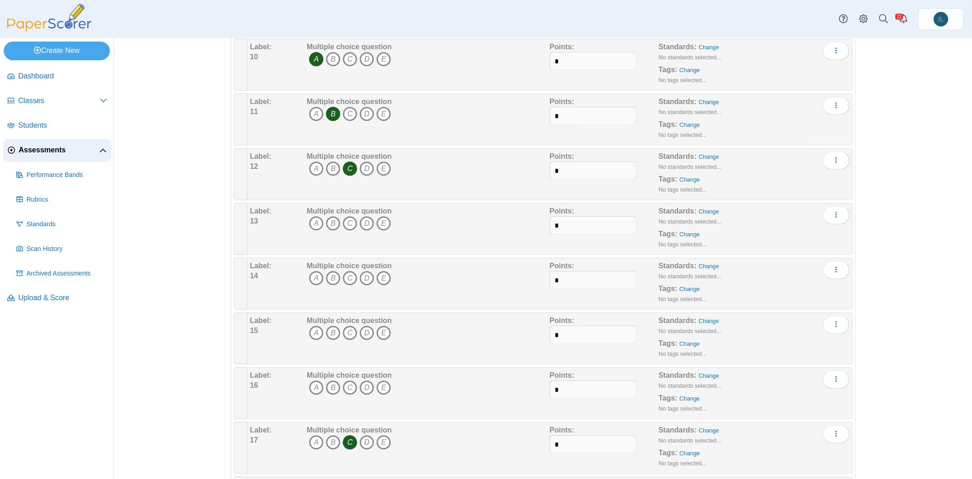
scroll to position [586, 0]
click at [343, 434] on icon "C" at bounding box center [350, 439] width 15 height 15
click at [346, 215] on icon "C" at bounding box center [350, 221] width 15 height 15
click at [312, 270] on icon "A" at bounding box center [316, 275] width 15 height 15
click at [346, 324] on icon "C" at bounding box center [350, 330] width 15 height 15
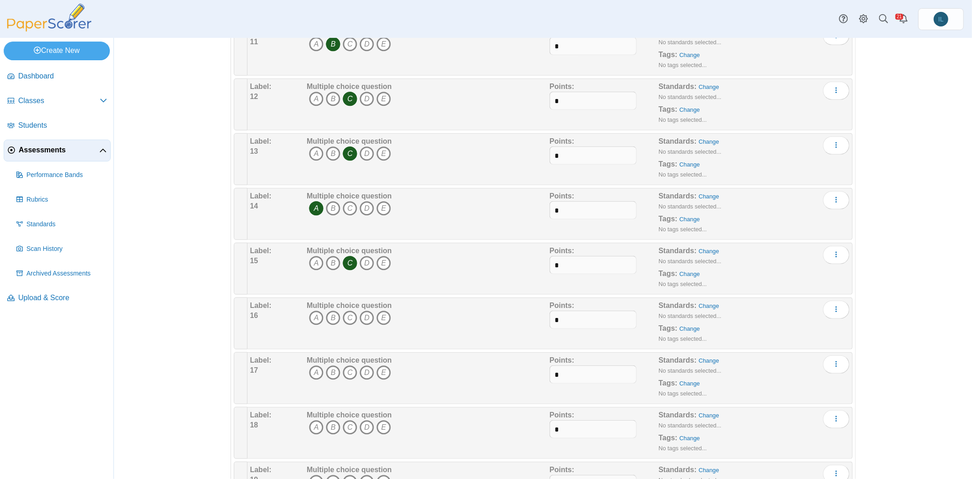
scroll to position [653, 0]
click at [331, 313] on icon "B" at bounding box center [333, 318] width 15 height 15
click at [312, 365] on icon "A" at bounding box center [316, 372] width 15 height 15
click at [348, 420] on icon "C" at bounding box center [350, 427] width 15 height 15
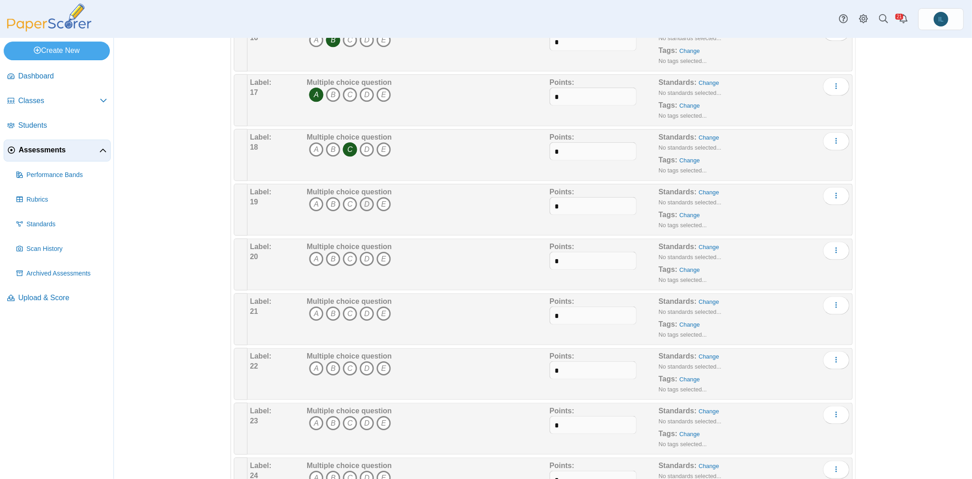
click at [361, 197] on icon "D" at bounding box center [367, 204] width 15 height 15
click at [316, 252] on icon "A" at bounding box center [316, 259] width 15 height 15
click at [380, 306] on icon "E" at bounding box center [383, 313] width 15 height 15
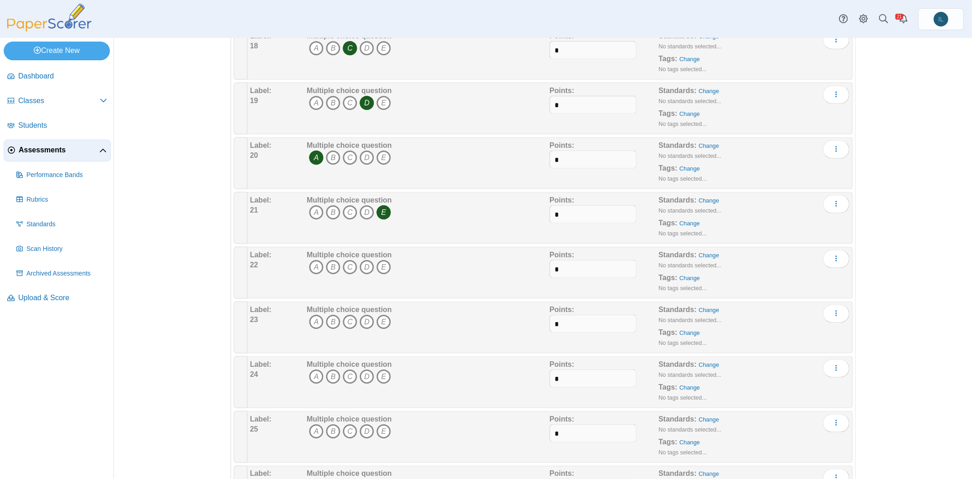
scroll to position [1033, 0]
click at [333, 259] on icon "B" at bounding box center [333, 266] width 15 height 15
click at [329, 314] on icon "B" at bounding box center [333, 321] width 15 height 15
click at [333, 369] on icon "B" at bounding box center [333, 376] width 15 height 15
click at [331, 423] on icon "B" at bounding box center [333, 430] width 15 height 15
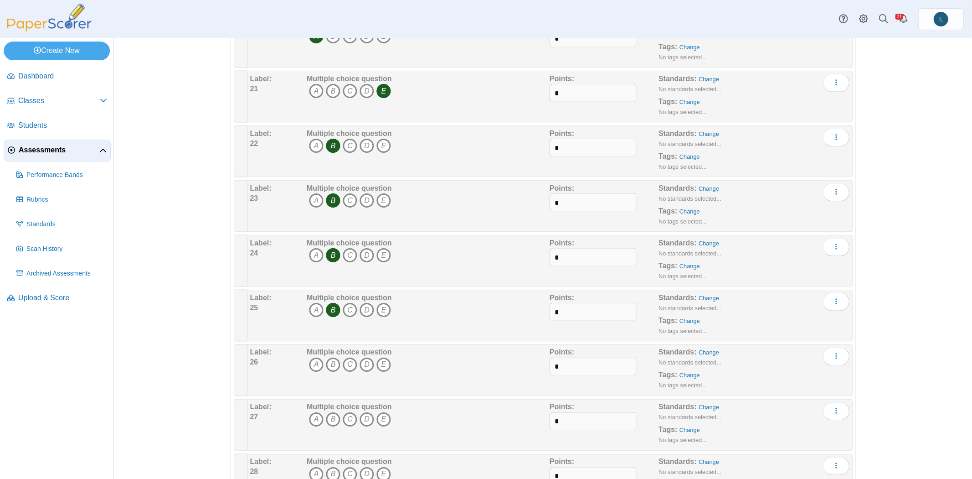
scroll to position [1156, 0]
click at [348, 355] on icon "C" at bounding box center [350, 362] width 15 height 15
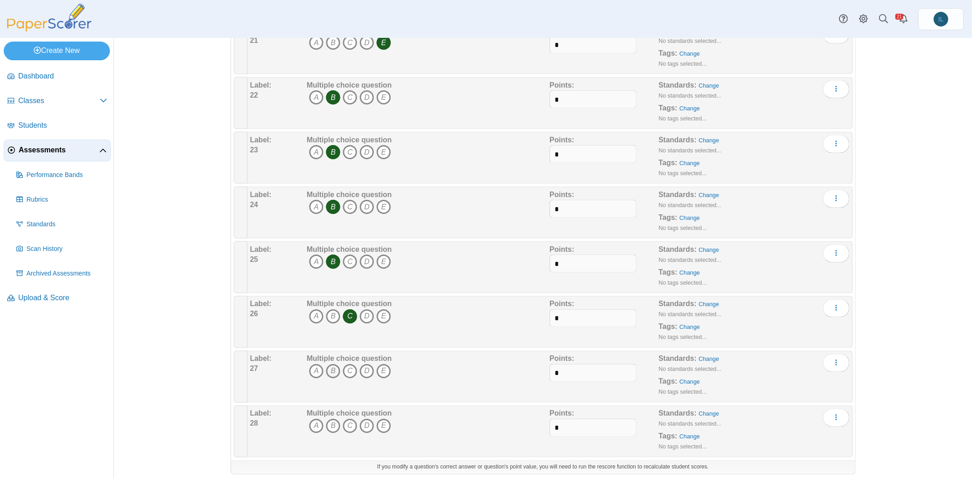
click at [335, 364] on icon "B" at bounding box center [333, 371] width 15 height 15
click at [330, 418] on icon "B" at bounding box center [333, 425] width 15 height 15
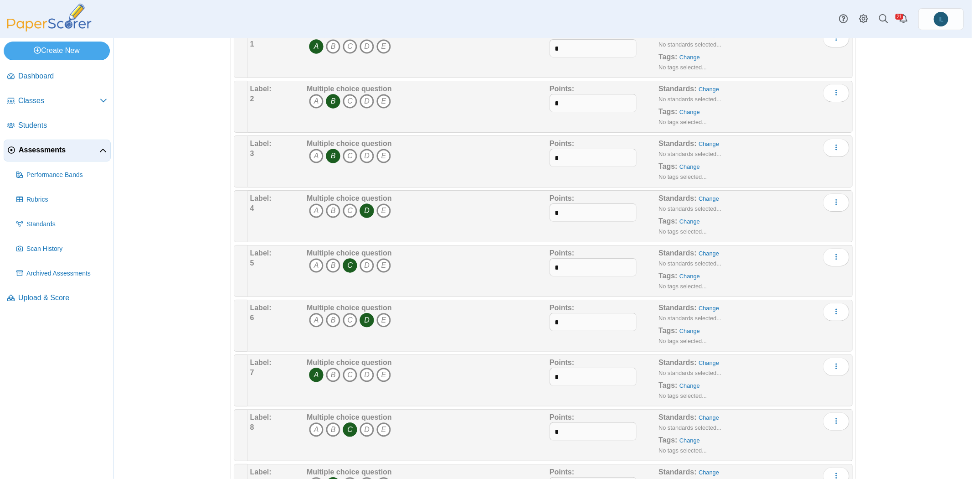
scroll to position [0, 0]
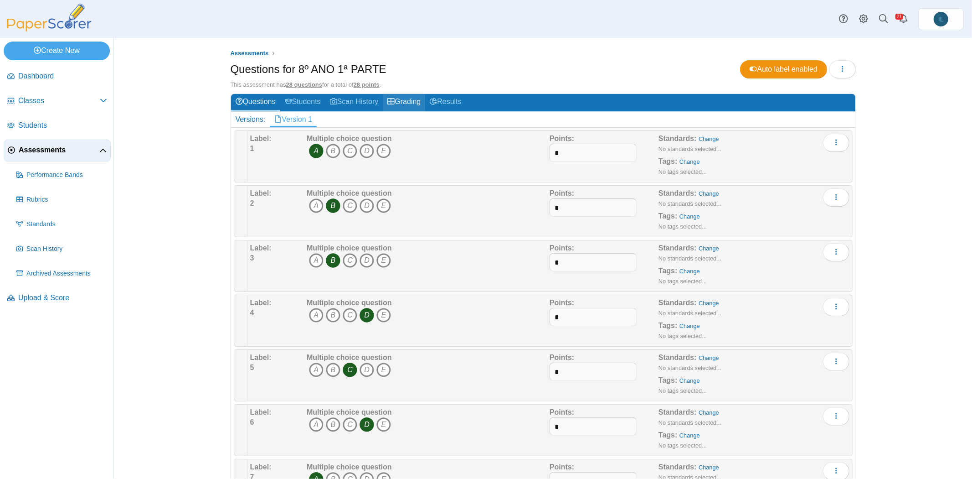
click at [400, 103] on link "Grading" at bounding box center [404, 102] width 42 height 17
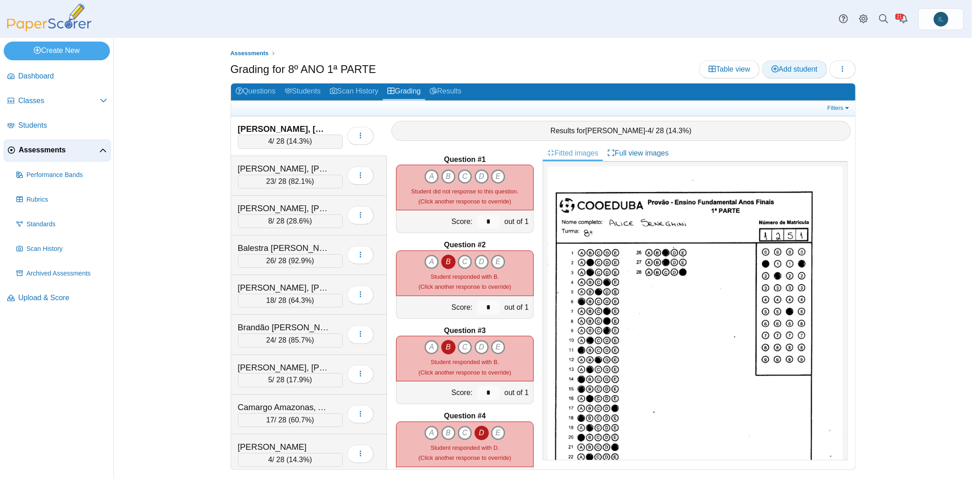
click at [797, 72] on span "Add student" at bounding box center [795, 69] width 46 height 8
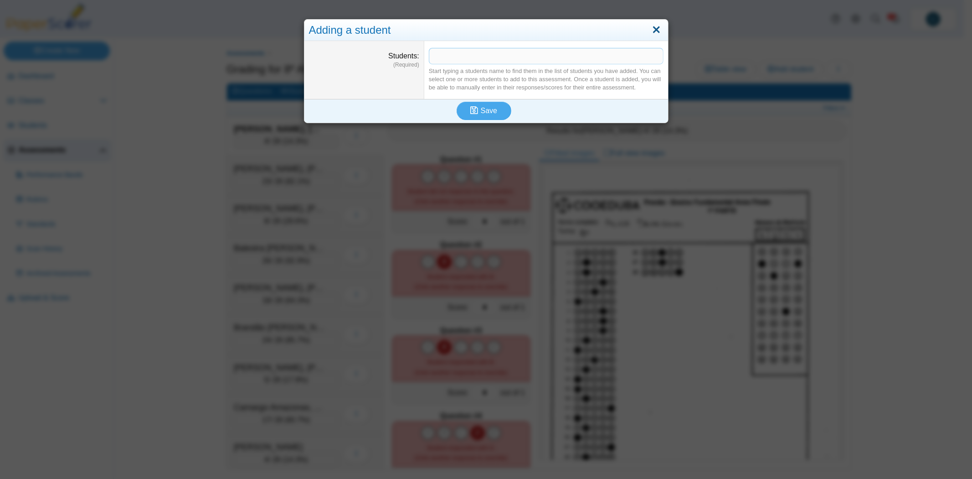
click at [659, 29] on link "Close" at bounding box center [656, 29] width 14 height 15
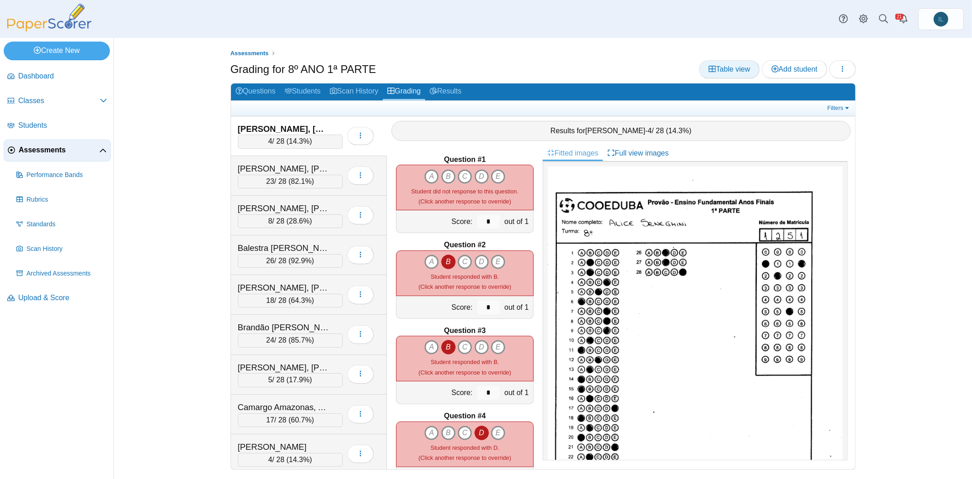
click at [727, 65] on span "Table view" at bounding box center [729, 69] width 41 height 8
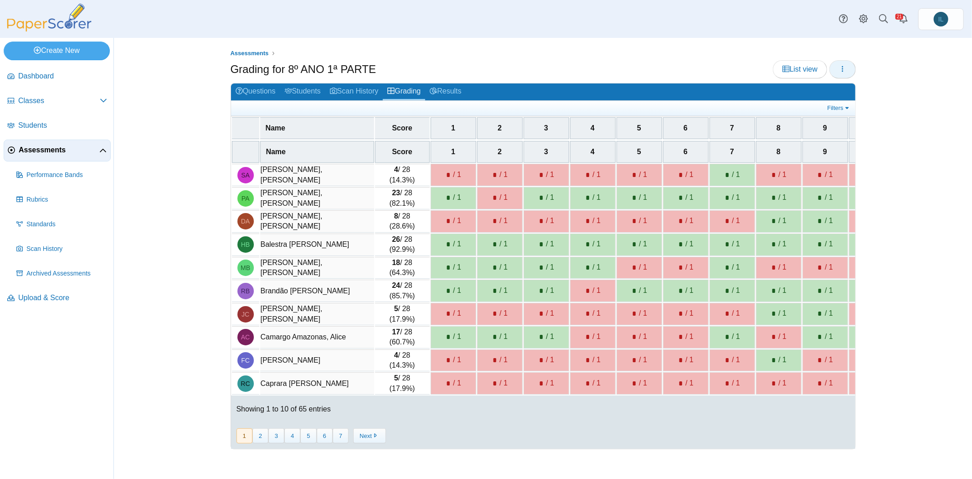
click at [842, 70] on icon "button" at bounding box center [842, 68] width 7 height 7
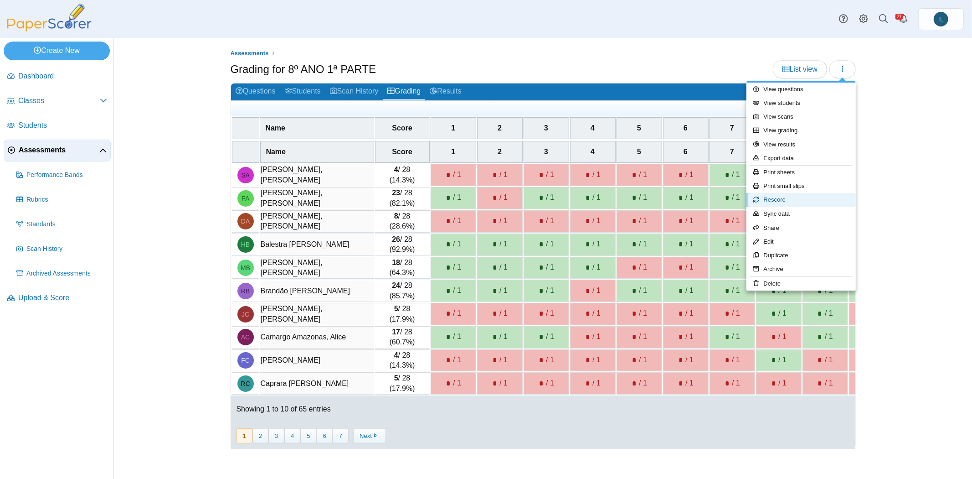
click at [791, 198] on link "Rescore" at bounding box center [800, 200] width 109 height 14
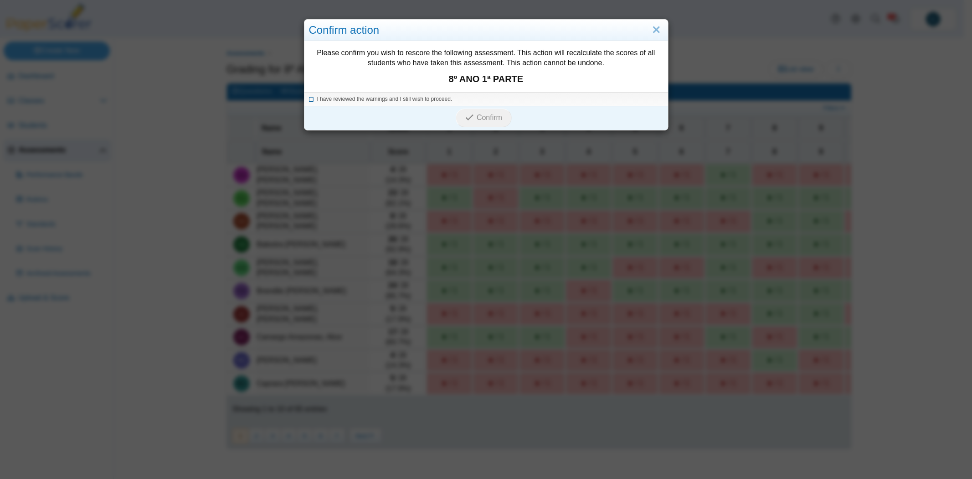
click at [309, 99] on icon at bounding box center [311, 97] width 5 height 5
click at [483, 118] on span "Confirm" at bounding box center [490, 117] width 26 height 8
click at [309, 96] on icon at bounding box center [311, 97] width 5 height 5
click at [309, 99] on icon at bounding box center [311, 97] width 5 height 5
click at [494, 118] on span "Confirm" at bounding box center [490, 117] width 26 height 8
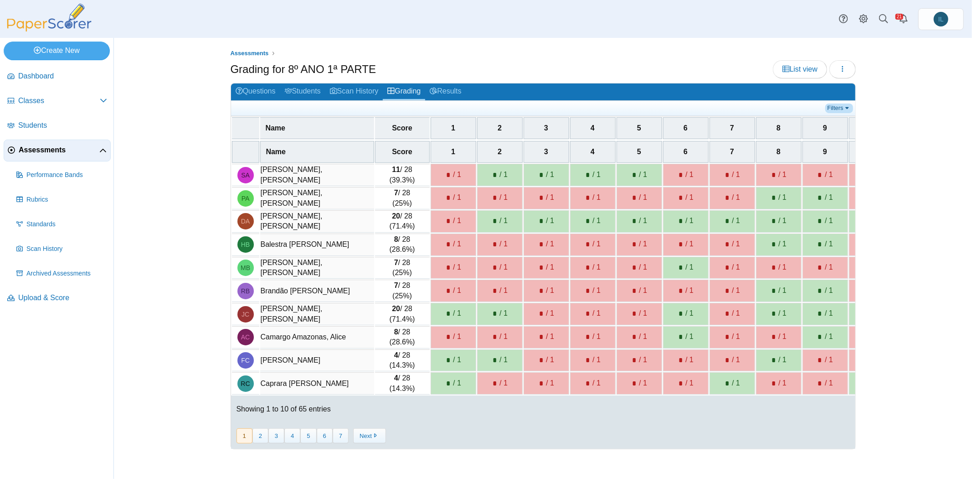
click at [842, 110] on link "Filters" at bounding box center [839, 107] width 28 height 9
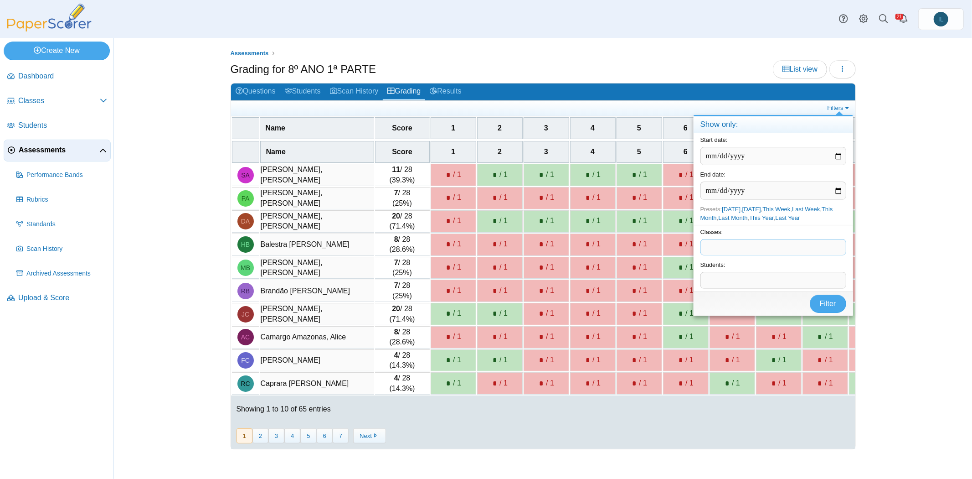
click at [748, 246] on span at bounding box center [773, 246] width 145 height 15
click at [827, 301] on span "Filter" at bounding box center [828, 303] width 16 height 8
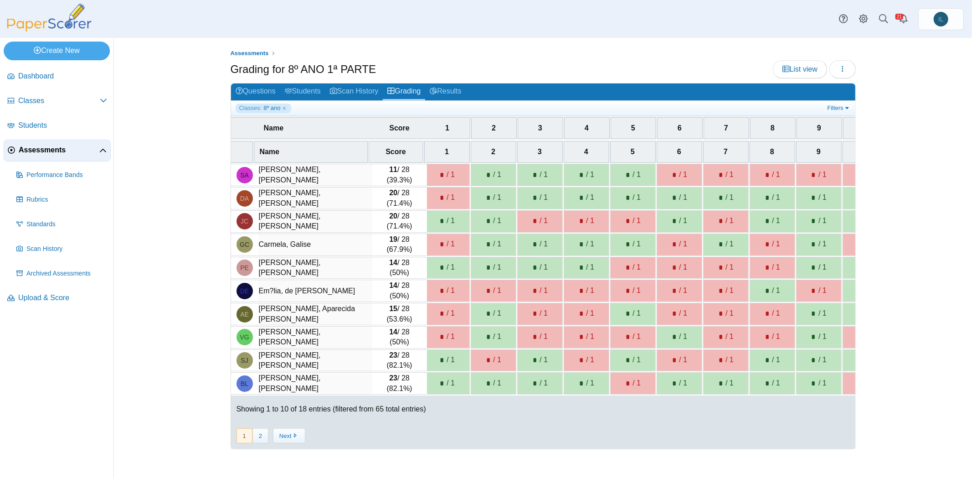
scroll to position [0, 6]
click at [262, 430] on button "2" at bounding box center [260, 435] width 16 height 15
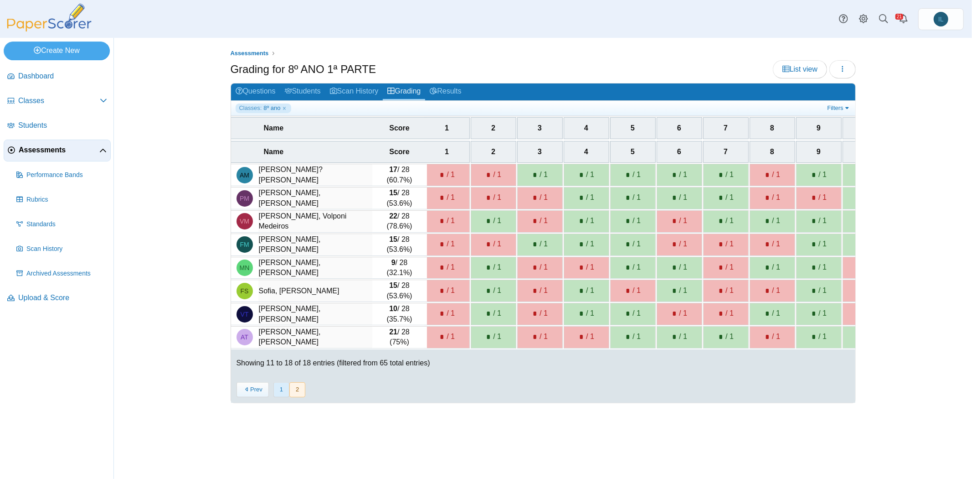
click at [275, 390] on button "1" at bounding box center [281, 389] width 16 height 15
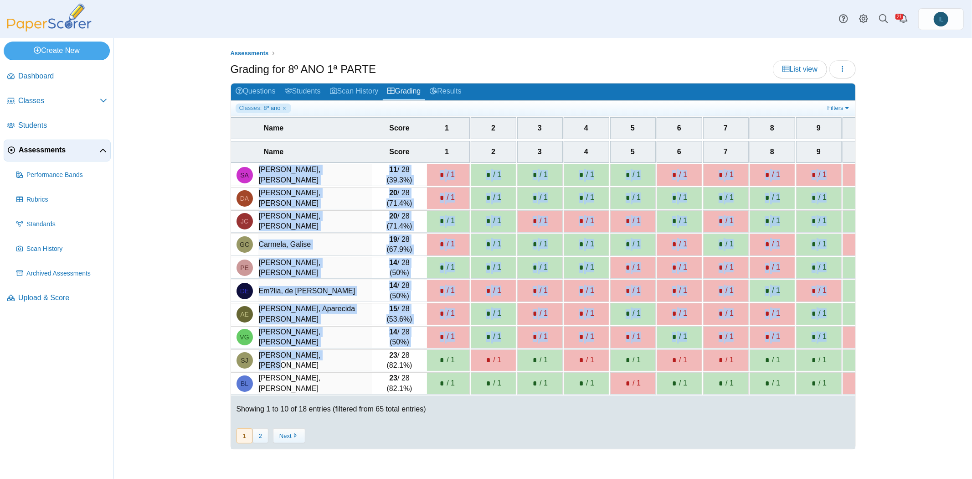
drag, startPoint x: 258, startPoint y: 175, endPoint x: 367, endPoint y: 363, distance: 217.2
click at [367, 363] on tbody "SA [PERSON_NAME] 11 / 28 (39.3%) * / 1 * / 1 * / 1 * / 1 * / 1 * / 1 * / 1 * / …" at bounding box center [975, 279] width 1499 height 231
click at [845, 68] on icon "button" at bounding box center [842, 68] width 7 height 7
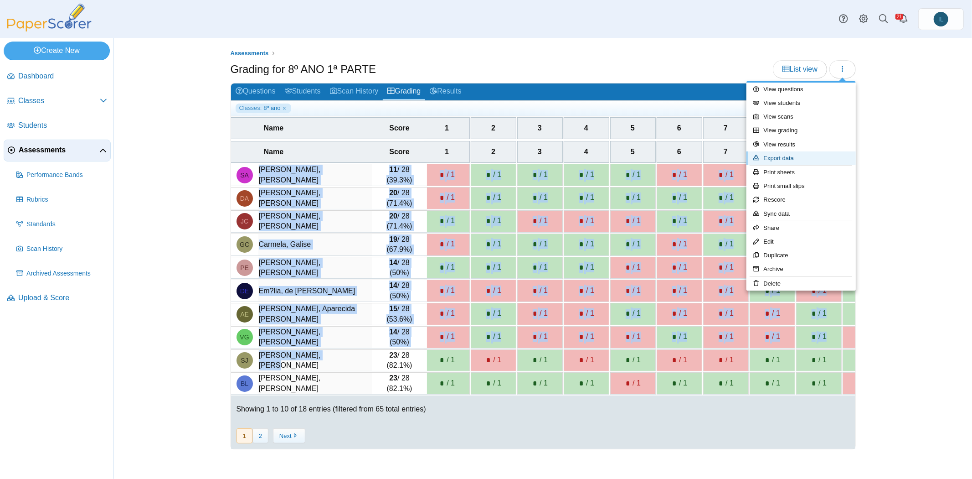
click at [793, 156] on link "Export data" at bounding box center [800, 158] width 109 height 14
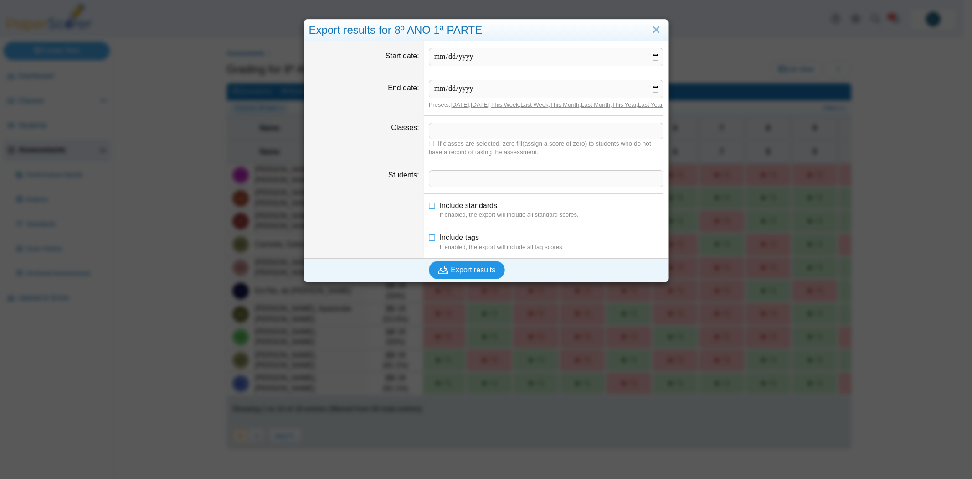
click at [485, 272] on span "Export results" at bounding box center [473, 270] width 45 height 8
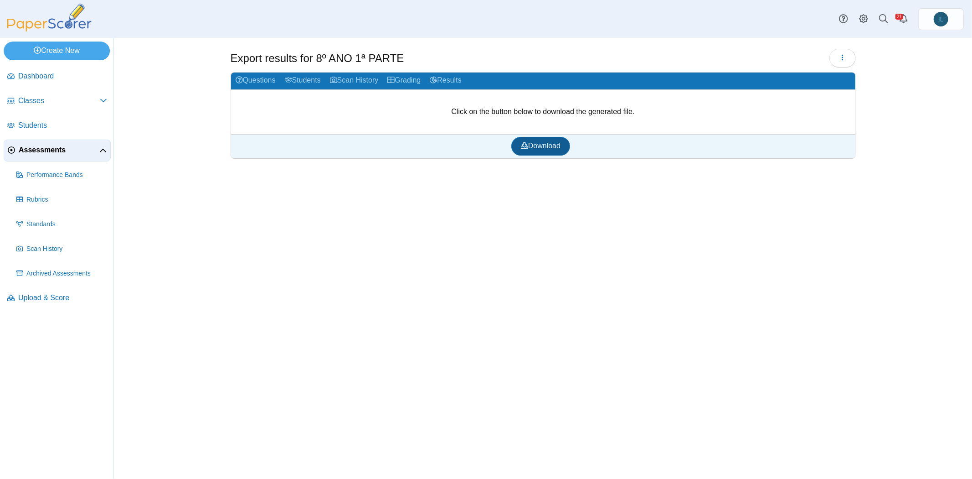
click at [545, 148] on span "Download" at bounding box center [541, 146] width 40 height 8
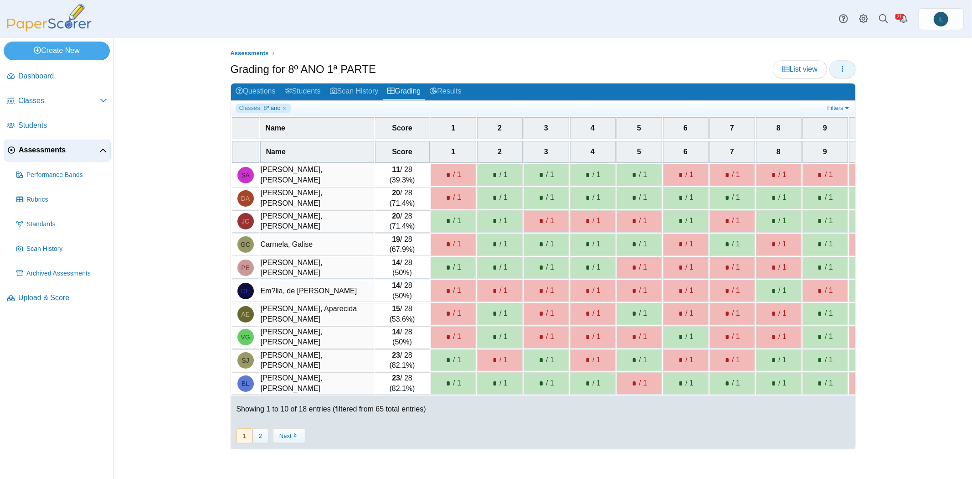
click at [851, 66] on button "button" at bounding box center [842, 69] width 26 height 18
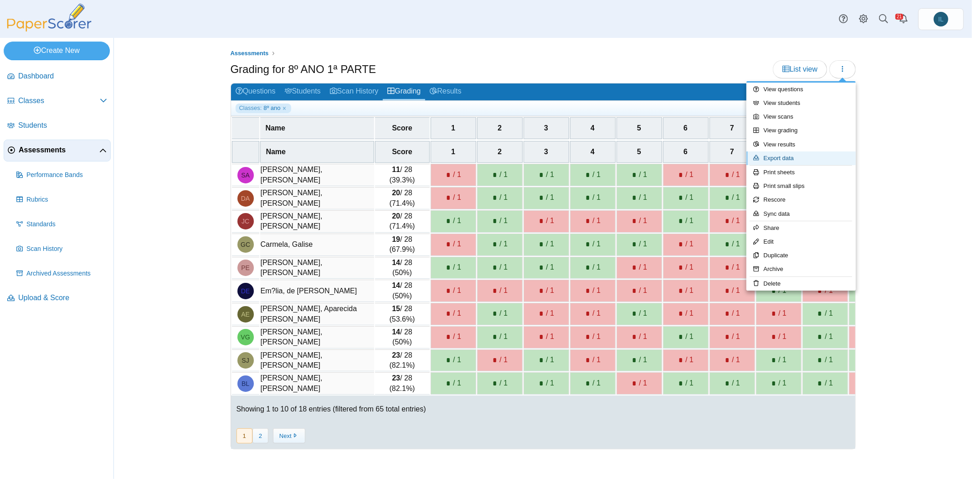
click at [783, 155] on link "Export data" at bounding box center [800, 158] width 109 height 14
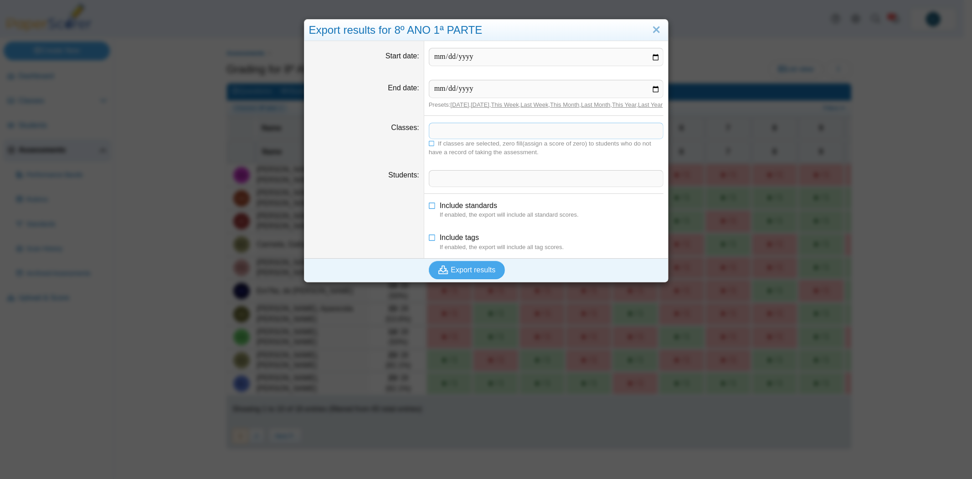
click at [481, 137] on span at bounding box center [546, 130] width 234 height 15
click at [473, 273] on span "Export results" at bounding box center [473, 270] width 45 height 8
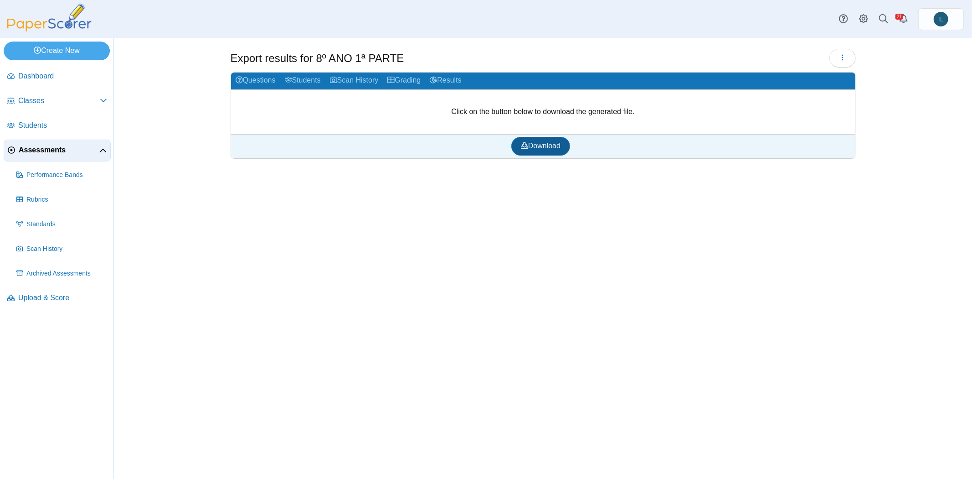
click at [559, 145] on span "Download" at bounding box center [541, 146] width 40 height 8
click at [61, 293] on span "Upload & Score" at bounding box center [62, 298] width 89 height 10
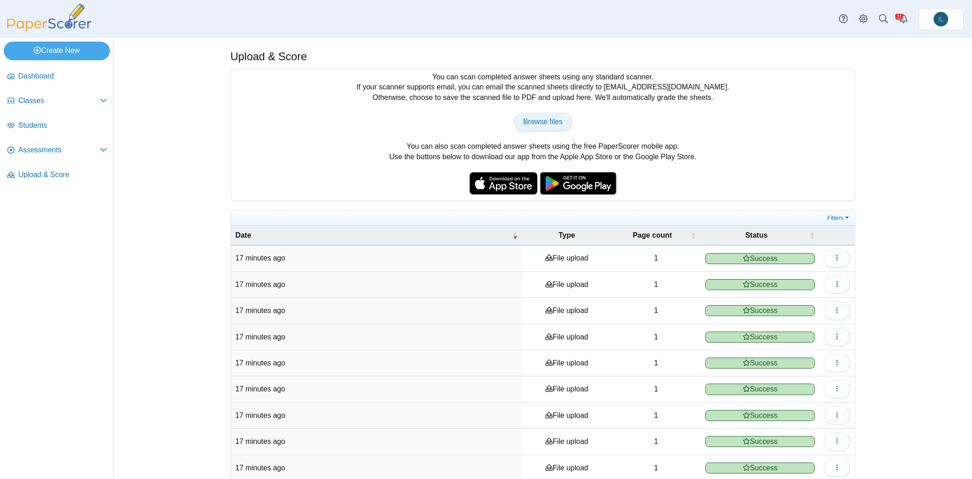
click at [527, 114] on link "Browse files" at bounding box center [543, 122] width 58 height 18
type input "**********"
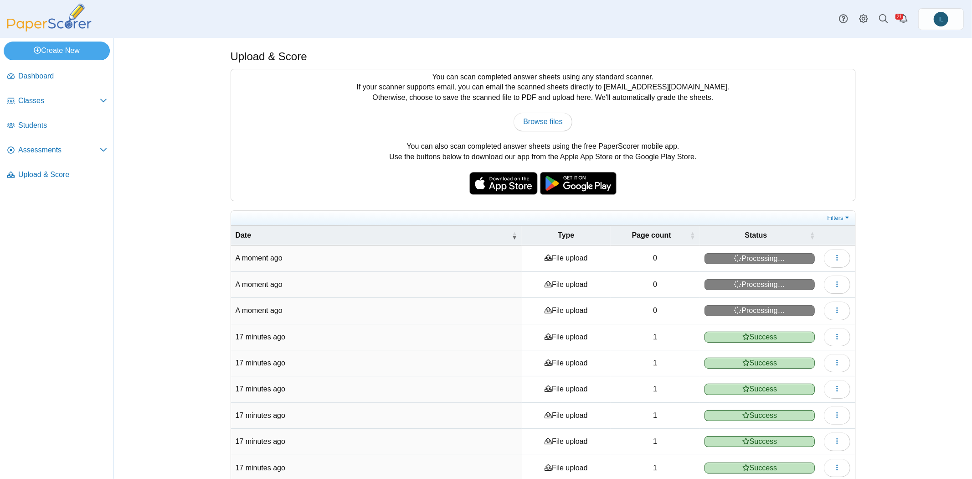
click at [447, 72] on div "You can scan completed answer sheets using any standard scanner. If your scanne…" at bounding box center [543, 134] width 624 height 131
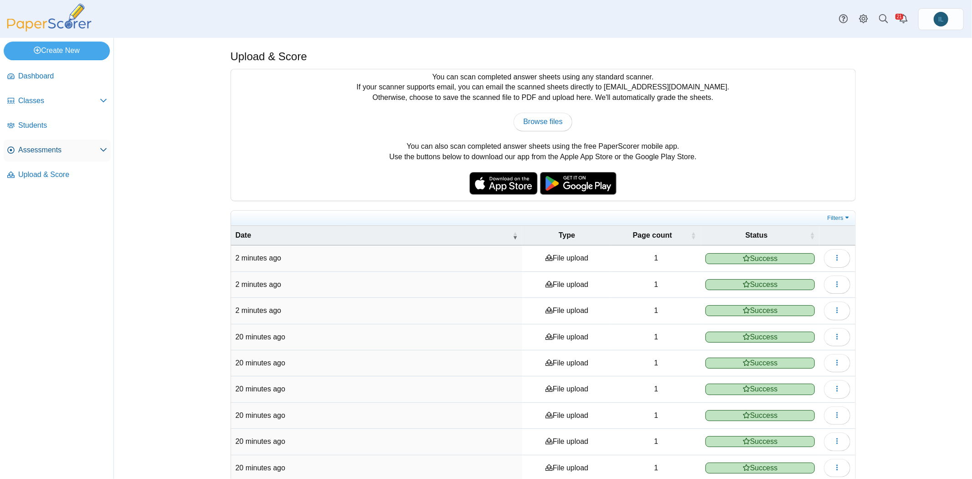
click at [62, 149] on span "Assessments" at bounding box center [59, 150] width 82 height 10
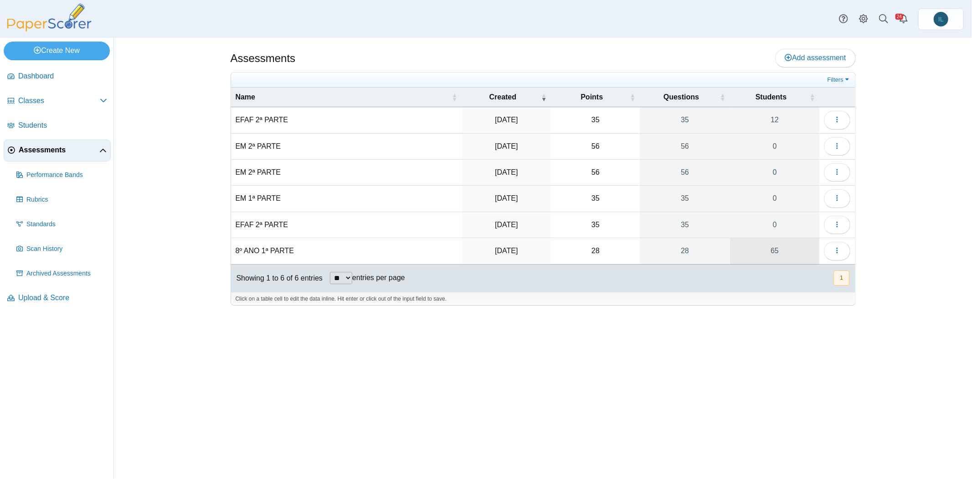
click at [770, 253] on link "65" at bounding box center [775, 251] width 90 height 26
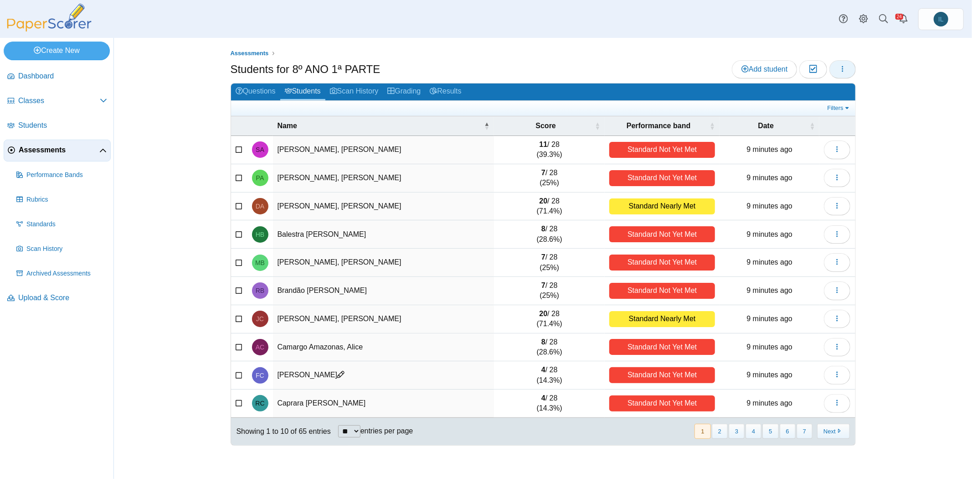
click at [837, 66] on button "button" at bounding box center [842, 69] width 26 height 18
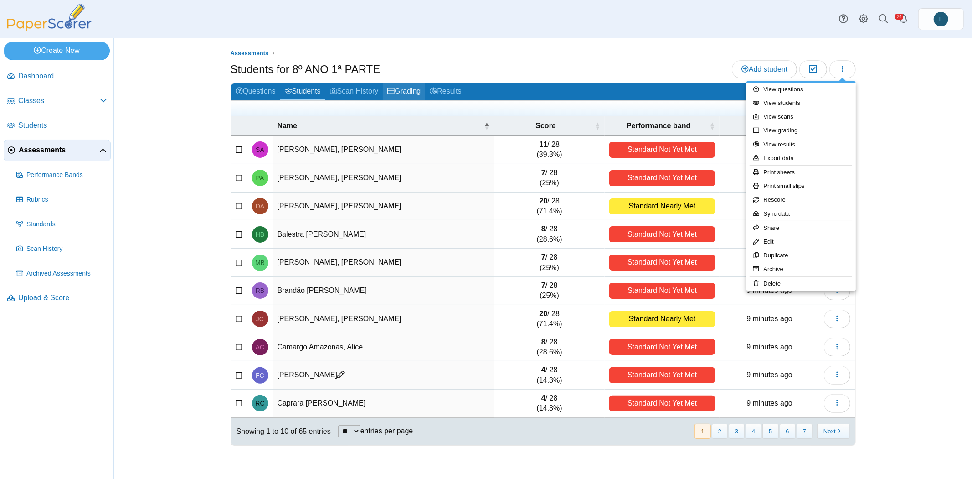
click at [415, 96] on link "Grading" at bounding box center [404, 91] width 42 height 17
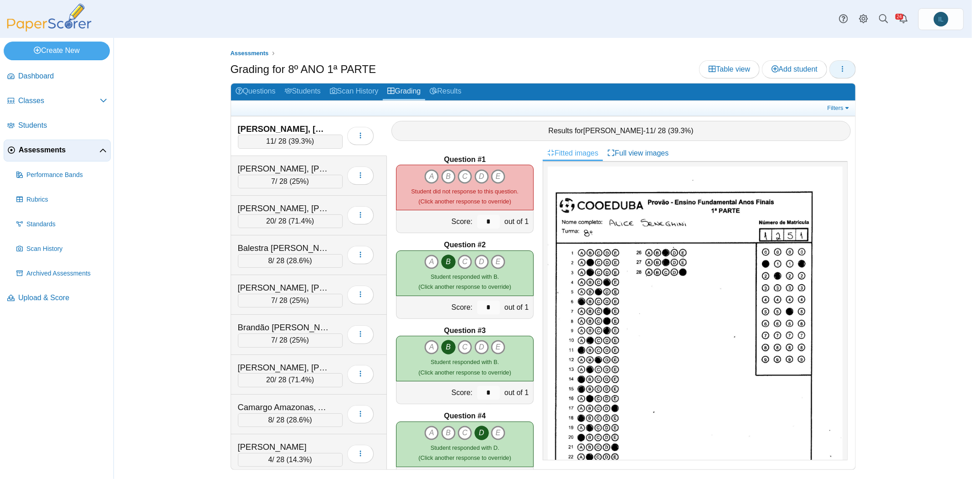
click at [844, 69] on icon "button" at bounding box center [842, 68] width 7 height 7
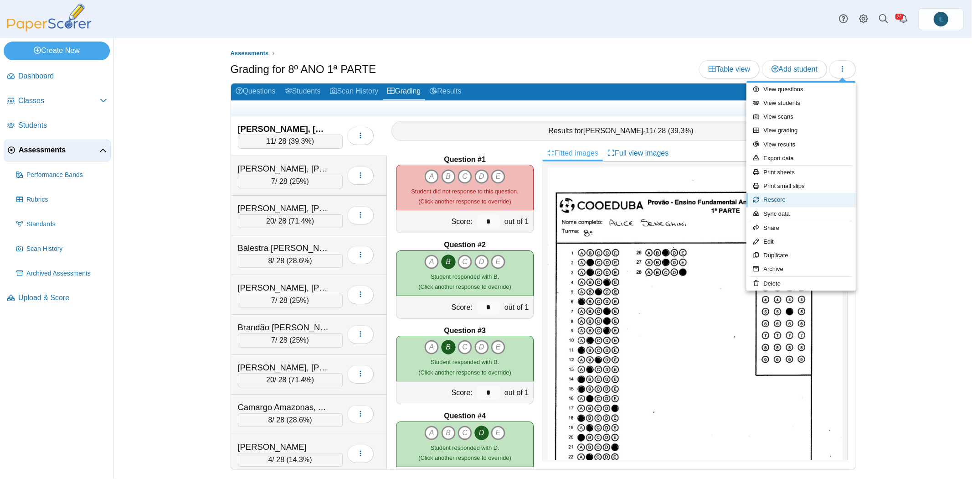
click at [794, 196] on link "Rescore" at bounding box center [800, 200] width 109 height 14
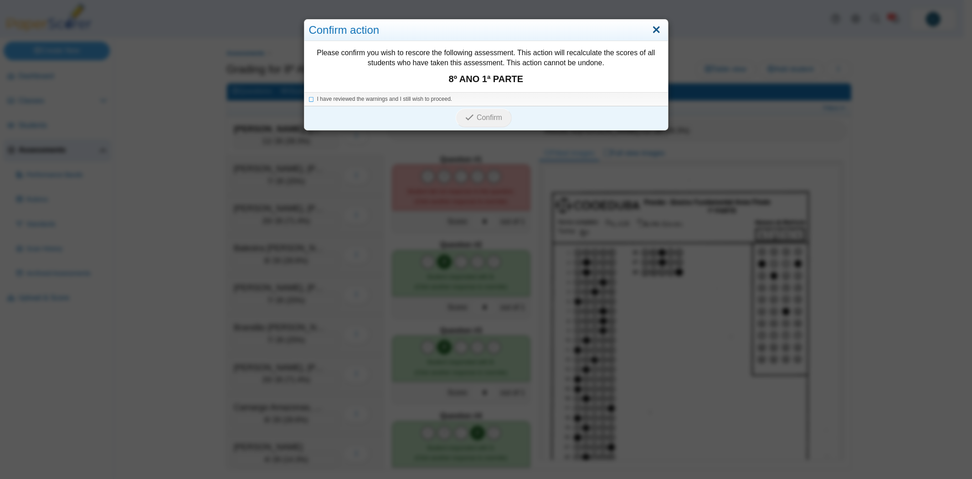
click at [654, 31] on link "Close" at bounding box center [656, 29] width 14 height 15
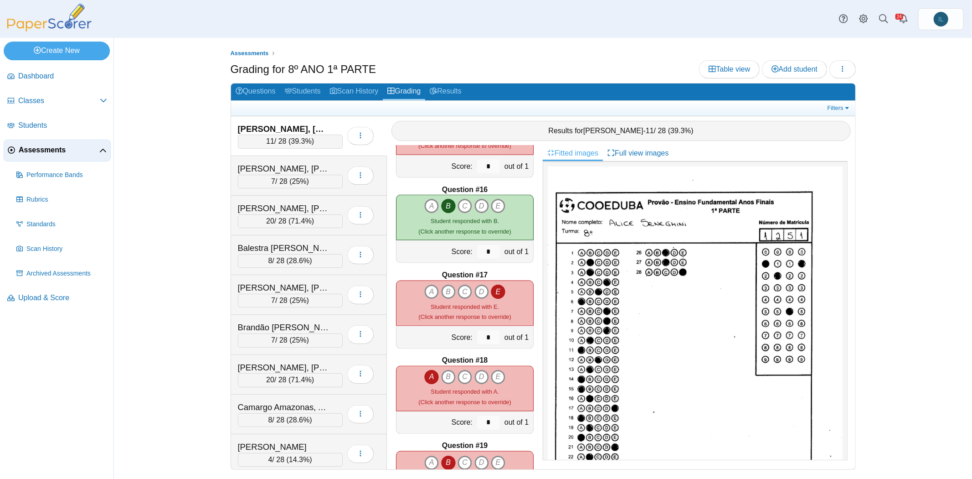
scroll to position [1275, 0]
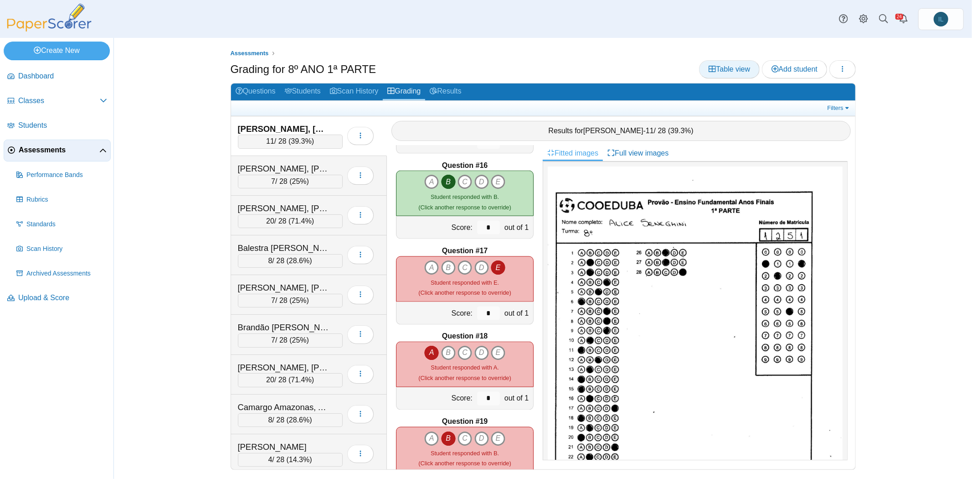
click at [741, 76] on link "Table view" at bounding box center [729, 69] width 61 height 18
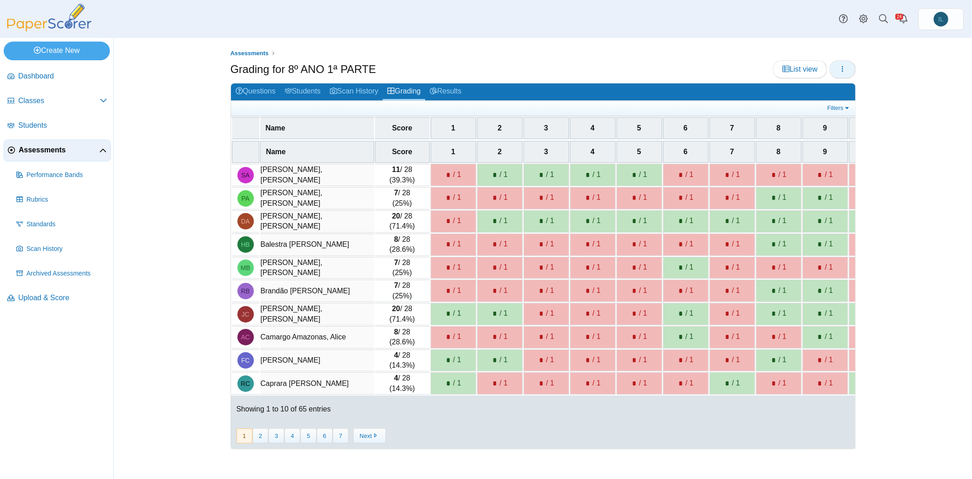
click at [841, 71] on icon "button" at bounding box center [842, 68] width 7 height 7
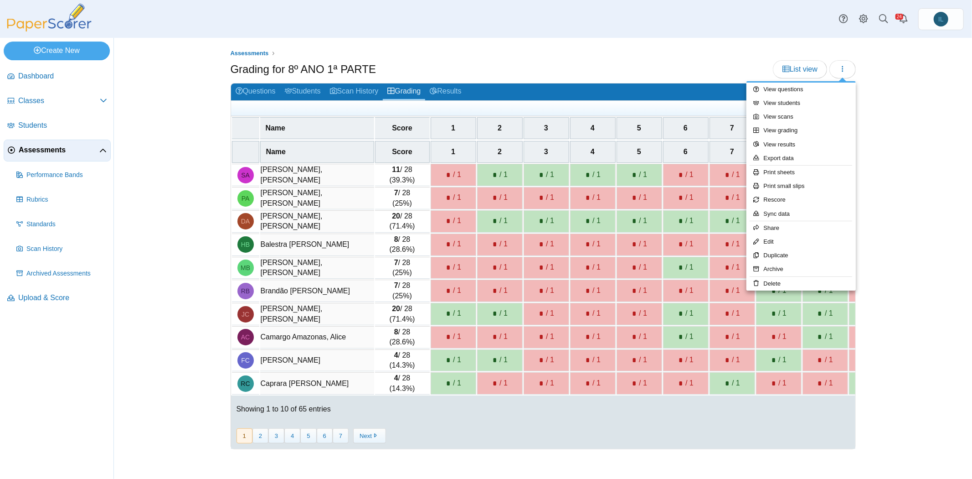
click at [904, 87] on div "Assessments Grading for 8º ANO 1ª PARTE List view" at bounding box center [543, 258] width 858 height 441
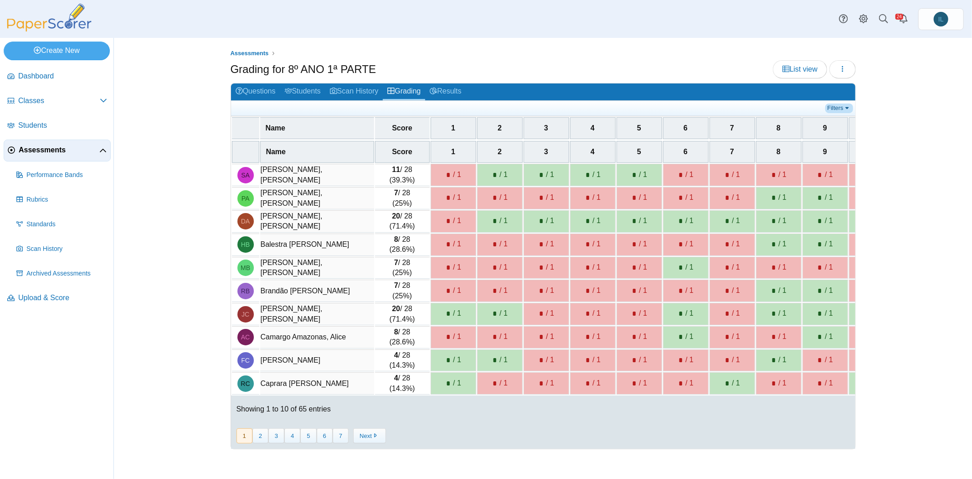
click at [835, 110] on link "Filters" at bounding box center [839, 107] width 28 height 9
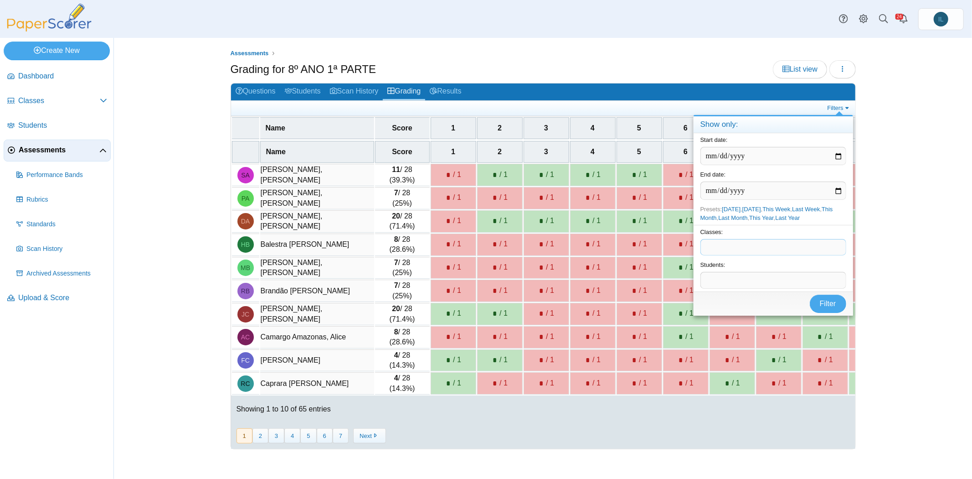
click at [739, 247] on span at bounding box center [773, 246] width 145 height 15
click at [821, 308] on button "Filter" at bounding box center [828, 303] width 36 height 18
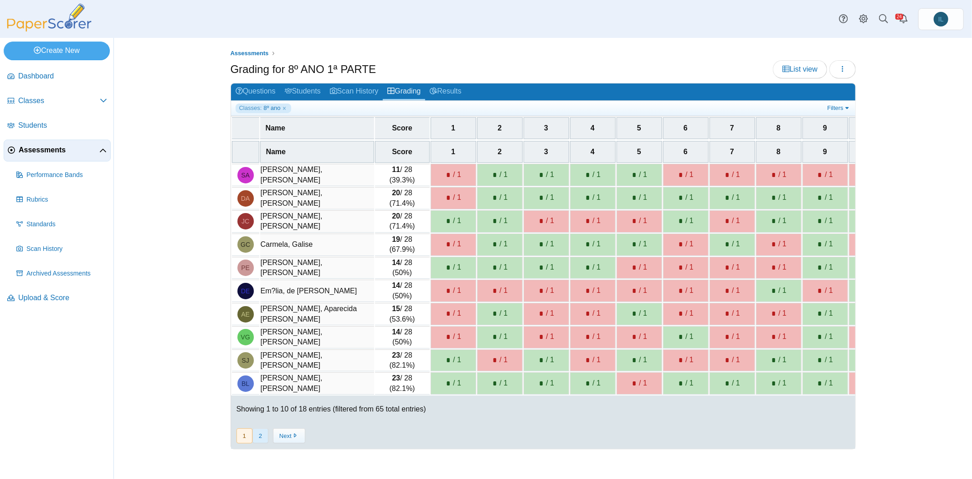
click at [258, 435] on button "2" at bounding box center [260, 435] width 16 height 15
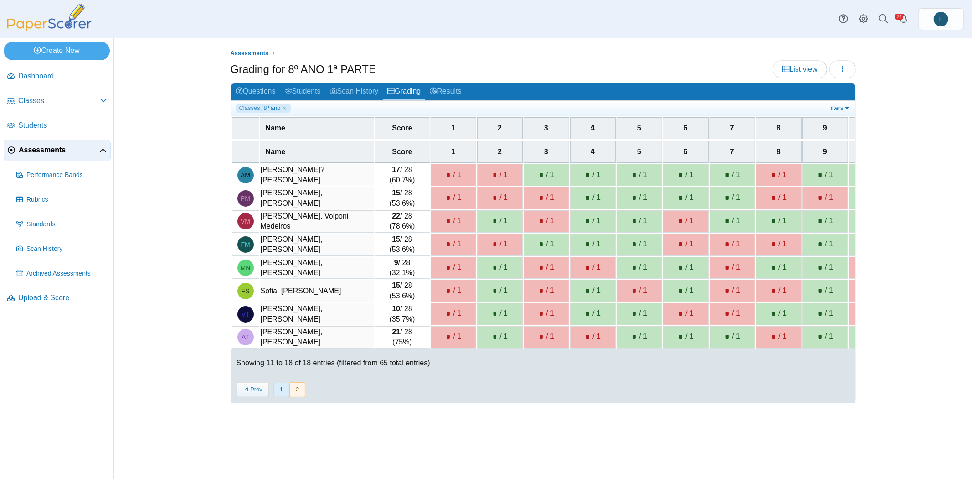
click at [273, 392] on button "1" at bounding box center [281, 389] width 16 height 15
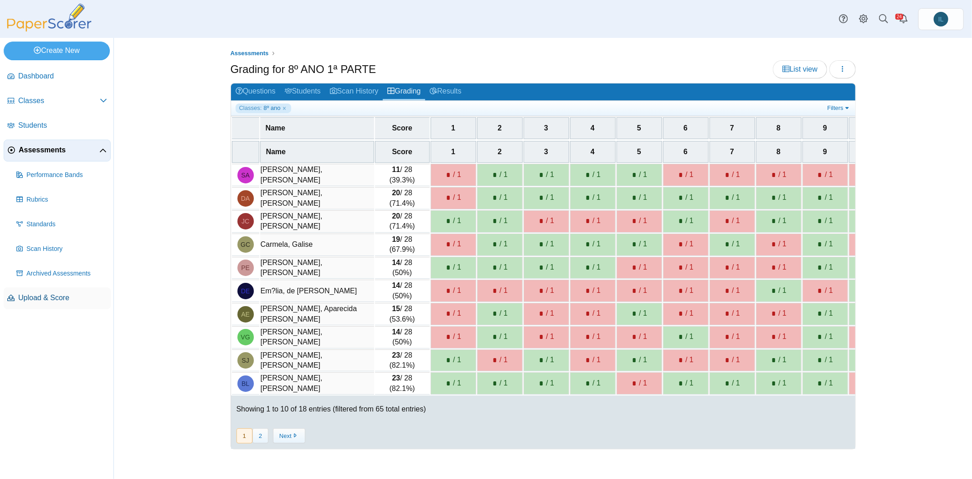
click at [61, 304] on link "Upload & Score" at bounding box center [57, 298] width 107 height 22
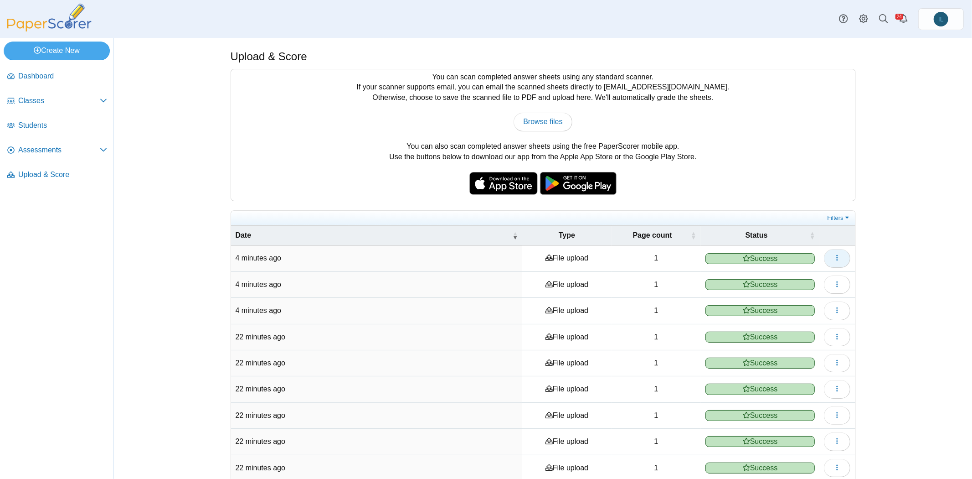
click at [839, 256] on button "button" at bounding box center [837, 258] width 26 height 18
click at [788, 280] on link "View scanned pages" at bounding box center [792, 276] width 109 height 14
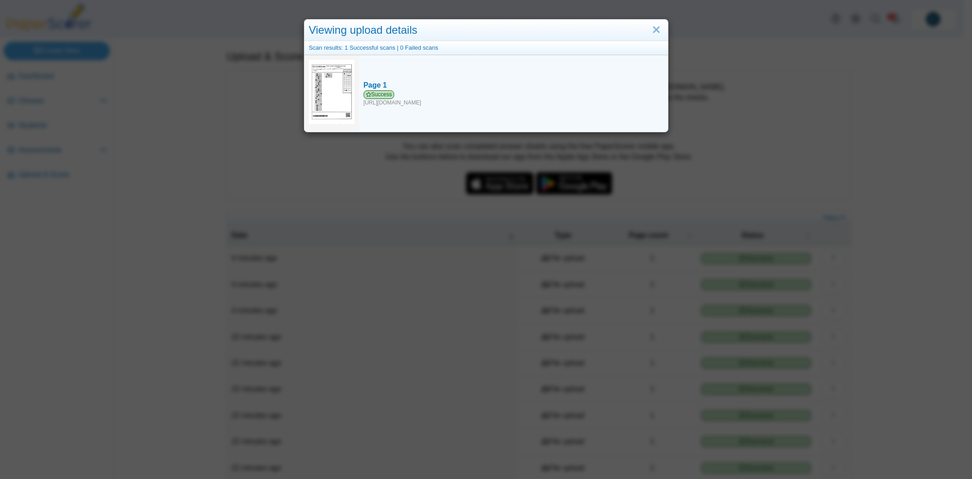
click at [312, 94] on img at bounding box center [332, 92] width 46 height 65
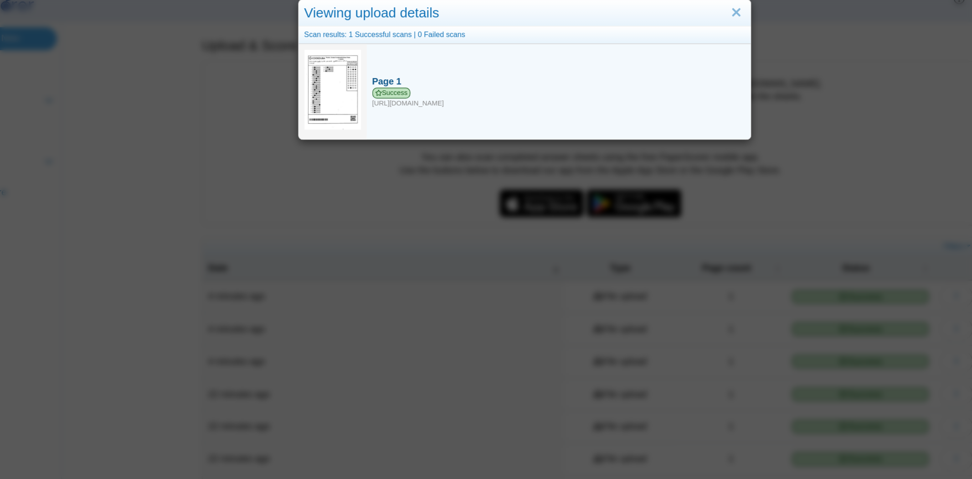
click at [437, 99] on div "Success [URL][DOMAIN_NAME]" at bounding box center [514, 98] width 300 height 16
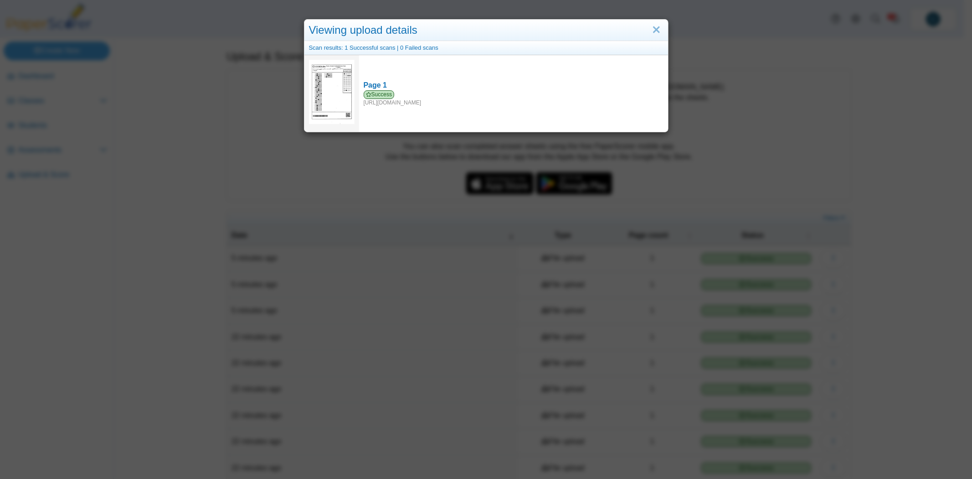
click at [408, 184] on div "Viewing upload details Scan results: 1 Successful scans | 0 Failed scans Page 1…" at bounding box center [486, 239] width 972 height 479
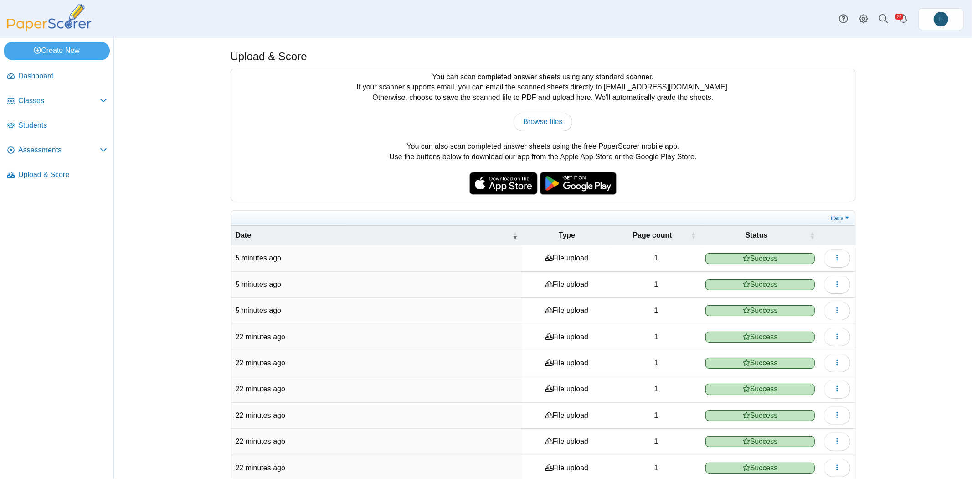
click at [739, 282] on span "Success" at bounding box center [760, 284] width 110 height 11
click at [571, 278] on td "File upload" at bounding box center [566, 285] width 89 height 26
click at [834, 280] on icon "button" at bounding box center [837, 283] width 7 height 7
click at [813, 298] on link "View scanned pages" at bounding box center [792, 301] width 109 height 14
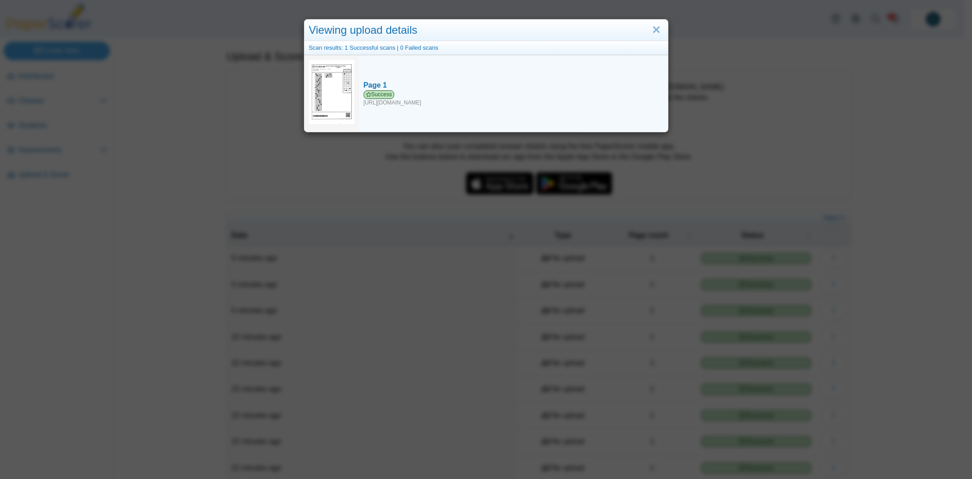
click at [540, 111] on td "Page 1 Success https://forms.paperscorer.com/scans/10/5664/238932/3213086_OCTOB…" at bounding box center [513, 93] width 309 height 77
click at [523, 98] on div "Success https://forms.paperscorer.com/scans/10/5664/238932/3213086_OCTOBER_15_2…" at bounding box center [514, 98] width 300 height 16
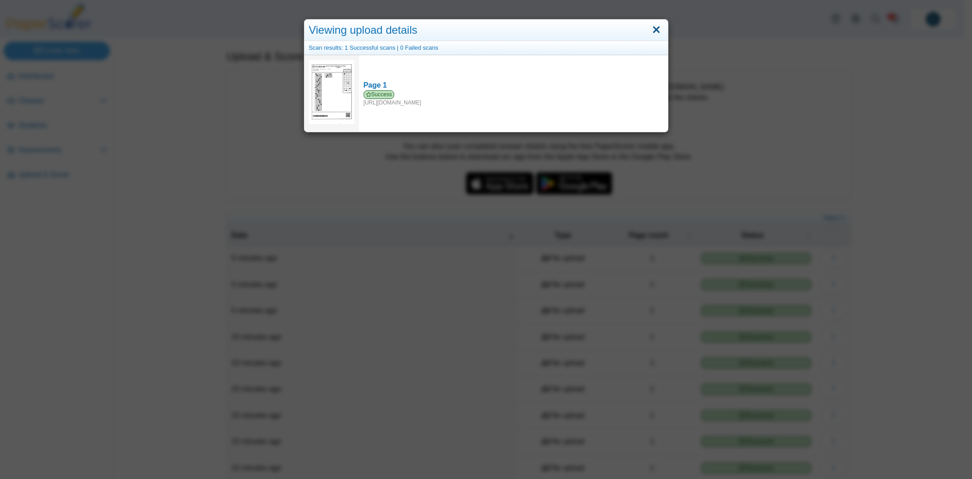
click at [652, 30] on link "Close" at bounding box center [656, 29] width 14 height 15
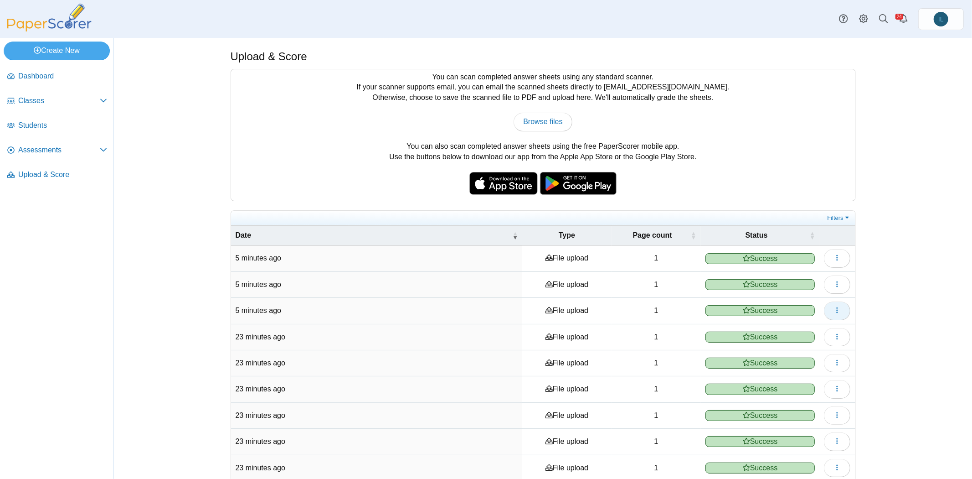
click at [828, 307] on button "button" at bounding box center [837, 310] width 26 height 18
click at [816, 322] on link "View scanned pages" at bounding box center [792, 327] width 109 height 14
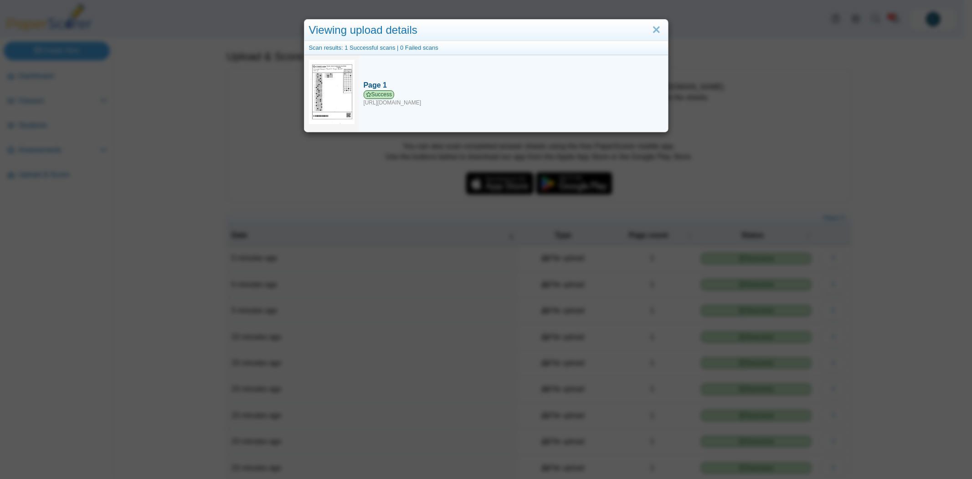
click at [418, 104] on div "Success https://forms.paperscorer.com/scans/10/5664/238932/3213083_OCTOBER_15_2…" at bounding box center [514, 98] width 300 height 16
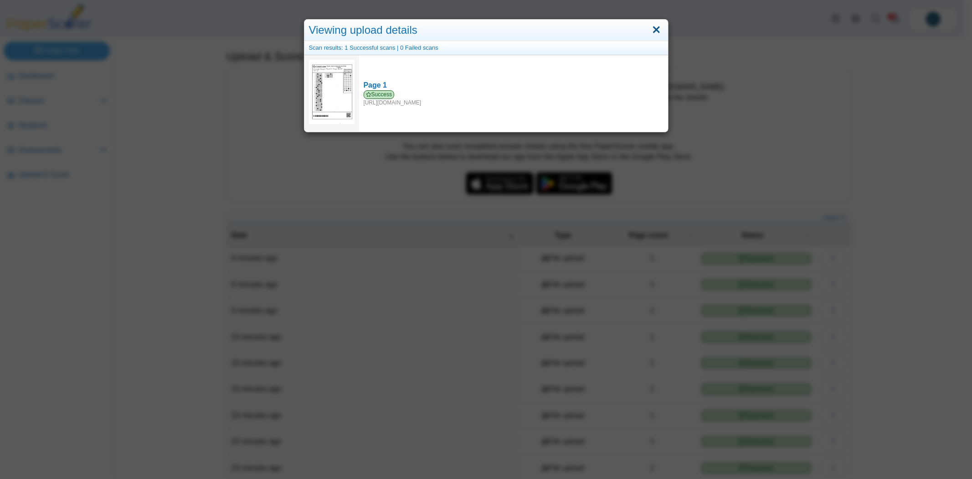
click at [657, 31] on link "Close" at bounding box center [656, 29] width 14 height 15
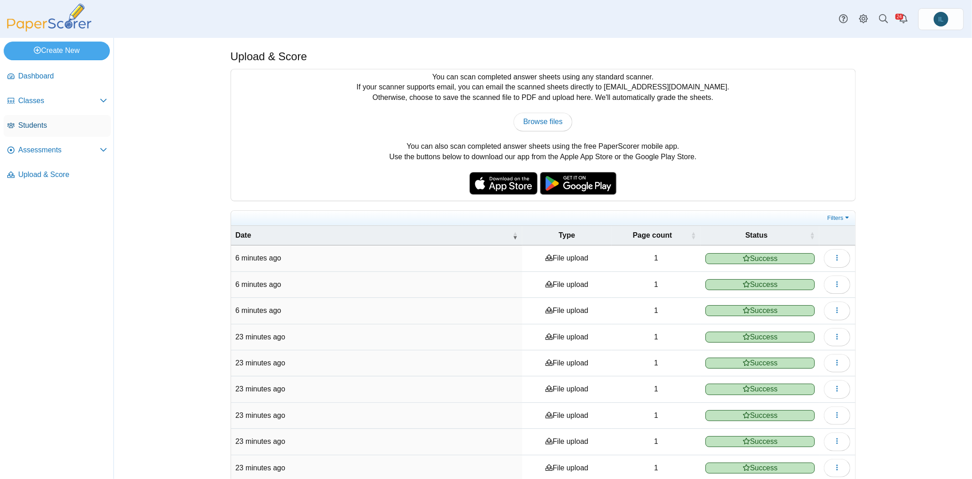
click at [22, 118] on link "Students" at bounding box center [57, 126] width 107 height 22
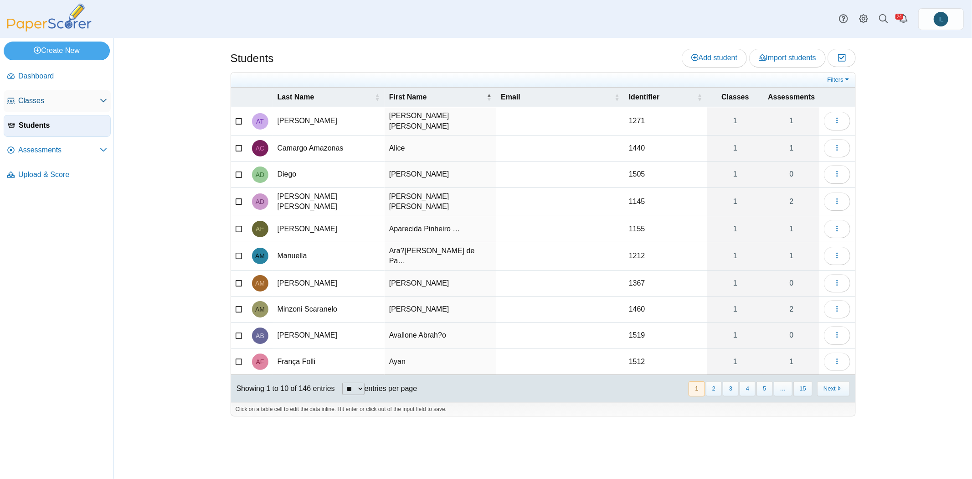
click at [47, 98] on span "Classes" at bounding box center [59, 101] width 82 height 10
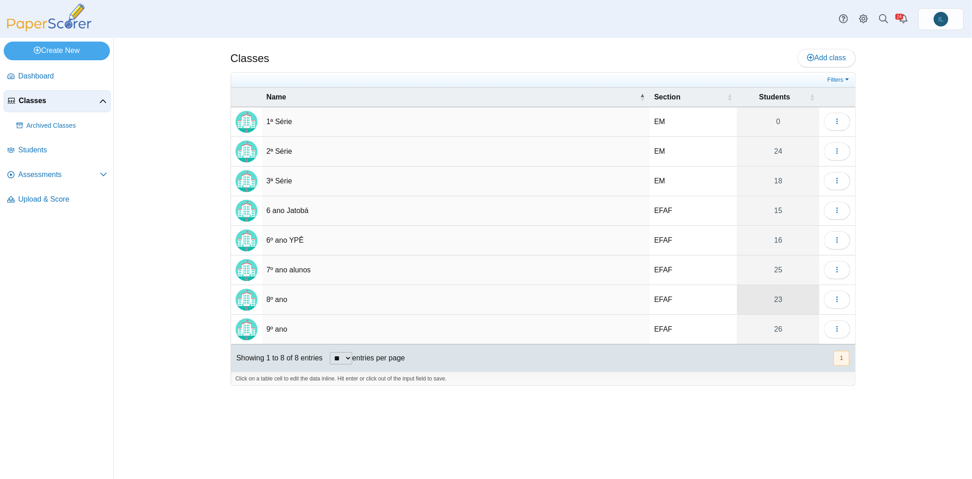
click at [785, 300] on link "23" at bounding box center [778, 299] width 82 height 29
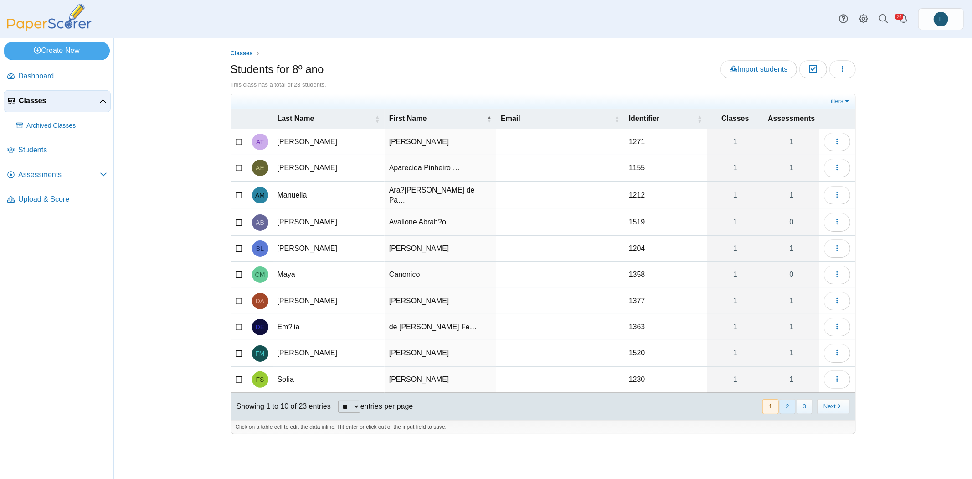
click at [789, 399] on button "2" at bounding box center [788, 406] width 16 height 15
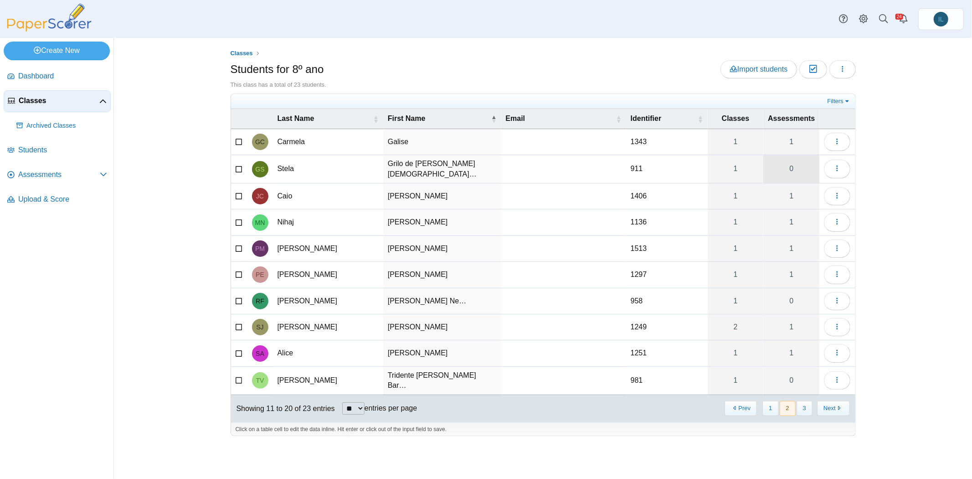
click at [782, 165] on link "0" at bounding box center [791, 169] width 56 height 28
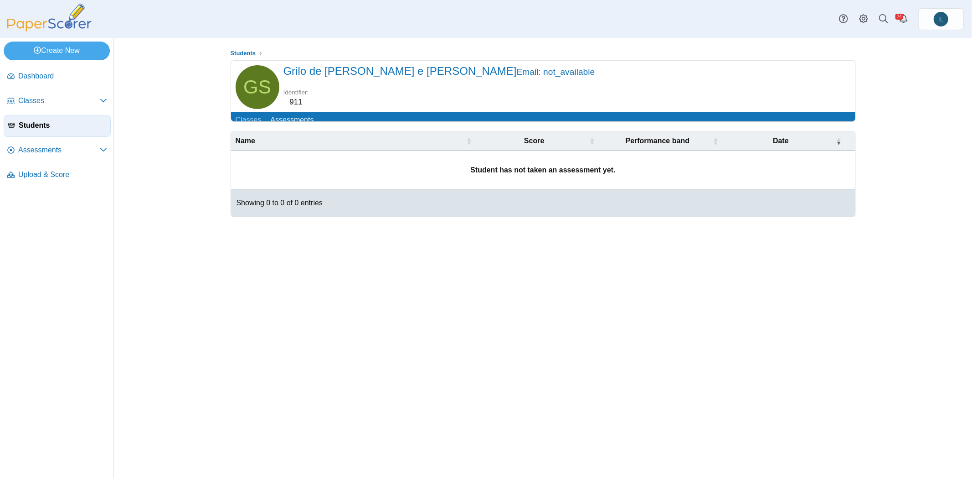
click at [301, 100] on dd "911" at bounding box center [296, 102] width 26 height 11
click at [293, 101] on dd "911" at bounding box center [296, 102] width 26 height 11
click at [285, 101] on dd "911" at bounding box center [296, 102] width 26 height 11
click at [290, 102] on dd "911" at bounding box center [296, 102] width 26 height 11
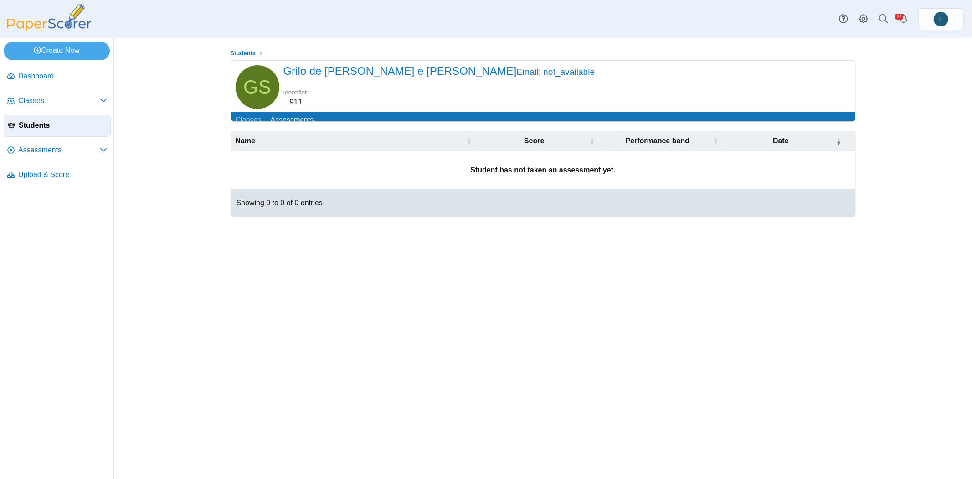
click at [286, 101] on dd "911" at bounding box center [296, 102] width 26 height 11
click at [292, 102] on dd "911" at bounding box center [296, 102] width 26 height 11
click at [248, 126] on link "Classes" at bounding box center [248, 120] width 35 height 17
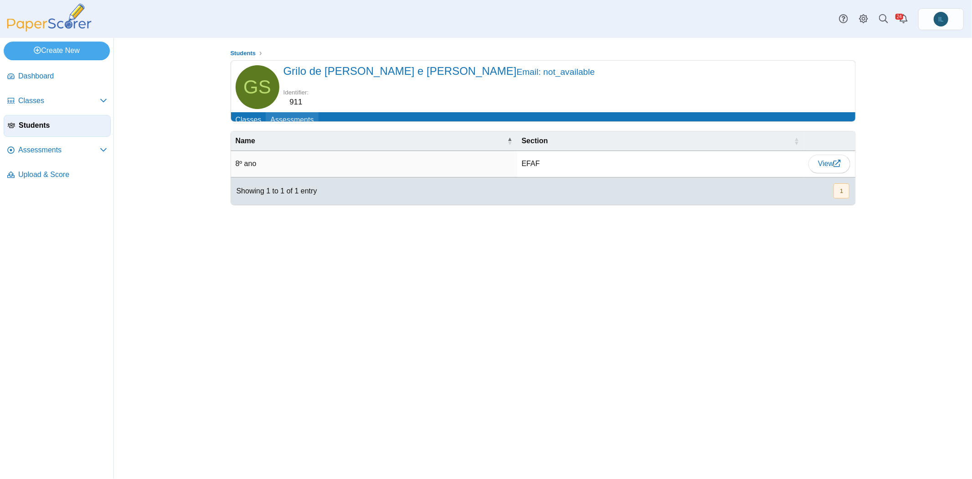
click at [292, 117] on link "Assessments" at bounding box center [292, 120] width 52 height 17
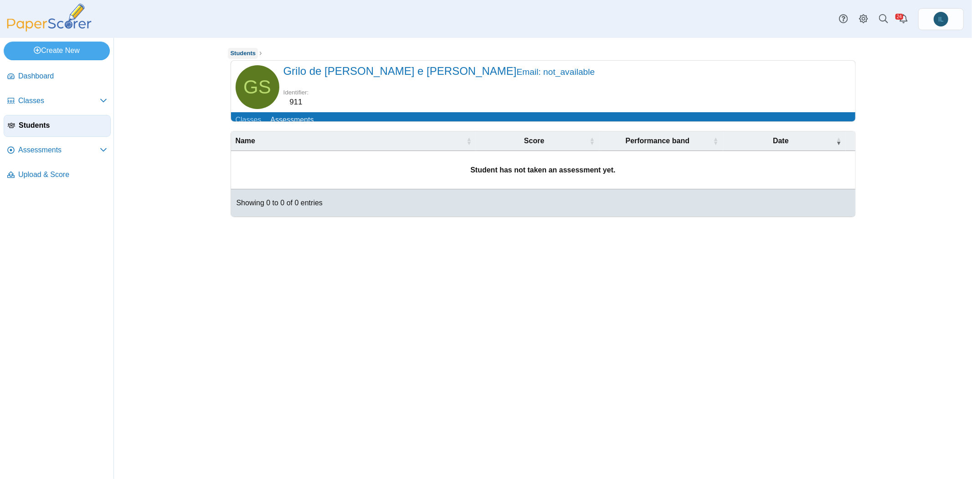
click at [254, 55] on span "Students" at bounding box center [244, 53] width 26 height 7
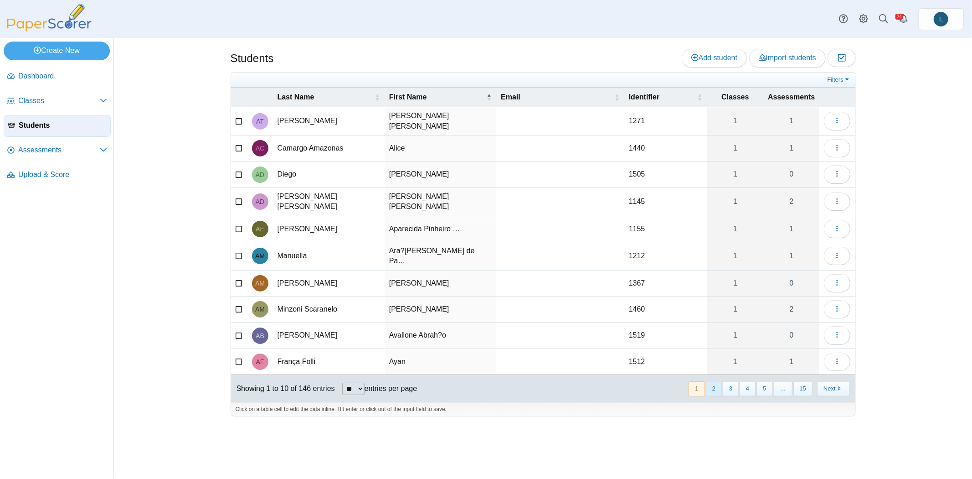
click at [718, 381] on button "2" at bounding box center [714, 388] width 16 height 15
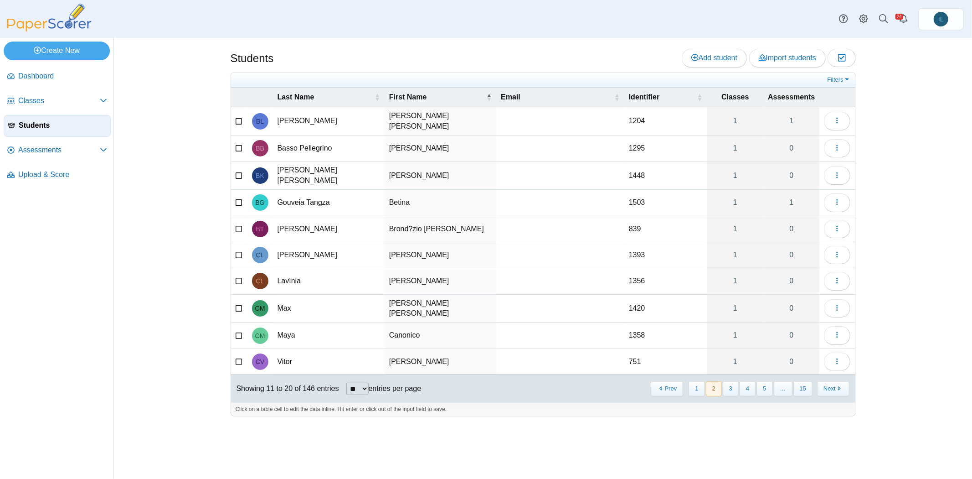
click at [720, 381] on button "2" at bounding box center [714, 388] width 16 height 15
click at [844, 77] on link "Filters" at bounding box center [839, 79] width 28 height 9
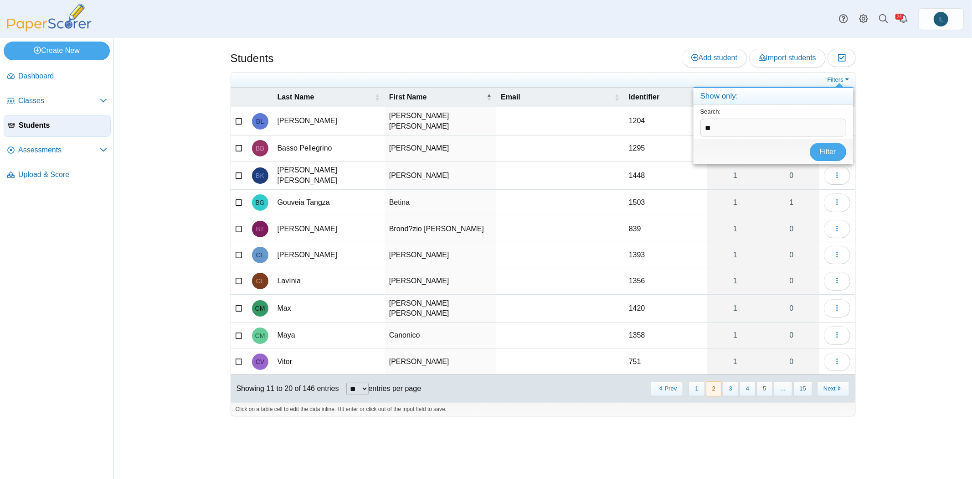
type input "*"
type input "********"
click at [810, 143] on button "Filter" at bounding box center [828, 152] width 36 height 18
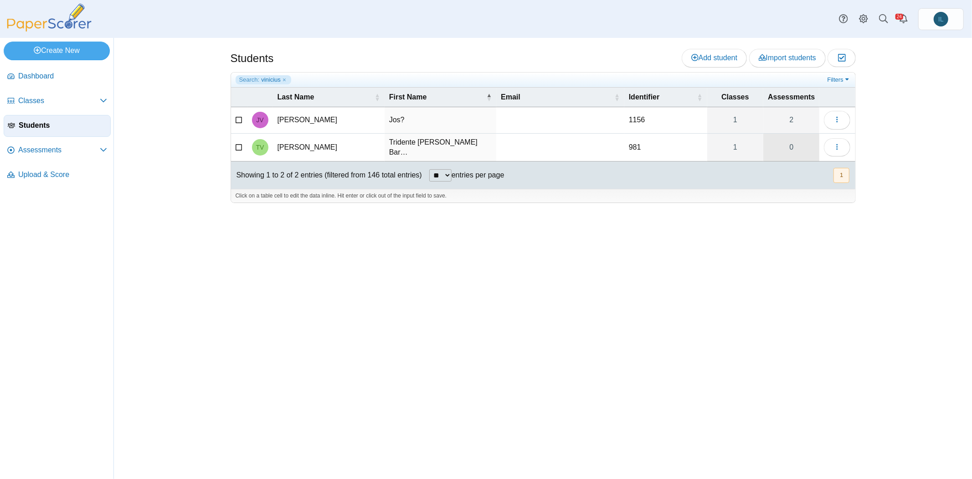
click at [792, 142] on link "0" at bounding box center [791, 148] width 56 height 28
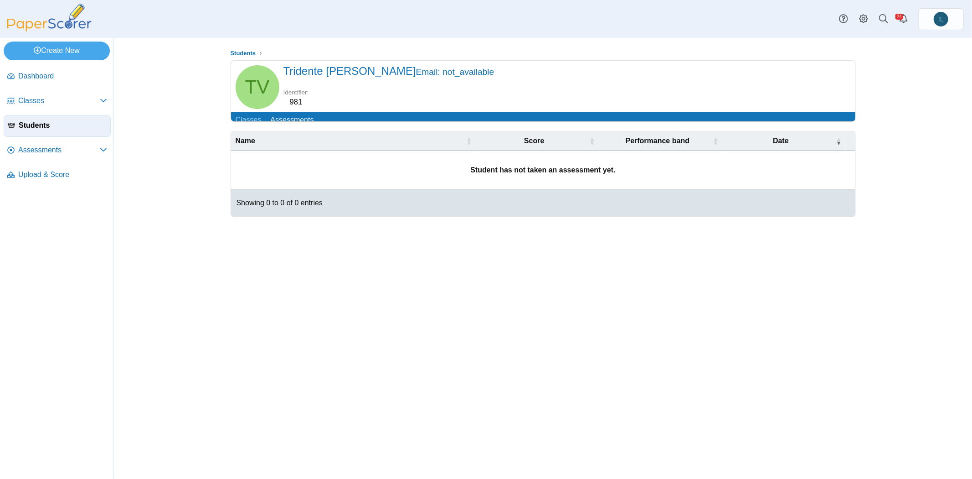
click at [301, 105] on dd "981" at bounding box center [296, 102] width 26 height 11
click at [301, 102] on dd "981" at bounding box center [296, 102] width 26 height 11
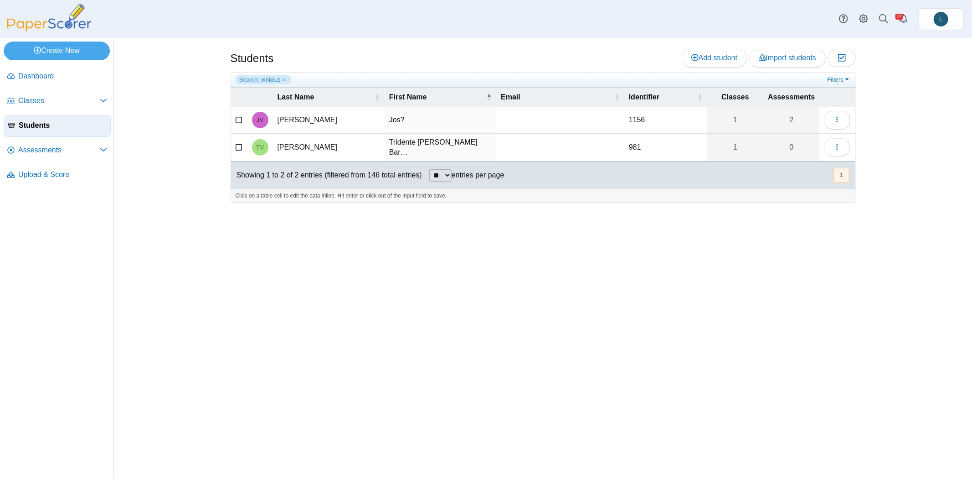
click at [646, 142] on td "981" at bounding box center [665, 148] width 83 height 28
click at [637, 144] on input "***" at bounding box center [666, 147] width 74 height 18
type input "****"
click at [678, 216] on div "Students Add student Import students Moderation 0" at bounding box center [543, 258] width 684 height 441
click at [284, 82] on link "Search: vinicius" at bounding box center [264, 79] width 56 height 9
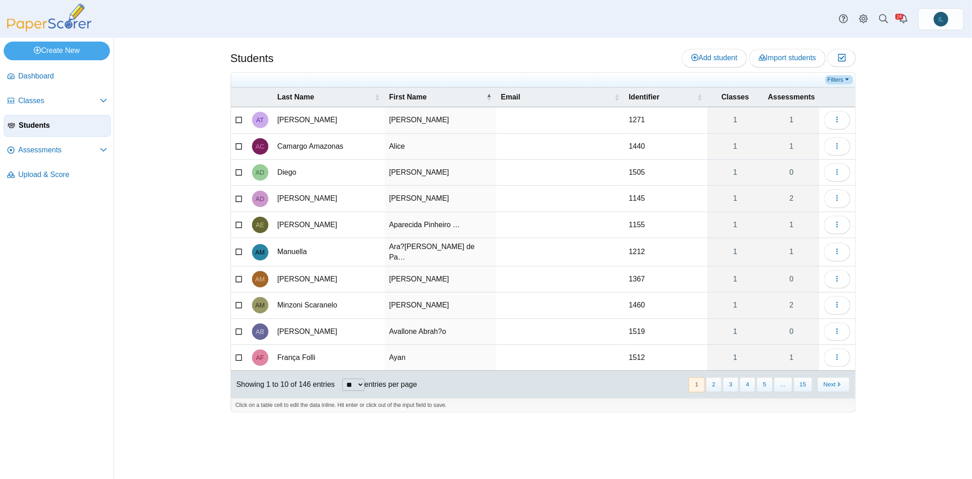
click at [837, 82] on link "Filters" at bounding box center [839, 79] width 28 height 9
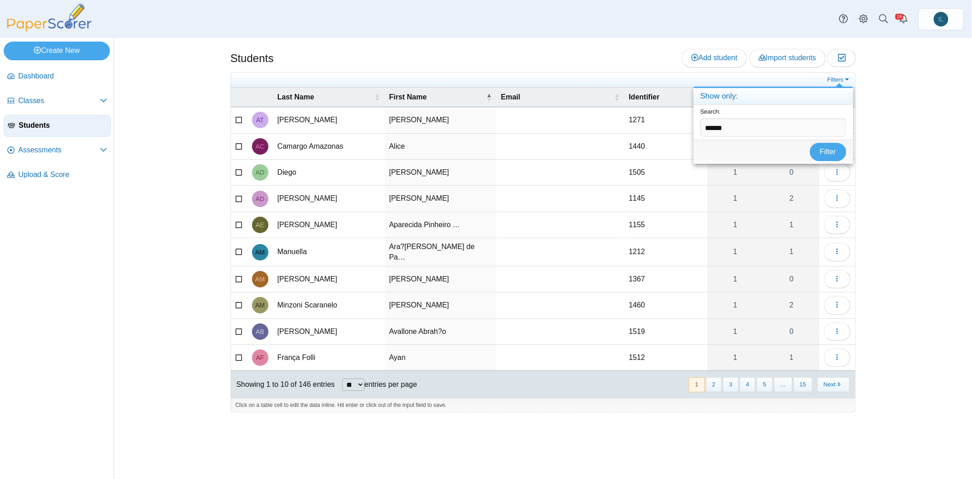
type input "******"
click at [810, 143] on button "Filter" at bounding box center [828, 152] width 36 height 18
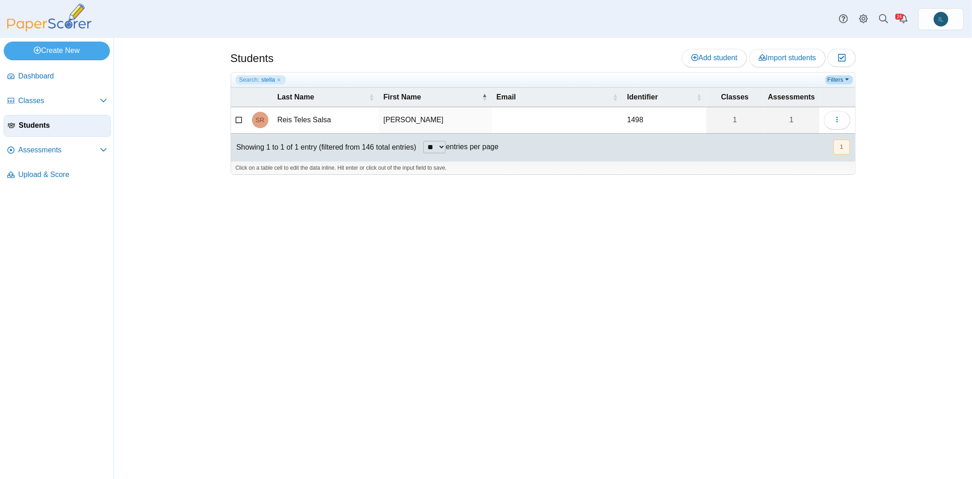
click at [842, 77] on link "Filters" at bounding box center [839, 79] width 28 height 9
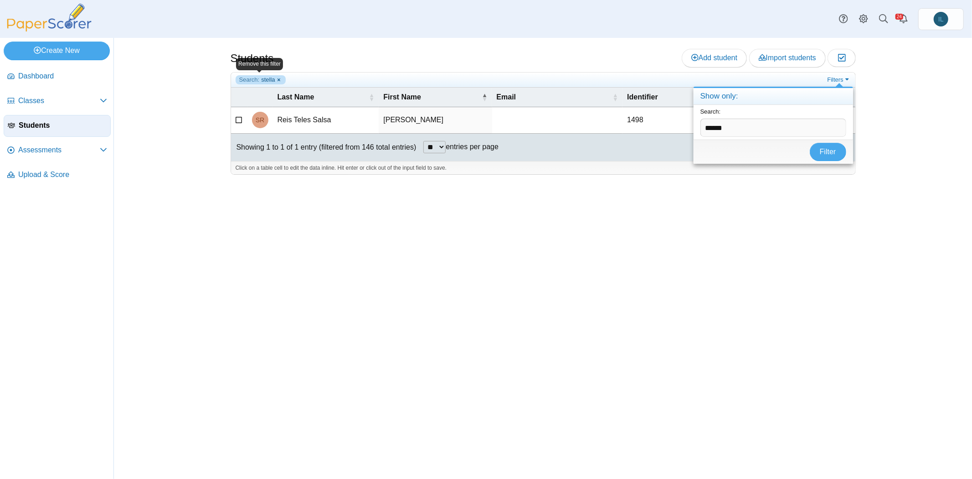
click at [283, 79] on link "Search: stella" at bounding box center [261, 79] width 51 height 9
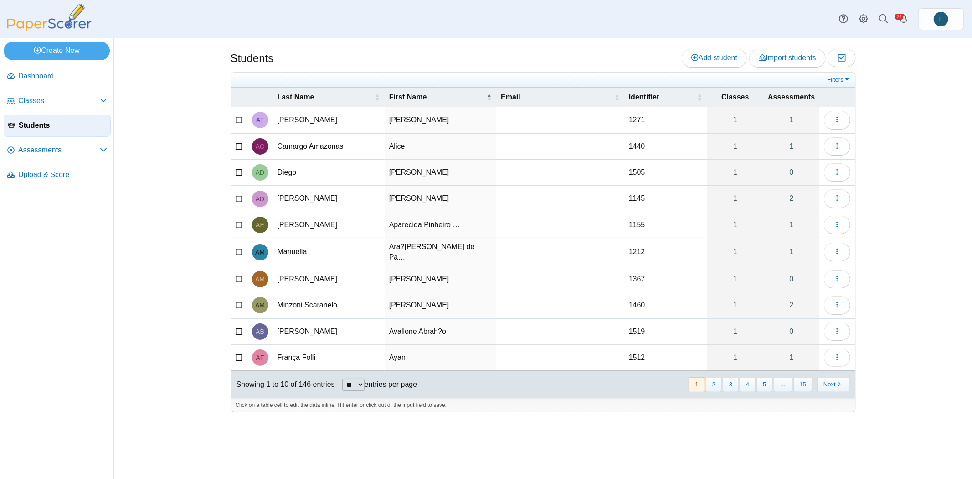
click at [844, 81] on link "Filters" at bounding box center [839, 79] width 28 height 9
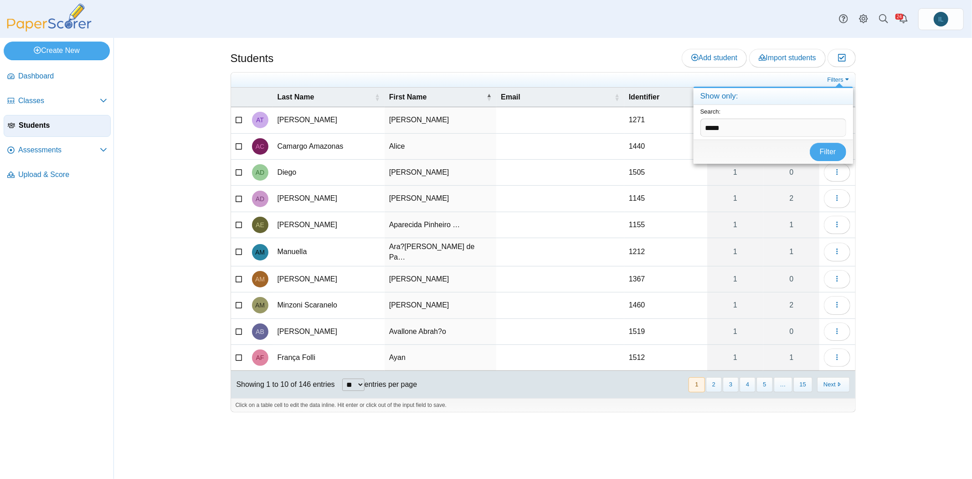
type input "*****"
click at [810, 143] on button "Filter" at bounding box center [828, 152] width 36 height 18
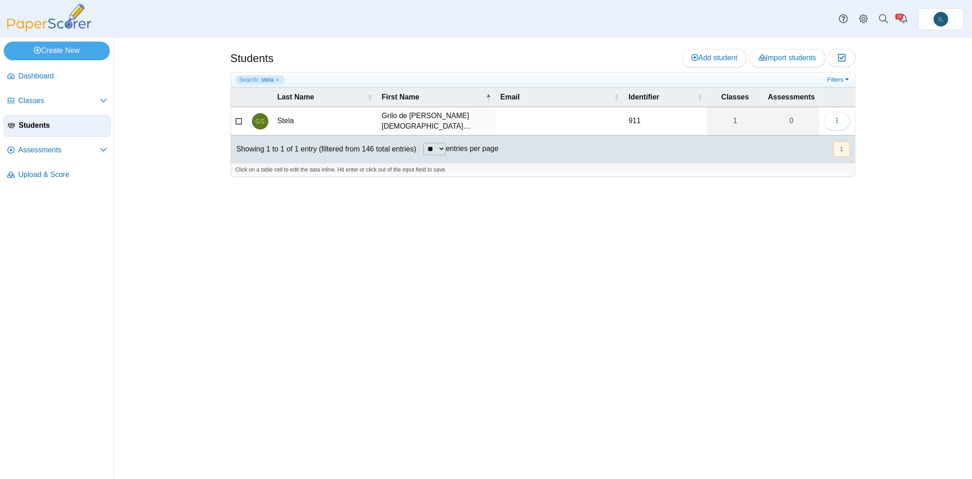
click at [629, 117] on td "911" at bounding box center [665, 121] width 83 height 28
click at [632, 118] on input "***" at bounding box center [665, 121] width 74 height 18
type input "****"
click at [709, 179] on div at bounding box center [543, 181] width 625 height 9
click at [277, 79] on link "Search: stela" at bounding box center [260, 79] width 49 height 9
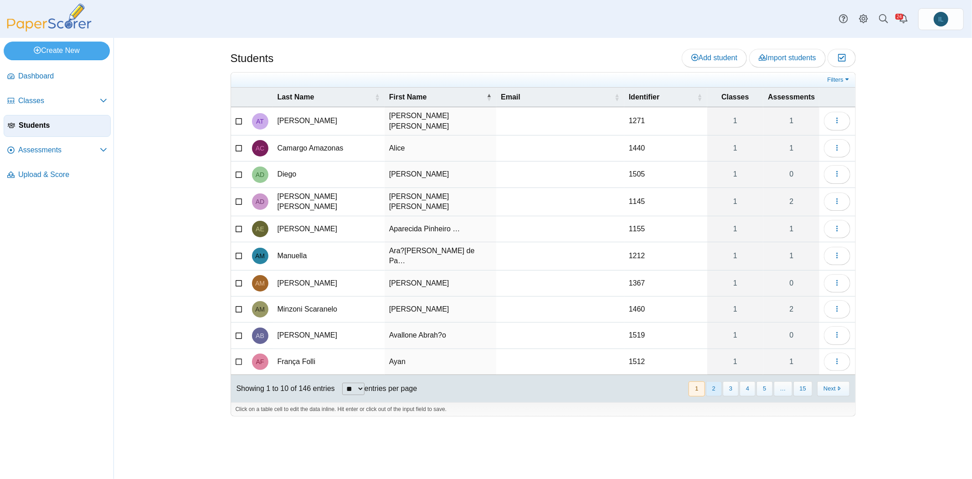
click at [718, 381] on button "2" at bounding box center [714, 388] width 16 height 15
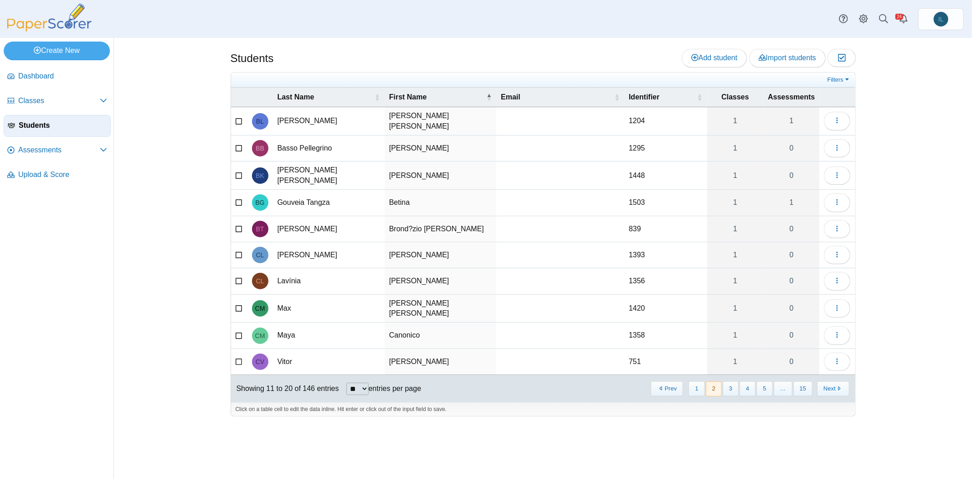
click at [640, 349] on td "751" at bounding box center [665, 362] width 83 height 26
click at [635, 352] on input "***" at bounding box center [666, 361] width 74 height 18
type input "****"
click at [637, 402] on div "Click on a table cell to edit the data inline. Hit enter or click out of the in…" at bounding box center [543, 409] width 624 height 14
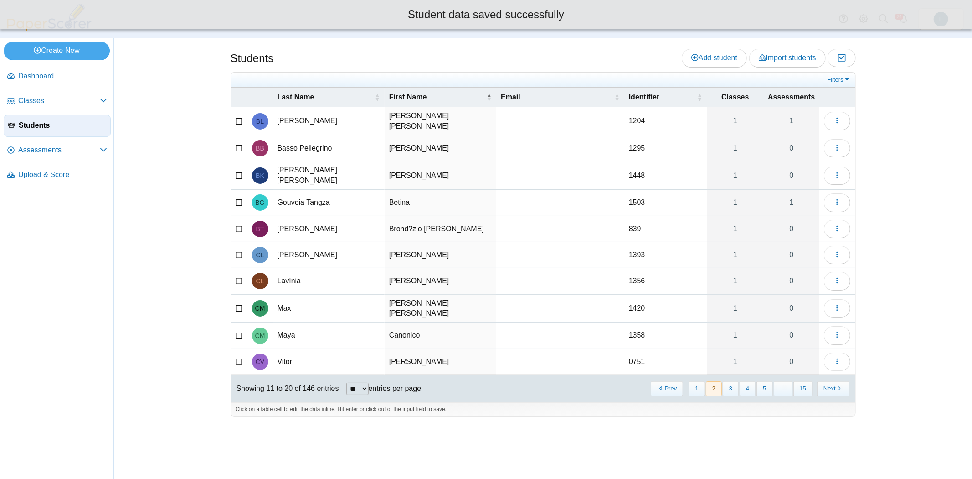
click at [638, 222] on td "839" at bounding box center [665, 229] width 83 height 26
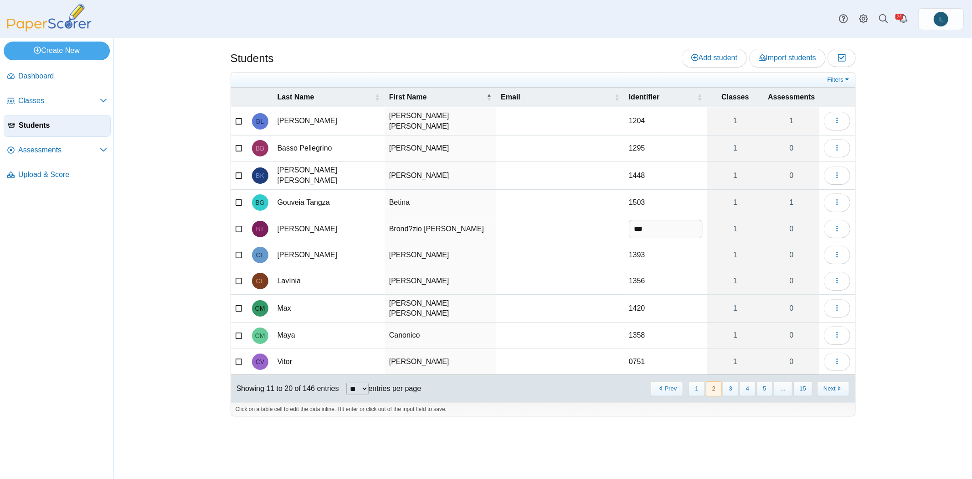
click at [634, 222] on input "***" at bounding box center [666, 229] width 74 height 18
type input "****"
click at [650, 421] on div "Students Add student Import students Moderation 0" at bounding box center [543, 258] width 684 height 441
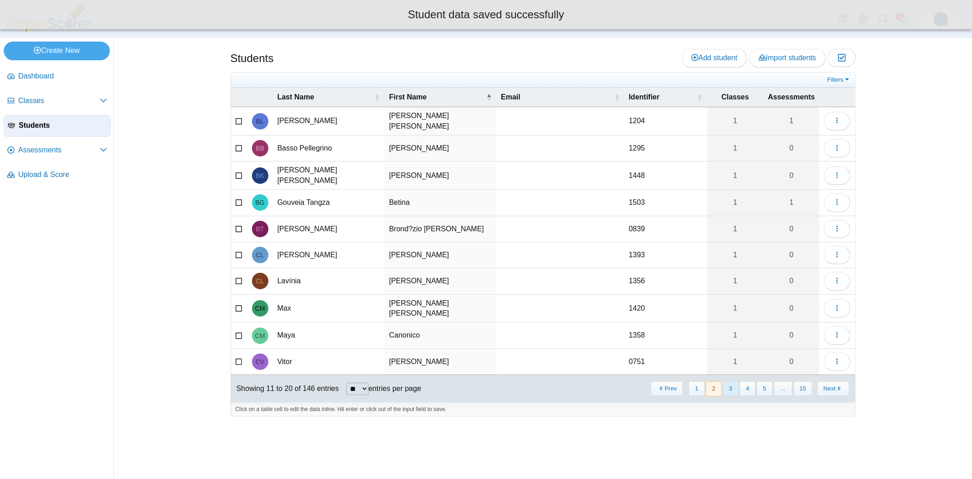
click at [734, 381] on button "3" at bounding box center [731, 388] width 16 height 15
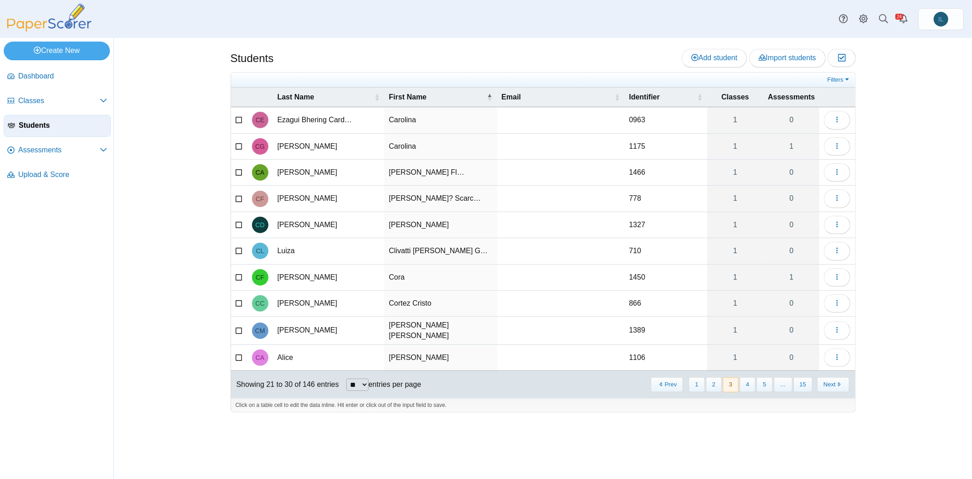
click at [635, 195] on td "778" at bounding box center [665, 198] width 82 height 26
click at [635, 195] on input "***" at bounding box center [665, 199] width 73 height 18
type input "****"
click at [640, 247] on td "710" at bounding box center [665, 251] width 82 height 26
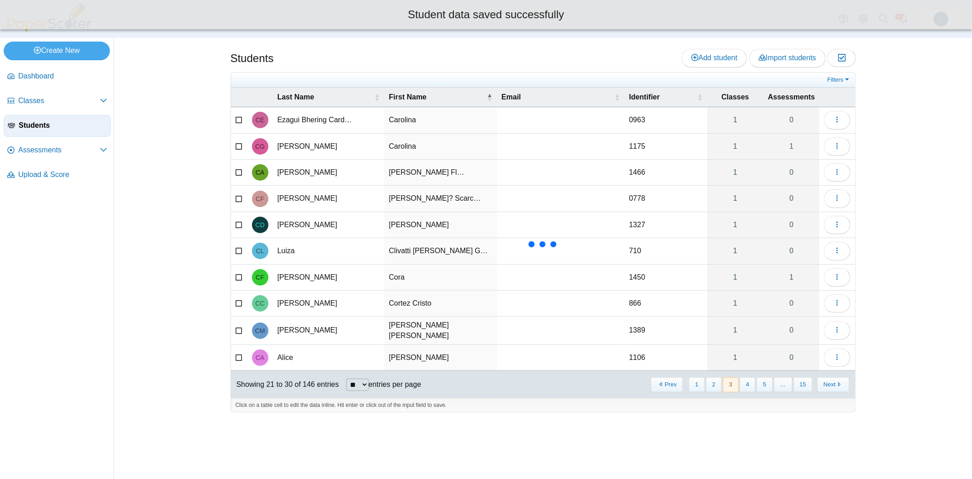
click at [640, 247] on td "710" at bounding box center [665, 251] width 82 height 26
click at [635, 246] on input "***" at bounding box center [665, 251] width 73 height 18
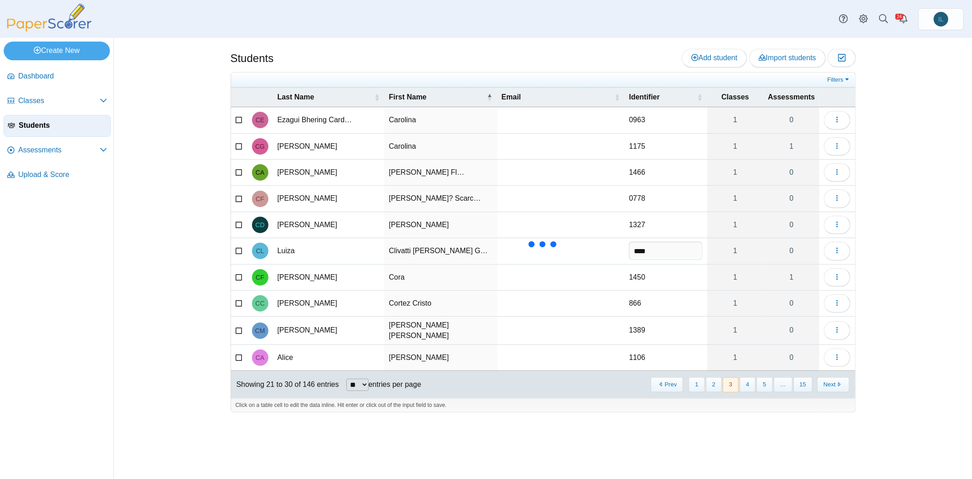
type input "****"
click at [641, 297] on td "866" at bounding box center [665, 303] width 82 height 26
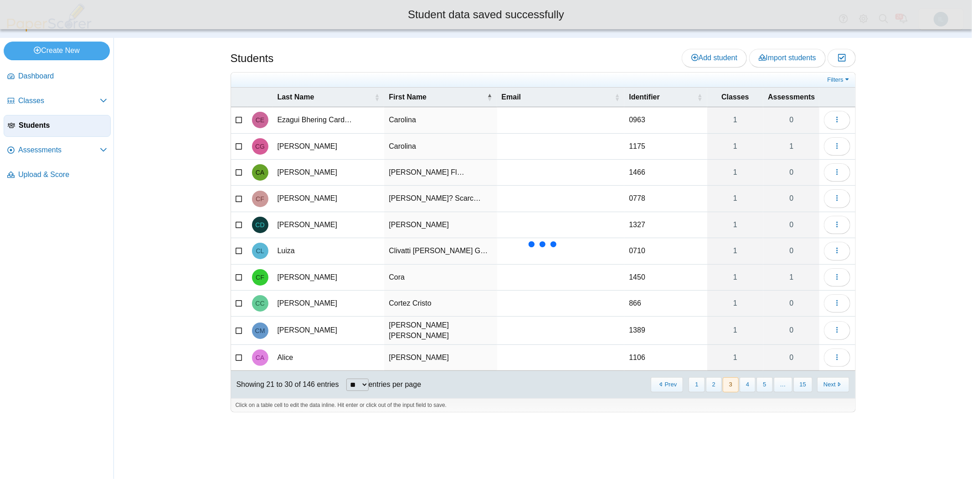
click at [641, 297] on td "866" at bounding box center [665, 303] width 82 height 26
click at [638, 297] on input "***" at bounding box center [665, 303] width 73 height 18
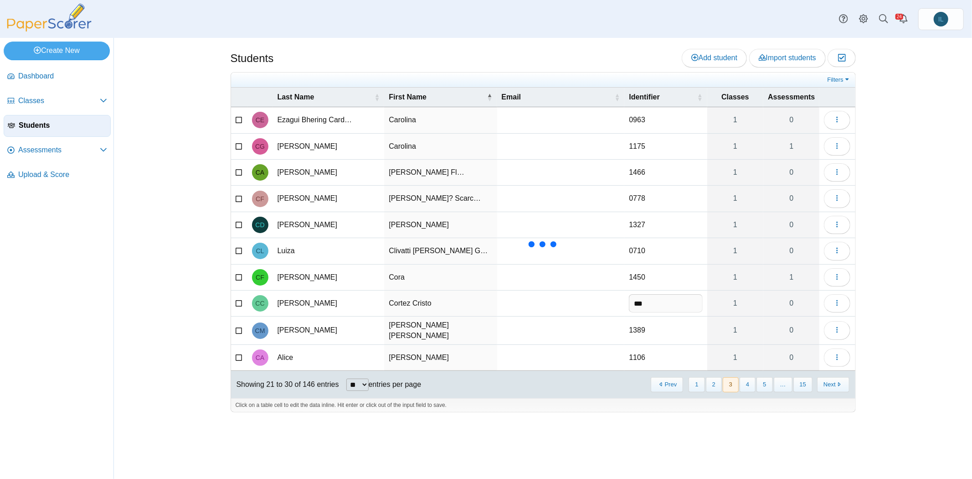
click at [638, 297] on input "***" at bounding box center [665, 303] width 73 height 18
click at [634, 299] on input "***" at bounding box center [665, 303] width 73 height 18
type input "****"
click at [626, 381] on div "Showing 21 to 30 of 146 entries ** ** ** *** entries per page « Prev 1 2 3 4 5 …" at bounding box center [543, 383] width 624 height 27
click at [752, 377] on button "4" at bounding box center [748, 384] width 16 height 15
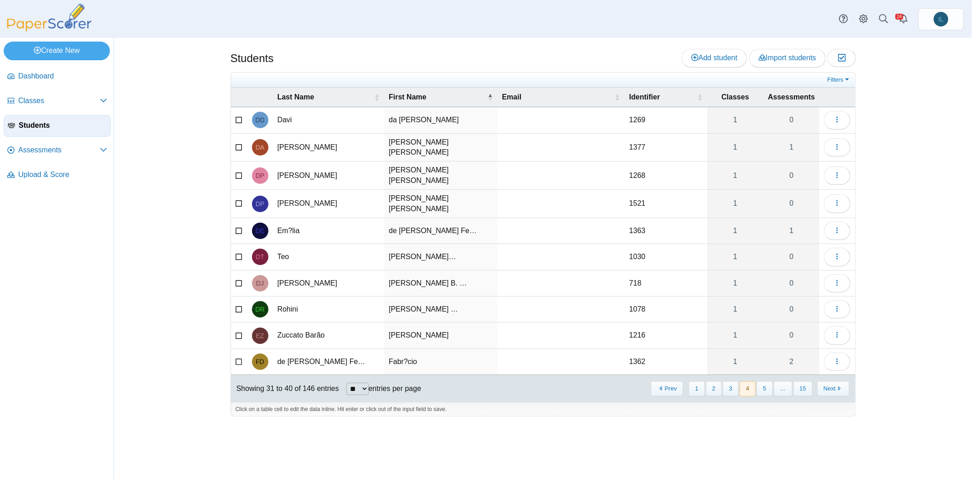
click at [639, 270] on td "718" at bounding box center [666, 283] width 82 height 26
click at [635, 274] on input "***" at bounding box center [665, 283] width 73 height 18
type input "****"
click at [655, 328] on td "1216" at bounding box center [666, 335] width 82 height 26
click at [703, 381] on button "1" at bounding box center [697, 388] width 16 height 15
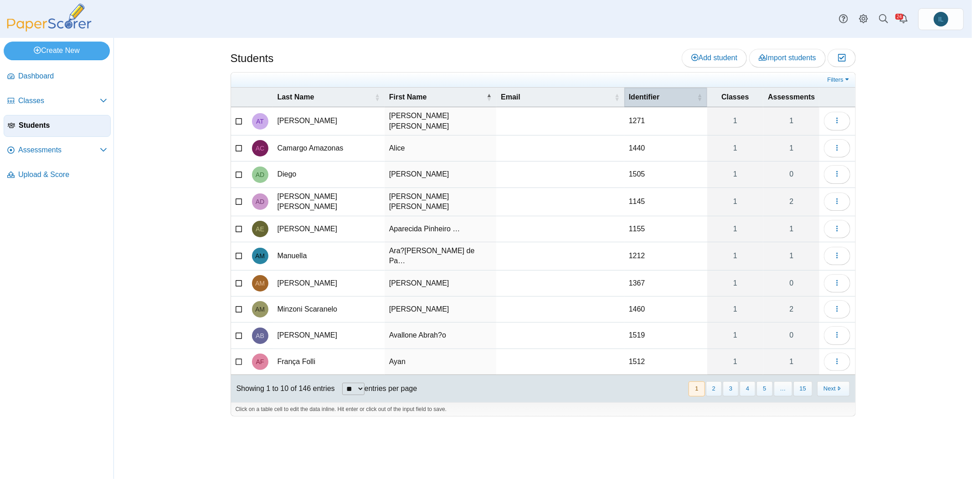
click at [703, 93] on span "\a Identifier\a : Activate to sort" at bounding box center [699, 97] width 5 height 9
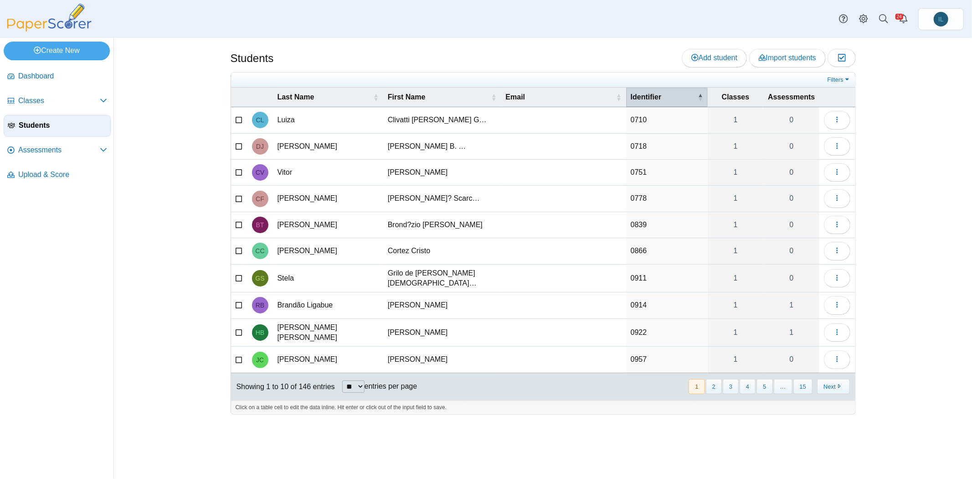
click at [703, 98] on span "\a Identifier\a : Activate to invert sorting" at bounding box center [700, 97] width 5 height 9
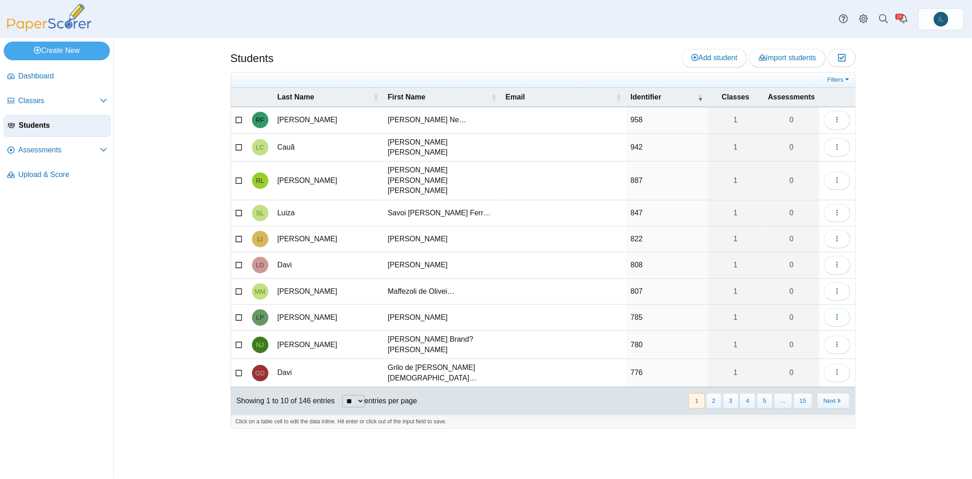
click at [659, 119] on td "958" at bounding box center [667, 120] width 82 height 26
click at [633, 118] on input "***" at bounding box center [667, 120] width 72 height 18
type input "****"
click at [634, 138] on td "942" at bounding box center [667, 148] width 82 height 28
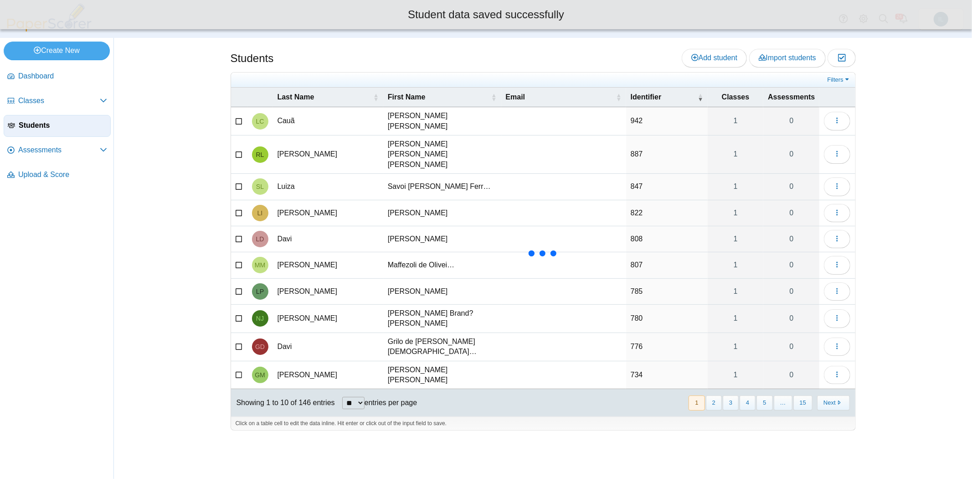
click at [636, 144] on td "887" at bounding box center [667, 154] width 82 height 38
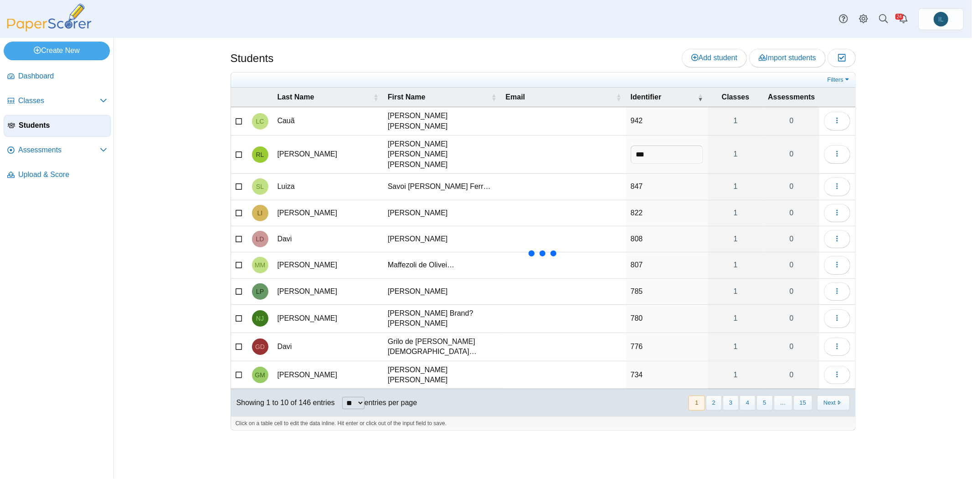
click at [636, 145] on input "***" at bounding box center [667, 154] width 72 height 18
type input "****"
click at [633, 174] on td "847" at bounding box center [667, 187] width 82 height 26
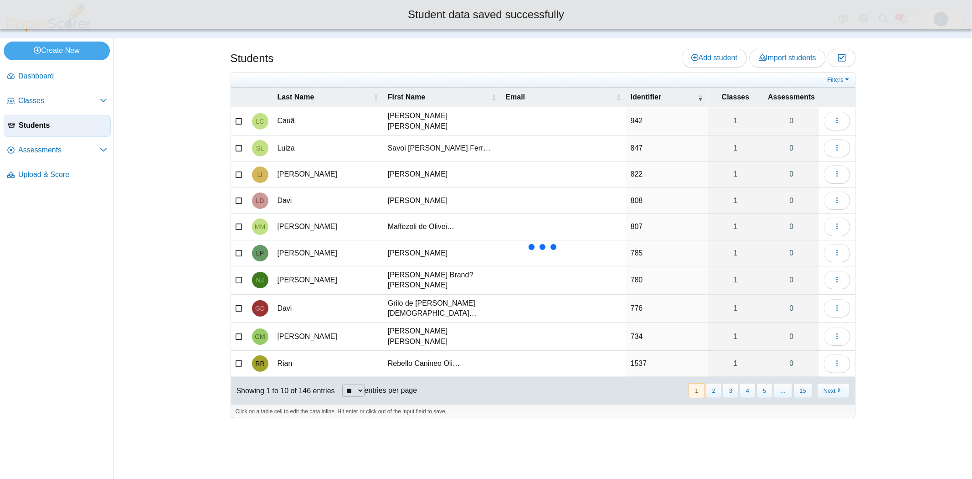
click at [635, 169] on td "822" at bounding box center [667, 174] width 82 height 26
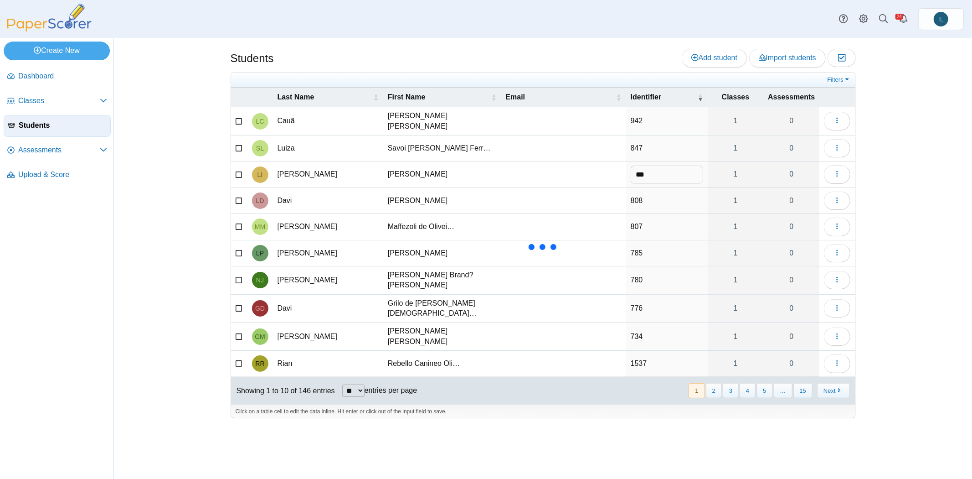
click at [635, 171] on input "***" at bounding box center [667, 174] width 72 height 18
type input "****"
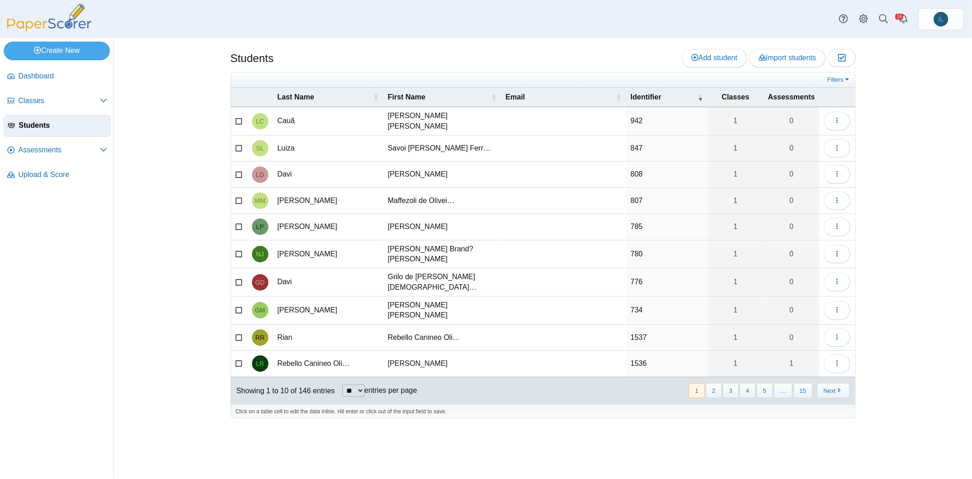
click at [655, 118] on td "942" at bounding box center [667, 121] width 82 height 28
click at [636, 120] on input "***" at bounding box center [667, 121] width 72 height 18
type input "****"
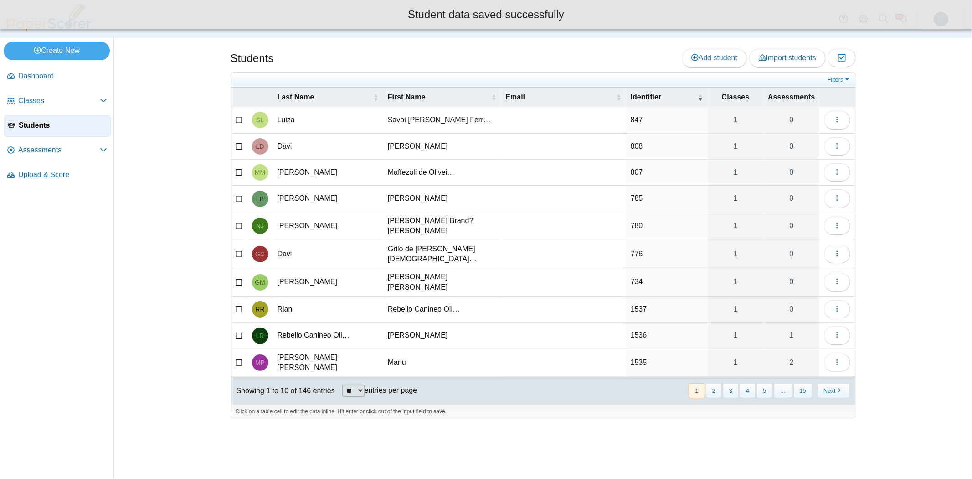
click at [652, 140] on td "808" at bounding box center [667, 147] width 82 height 26
click at [636, 146] on input "***" at bounding box center [667, 146] width 72 height 18
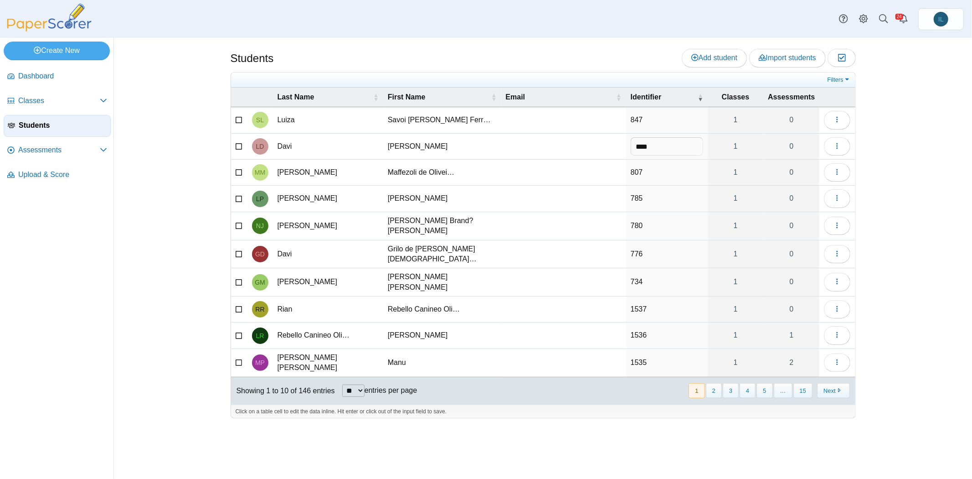
type input "****"
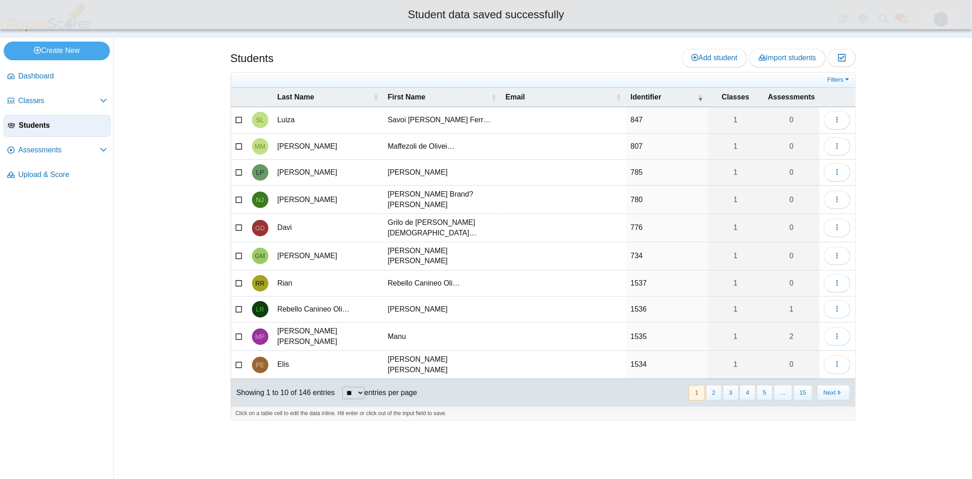
click at [637, 117] on td "847" at bounding box center [667, 120] width 82 height 26
click at [635, 119] on input "***" at bounding box center [667, 120] width 72 height 18
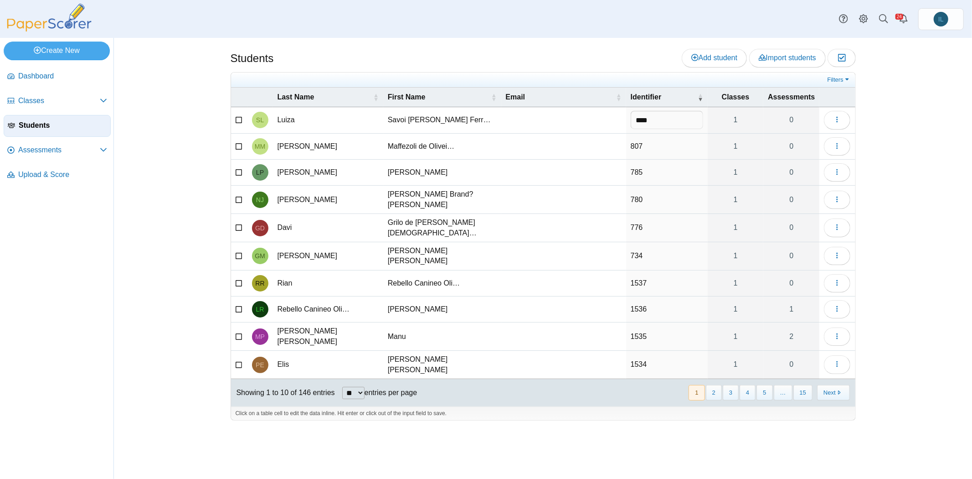
type input "****"
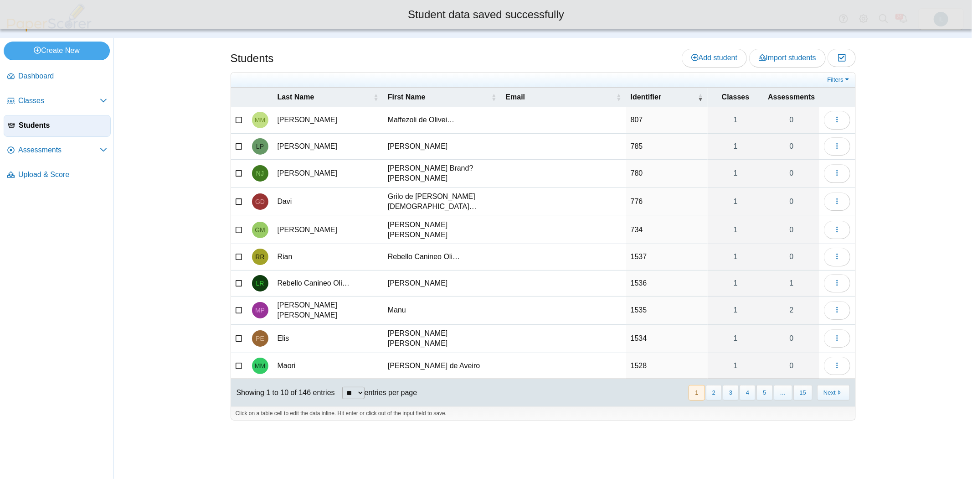
click at [635, 135] on td "785" at bounding box center [667, 147] width 82 height 26
click at [635, 141] on input "***" at bounding box center [667, 146] width 72 height 18
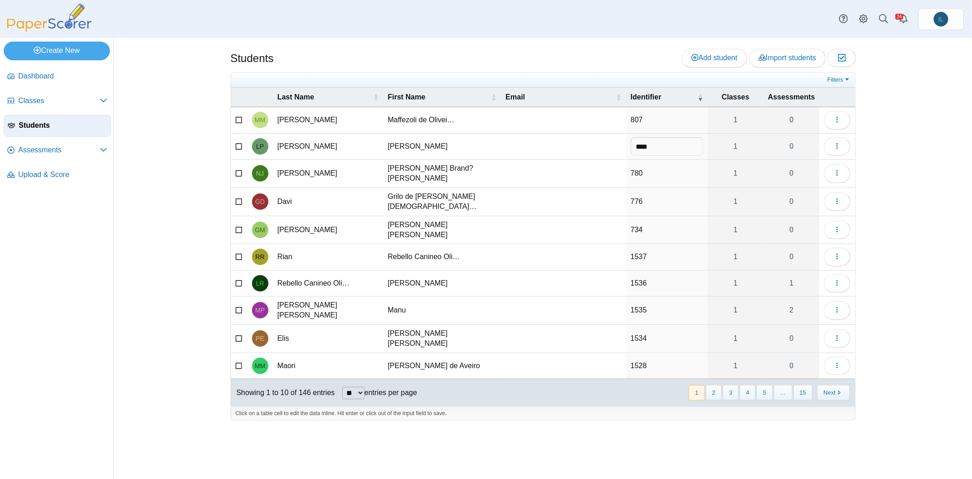
type input "****"
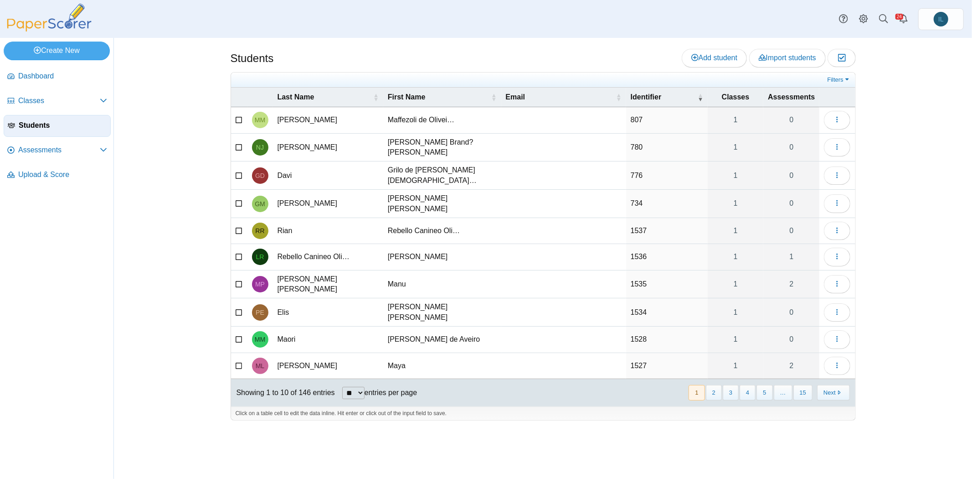
click at [653, 144] on td "780" at bounding box center [667, 148] width 82 height 28
click at [633, 144] on input "***" at bounding box center [667, 147] width 72 height 18
type input "****"
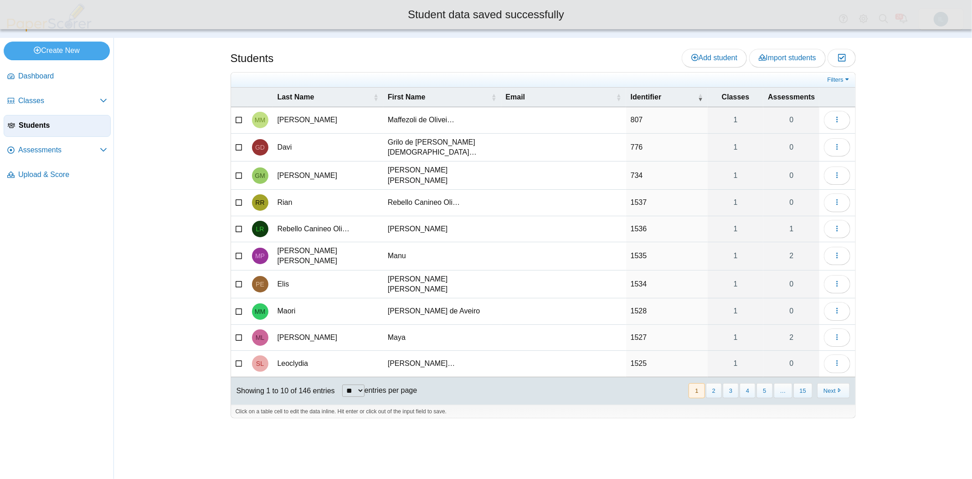
click at [634, 115] on td "807" at bounding box center [667, 120] width 82 height 26
click at [634, 115] on input "***" at bounding box center [667, 120] width 72 height 18
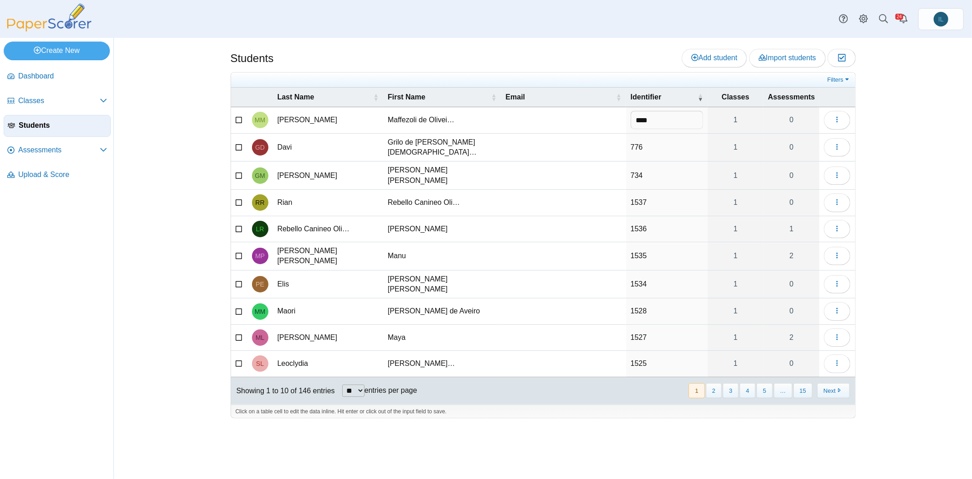
type input "****"
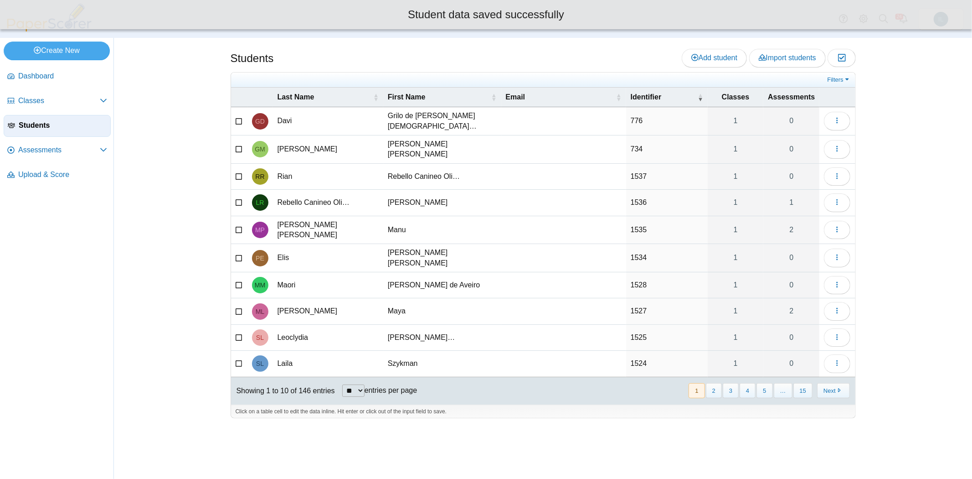
click at [634, 124] on td "776" at bounding box center [667, 121] width 82 height 28
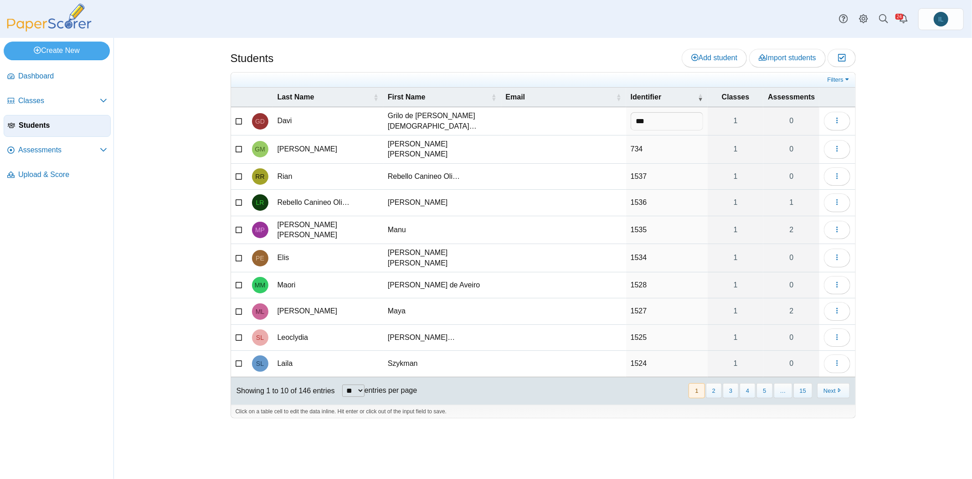
click at [634, 121] on input "***" at bounding box center [667, 121] width 72 height 18
type input "****"
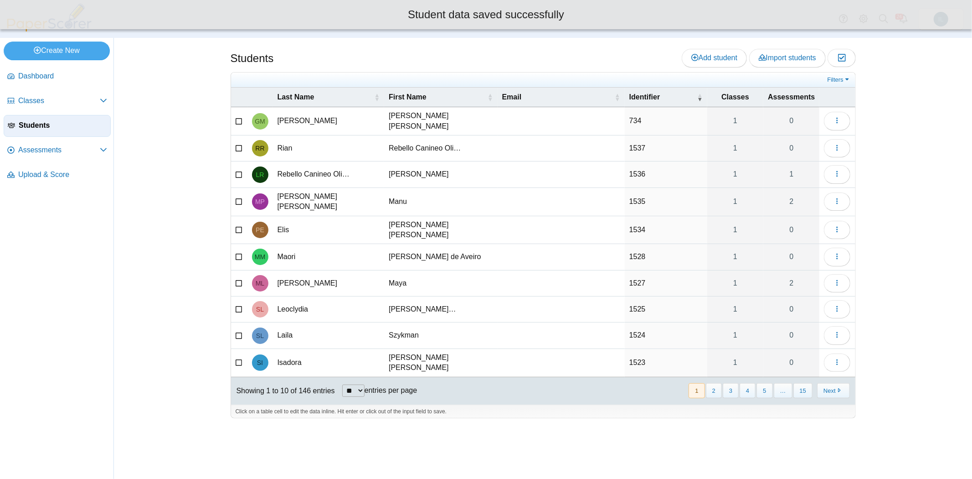
click at [635, 122] on td "734" at bounding box center [666, 121] width 82 height 28
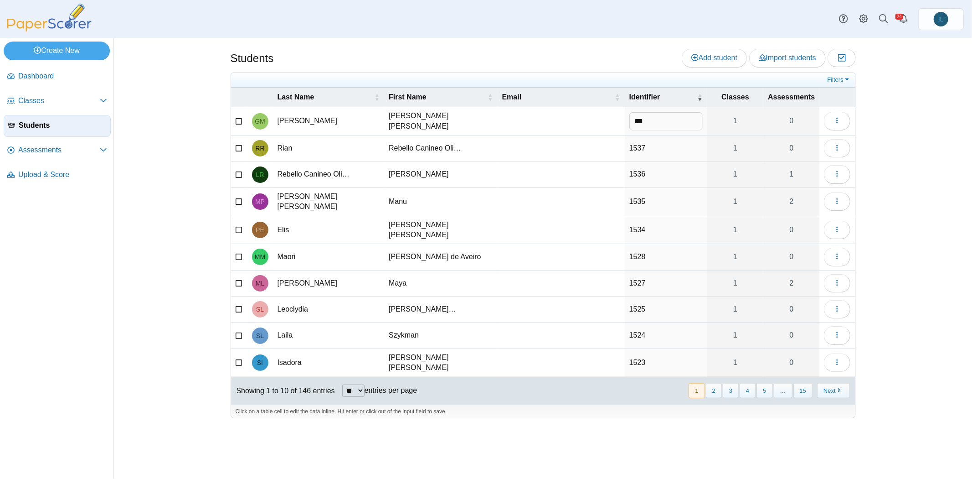
click at [633, 120] on input "***" at bounding box center [665, 121] width 73 height 18
type input "****"
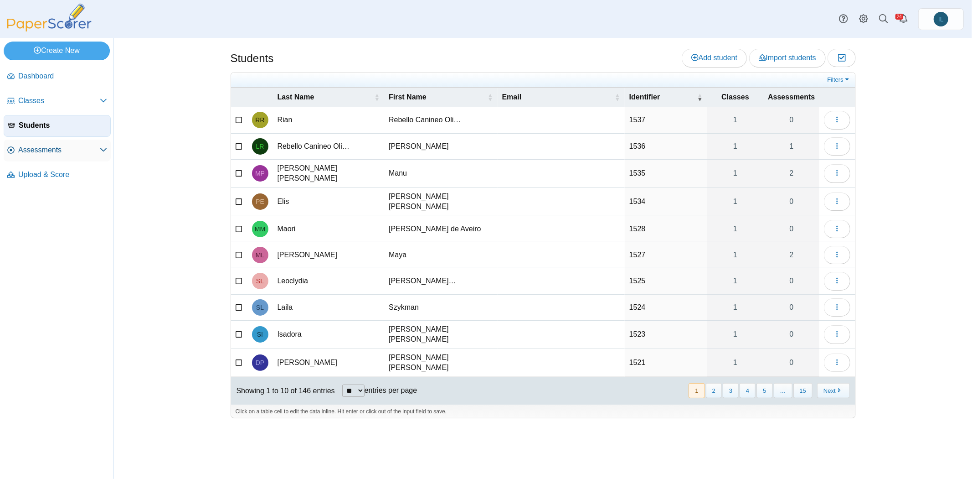
click at [65, 154] on span "Assessments" at bounding box center [59, 150] width 82 height 10
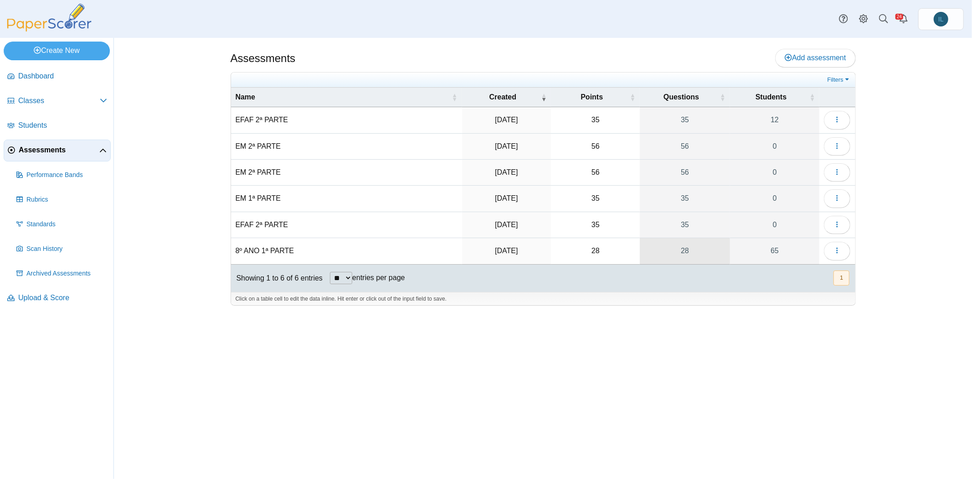
click at [690, 244] on link "28" at bounding box center [685, 251] width 90 height 26
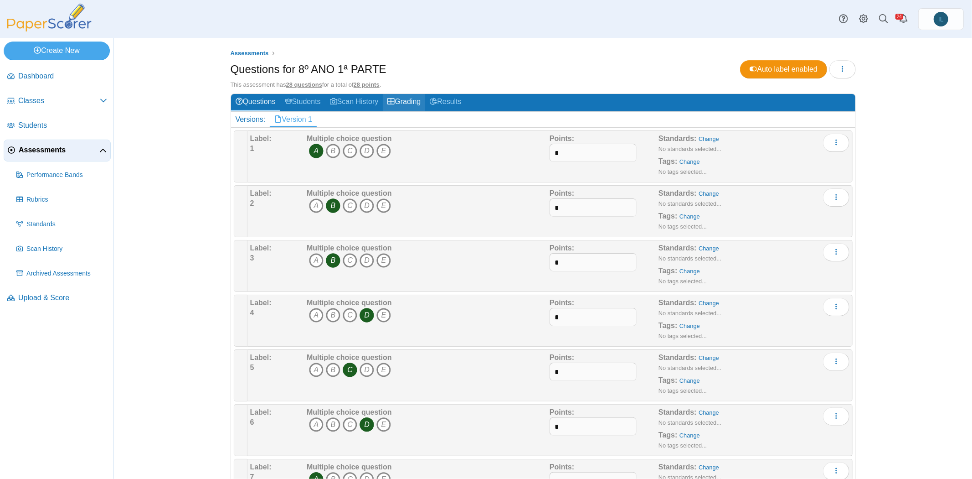
click at [406, 103] on link "Grading" at bounding box center [404, 102] width 42 height 17
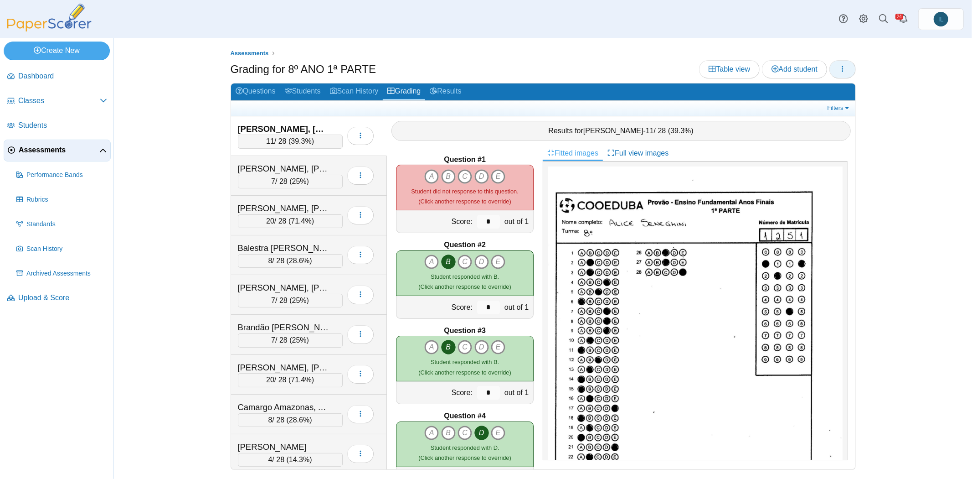
click at [848, 73] on button "button" at bounding box center [842, 69] width 26 height 18
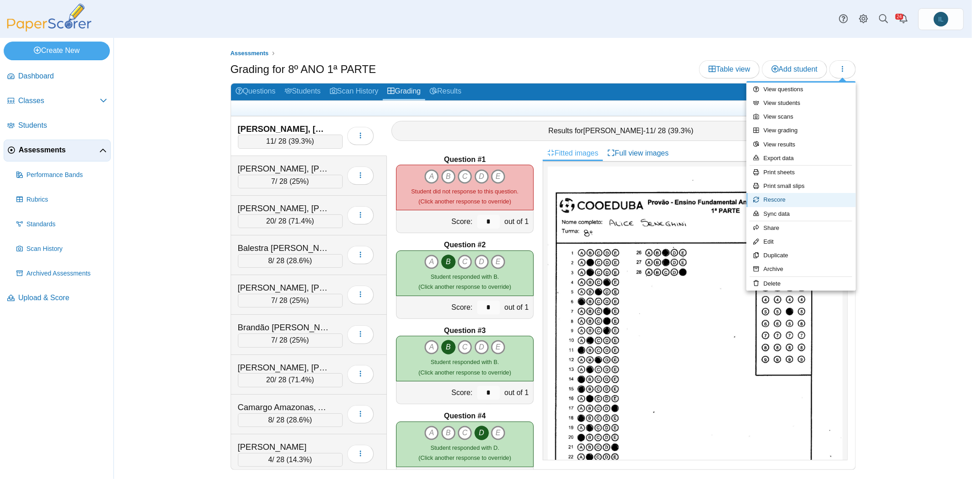
click at [800, 201] on link "Rescore" at bounding box center [800, 200] width 109 height 14
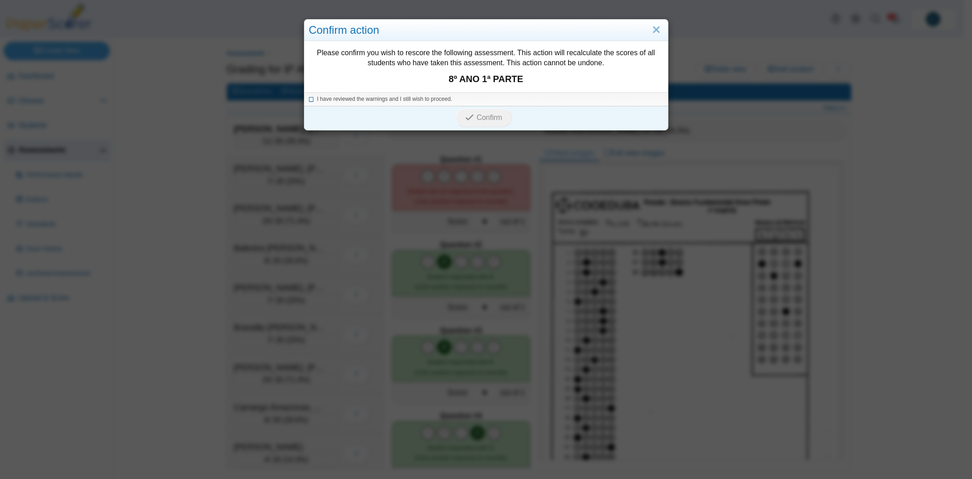
click at [360, 97] on span "I have reviewed the warnings and I still wish to proceed." at bounding box center [384, 99] width 135 height 6
click at [484, 113] on span "Confirm" at bounding box center [490, 117] width 26 height 8
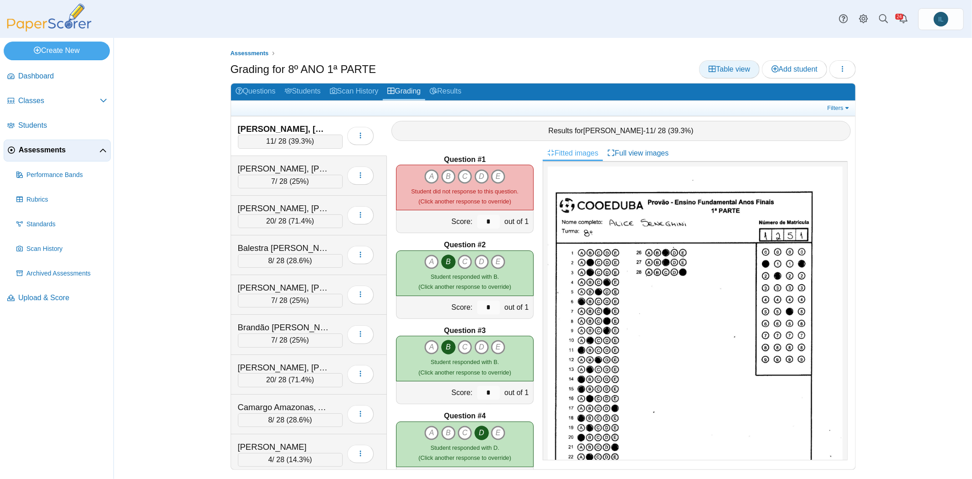
click at [737, 73] on link "Table view" at bounding box center [729, 69] width 61 height 18
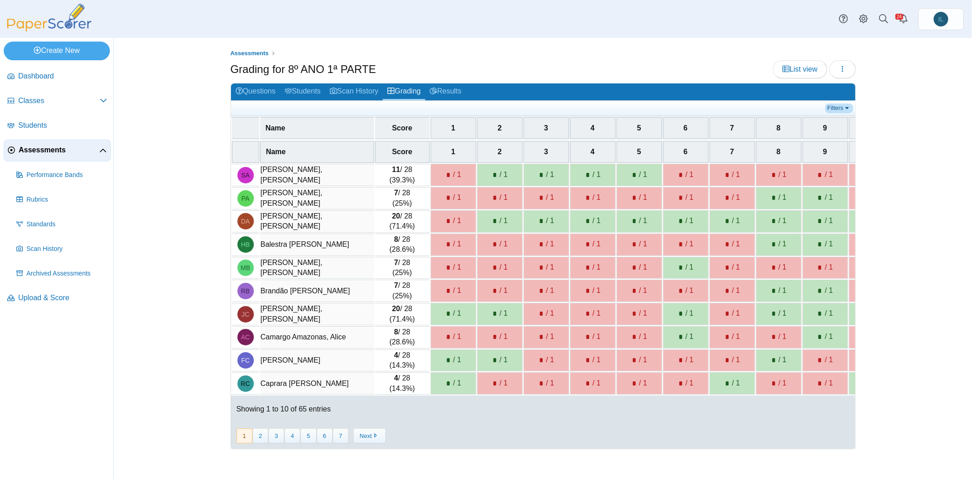
click at [844, 108] on link "Filters" at bounding box center [839, 107] width 28 height 9
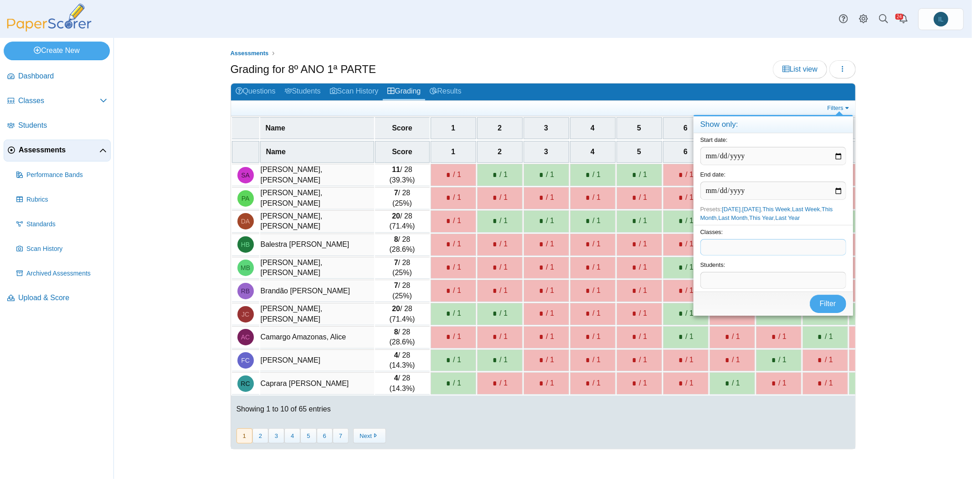
click at [764, 243] on span at bounding box center [773, 246] width 145 height 15
click at [828, 304] on span "Filter" at bounding box center [828, 303] width 16 height 8
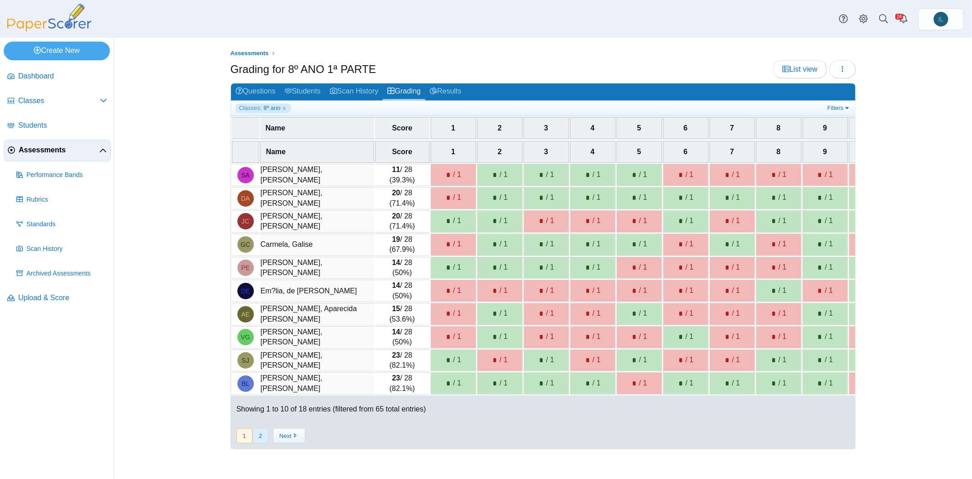
click at [259, 434] on button "2" at bounding box center [260, 435] width 16 height 15
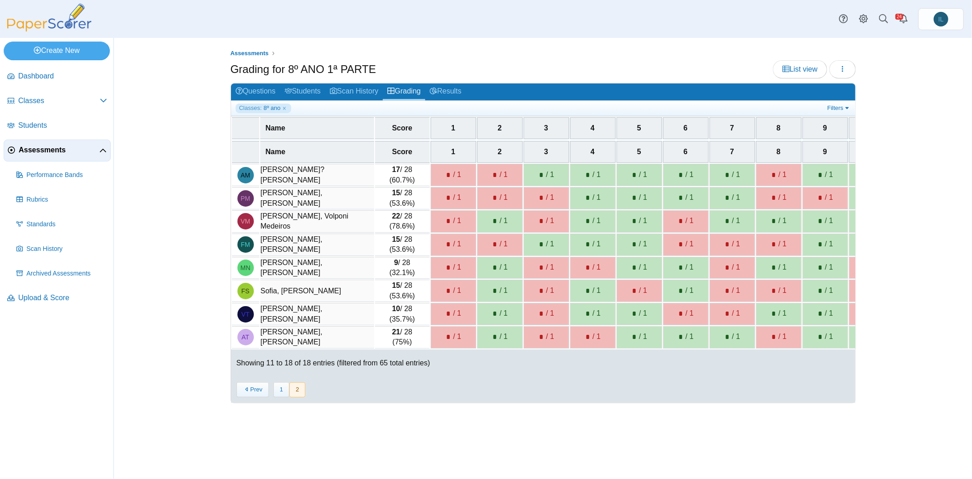
click at [398, 217] on td "22 / 28 (78.6%)" at bounding box center [402, 221] width 55 height 22
click at [396, 212] on b "22" at bounding box center [396, 216] width 8 height 8
click at [256, 381] on div "« Prev 1 2 Next »" at bounding box center [543, 389] width 624 height 26
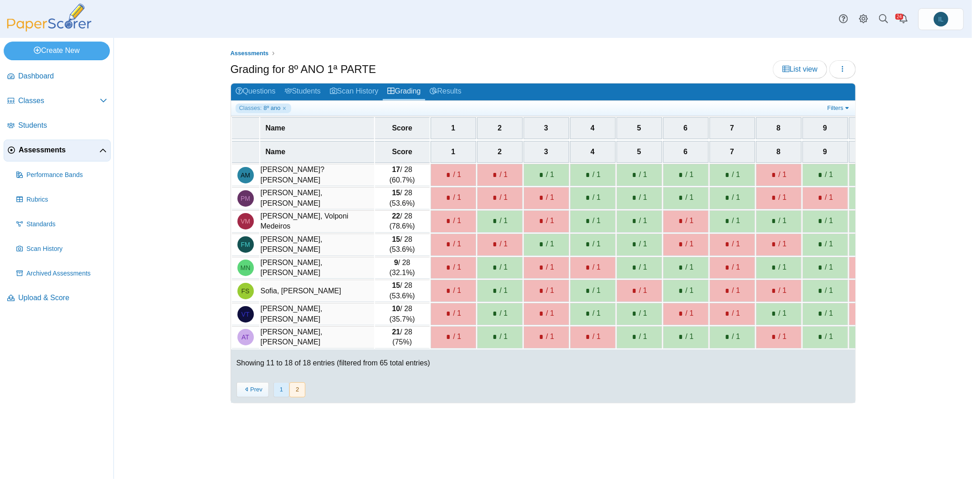
click at [279, 390] on button "1" at bounding box center [281, 389] width 16 height 15
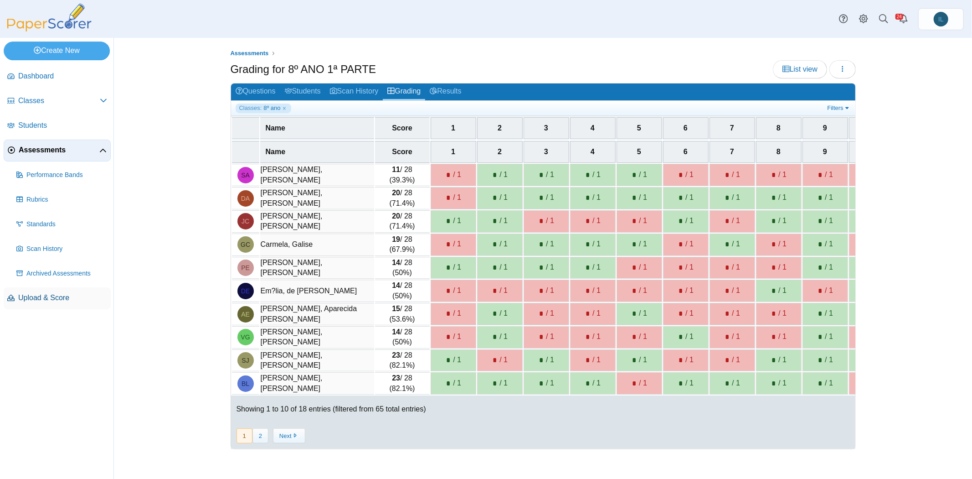
click at [55, 296] on span "Upload & Score" at bounding box center [62, 298] width 89 height 10
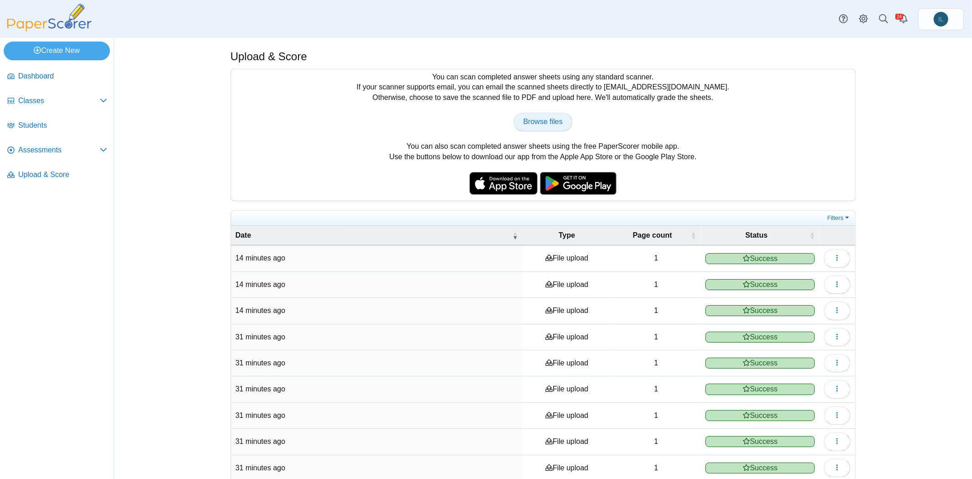
click at [538, 121] on span "Browse files" at bounding box center [542, 122] width 39 height 8
type input "**********"
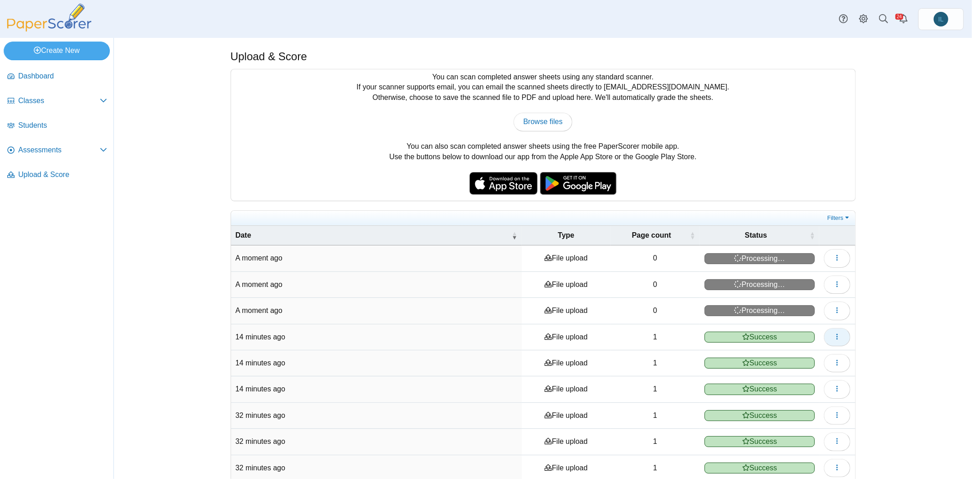
click at [834, 335] on icon "button" at bounding box center [837, 336] width 7 height 7
click at [752, 194] on div "You can scan completed answer sheets using any standard scanner. If your scanne…" at bounding box center [543, 134] width 624 height 131
click at [846, 218] on link "Filters" at bounding box center [839, 217] width 28 height 9
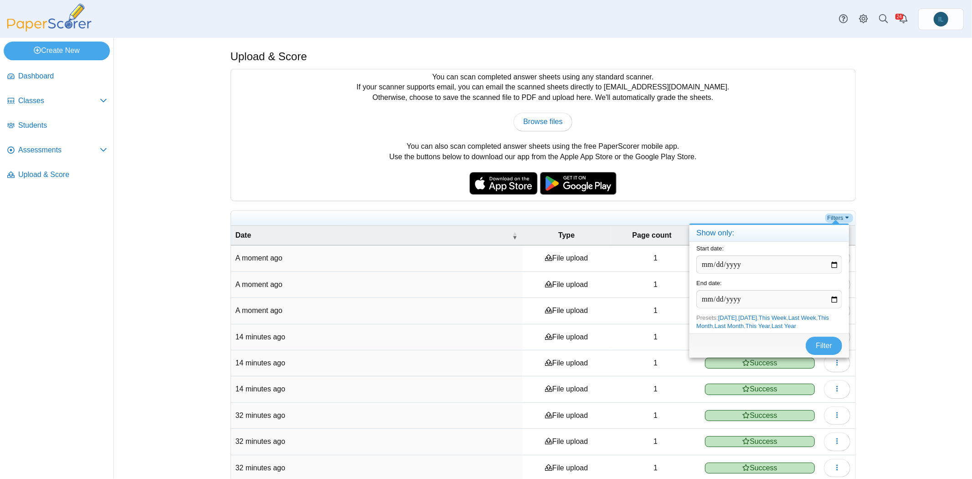
click at [846, 218] on link "Filters" at bounding box center [839, 217] width 28 height 9
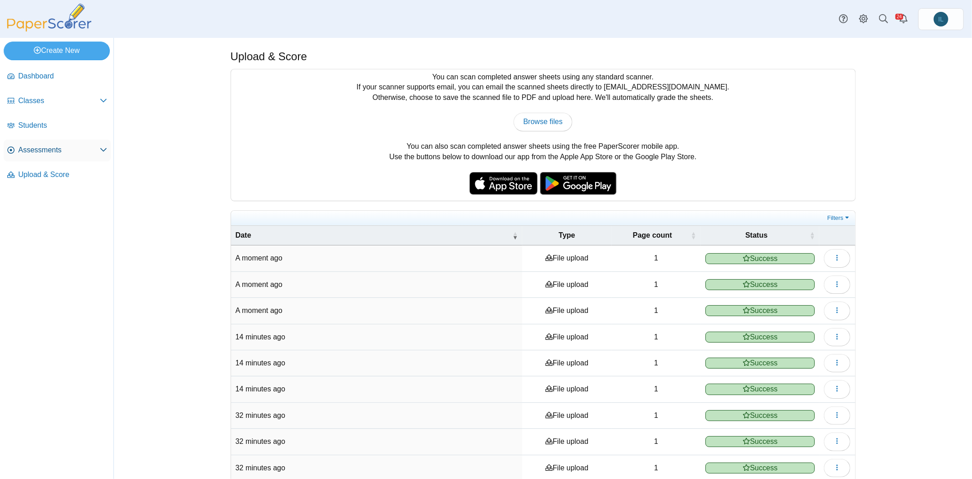
click at [53, 148] on span "Assessments" at bounding box center [59, 150] width 82 height 10
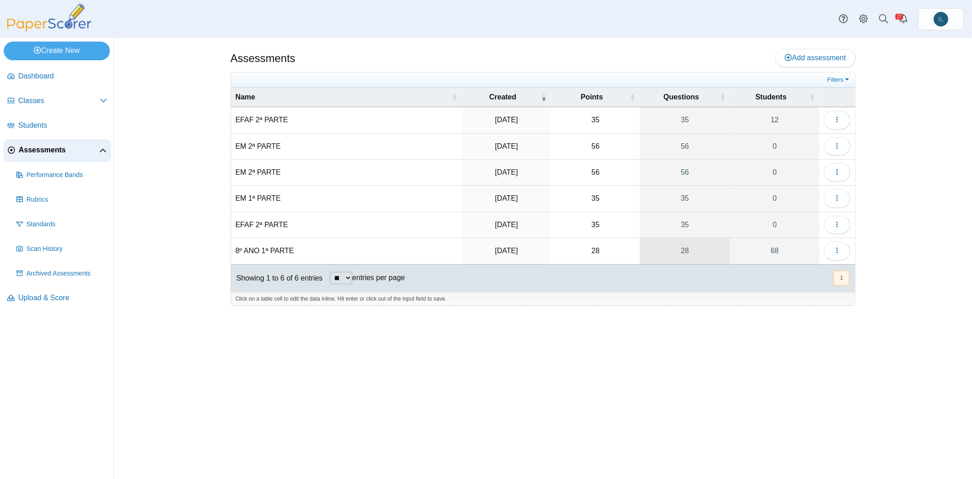
click at [692, 248] on link "28" at bounding box center [685, 251] width 90 height 26
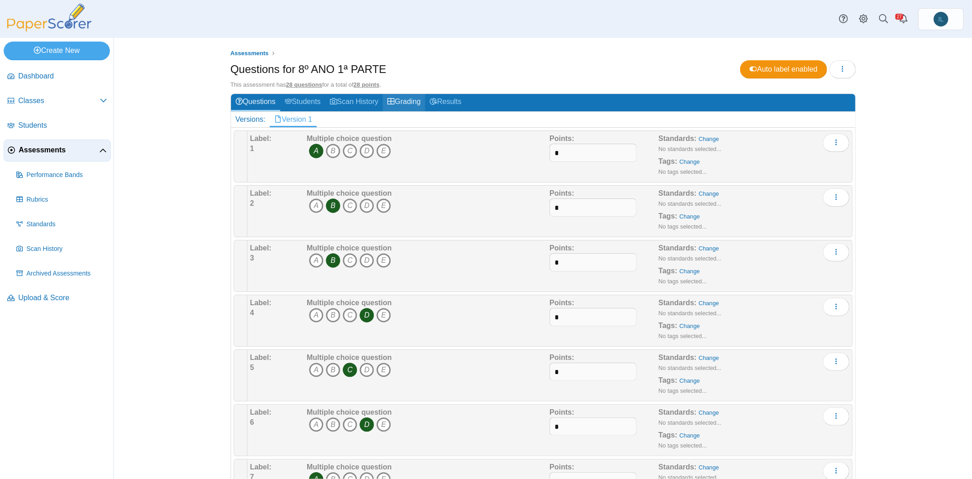
click at [396, 103] on link "Grading" at bounding box center [404, 102] width 42 height 17
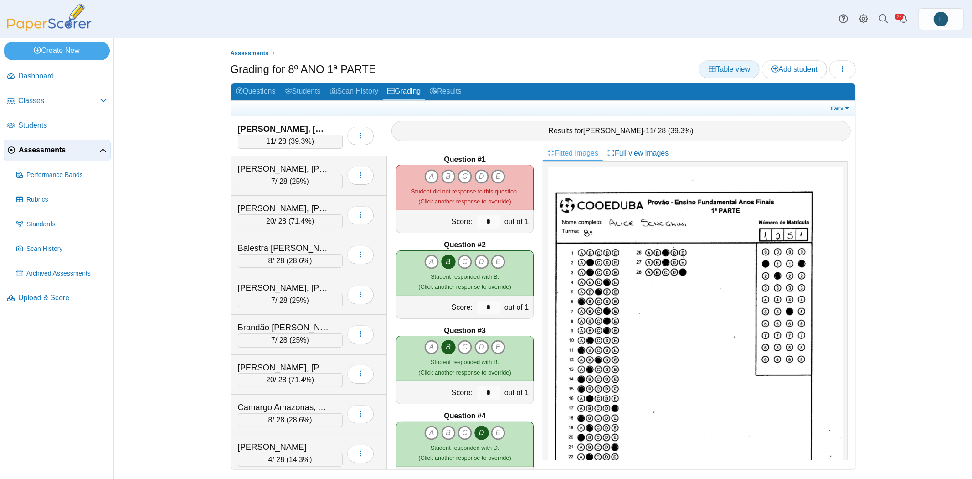
click at [726, 73] on link "Table view" at bounding box center [729, 69] width 61 height 18
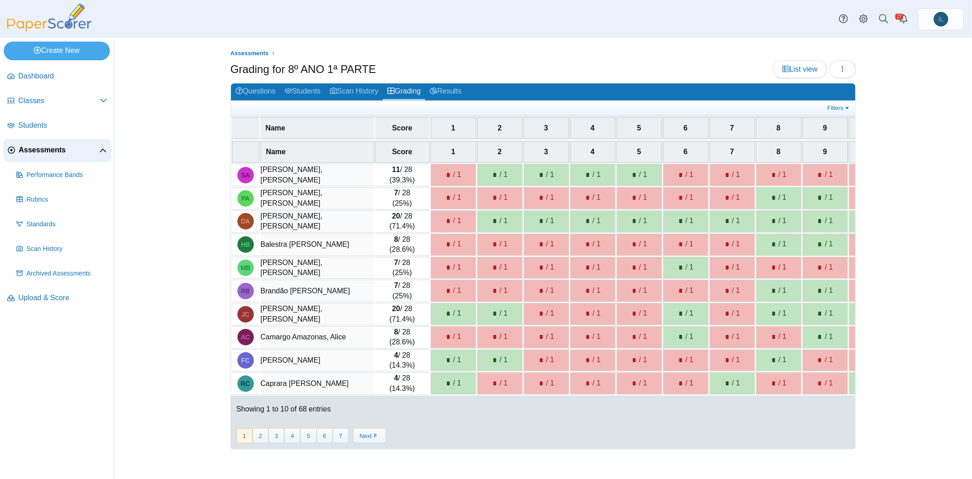
click at [841, 101] on div "Filters Show only: Loading…" at bounding box center [543, 108] width 624 height 15
click at [839, 106] on link "Filters" at bounding box center [839, 107] width 28 height 9
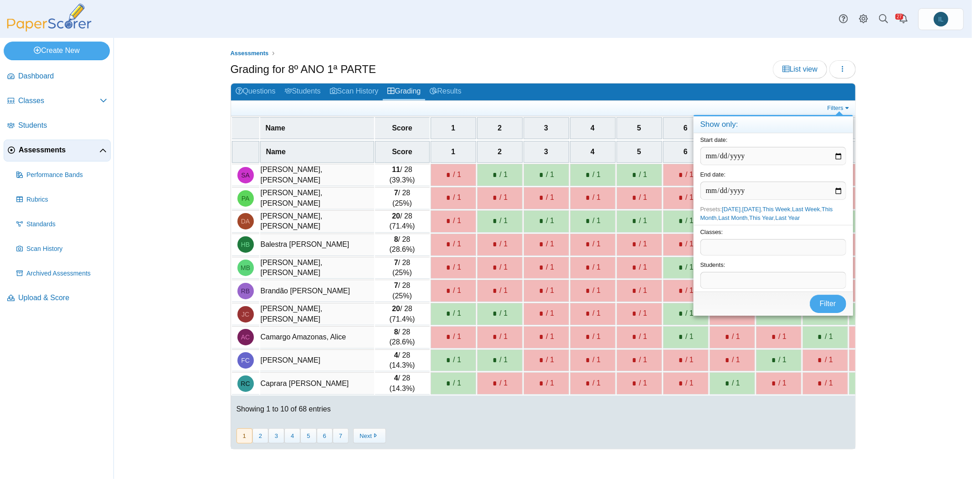
click at [756, 251] on span at bounding box center [773, 246] width 145 height 15
click at [817, 301] on button "Filter" at bounding box center [828, 303] width 36 height 18
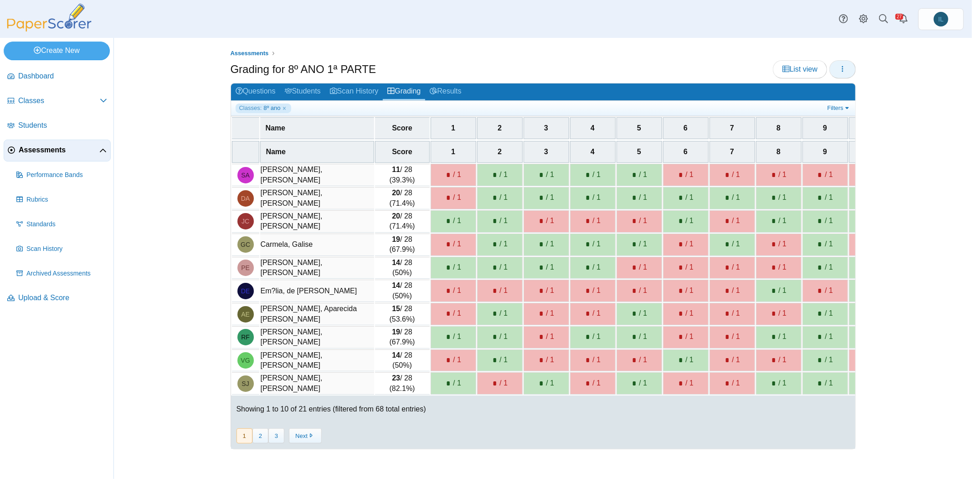
click at [847, 73] on button "button" at bounding box center [842, 69] width 26 height 18
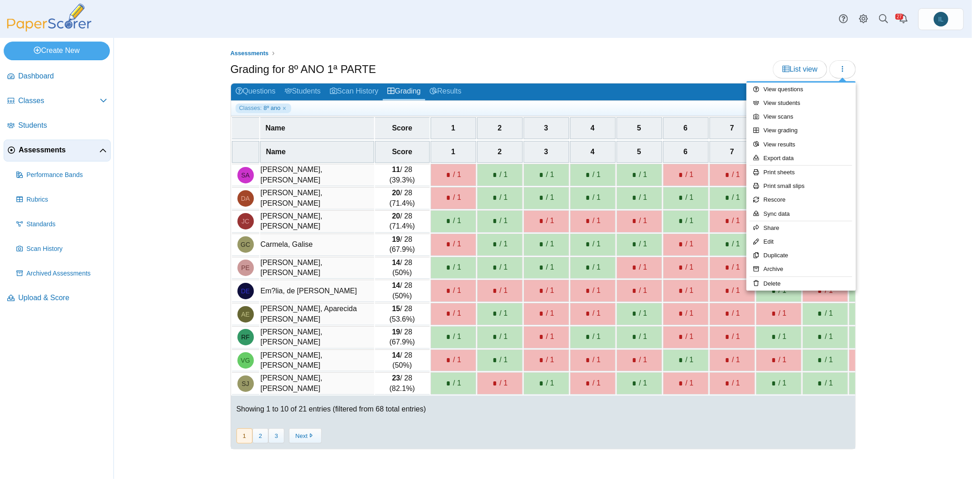
click at [368, 411] on div "Showing 1 to 10 of 21 entries (filtered from 68 total entries)" at bounding box center [543, 408] width 624 height 27
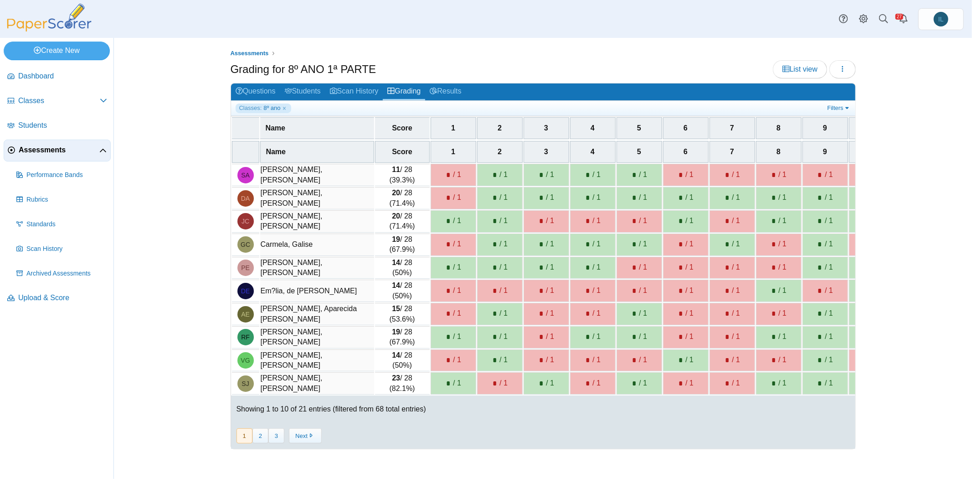
click at [277, 283] on td "Em?lia, de Paulo Pimenta Ferrari" at bounding box center [317, 290] width 114 height 22
click at [263, 432] on button "2" at bounding box center [260, 435] width 16 height 15
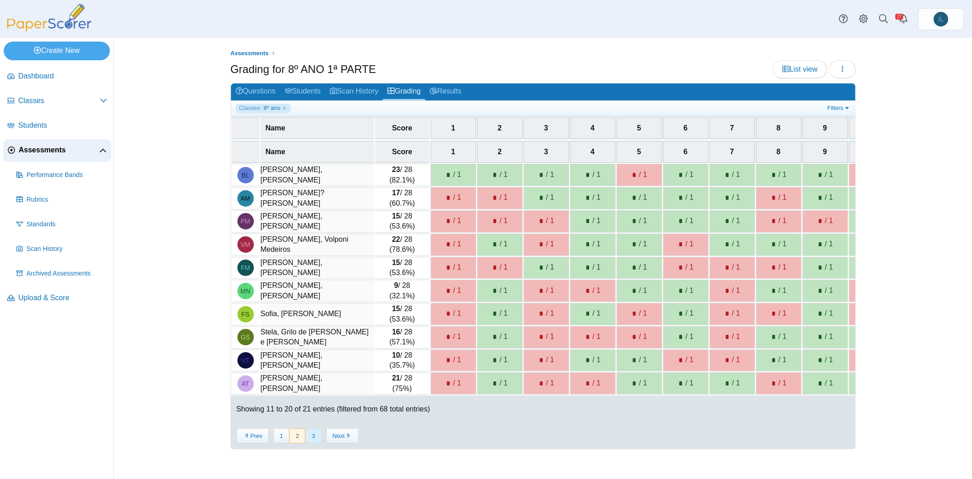
click at [306, 432] on button "3" at bounding box center [313, 435] width 16 height 15
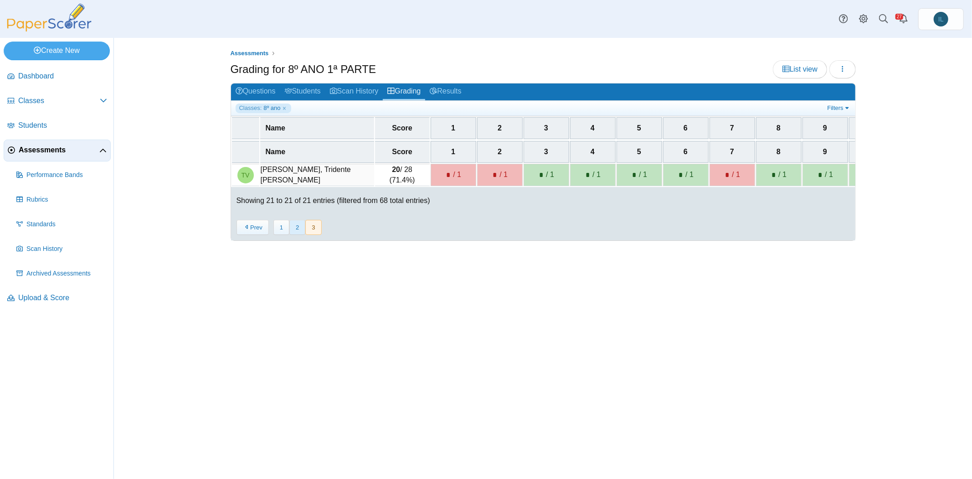
click at [295, 235] on button "2" at bounding box center [297, 227] width 16 height 15
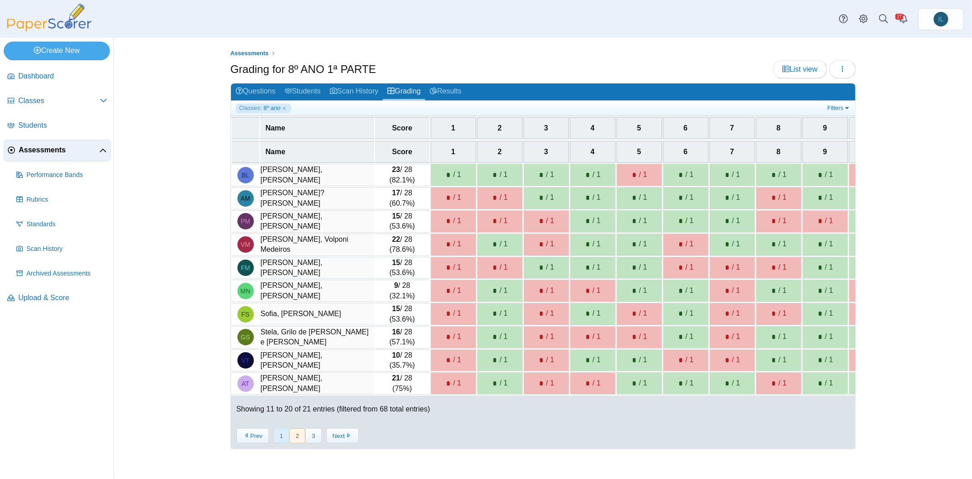
click at [280, 437] on button "1" at bounding box center [281, 435] width 16 height 15
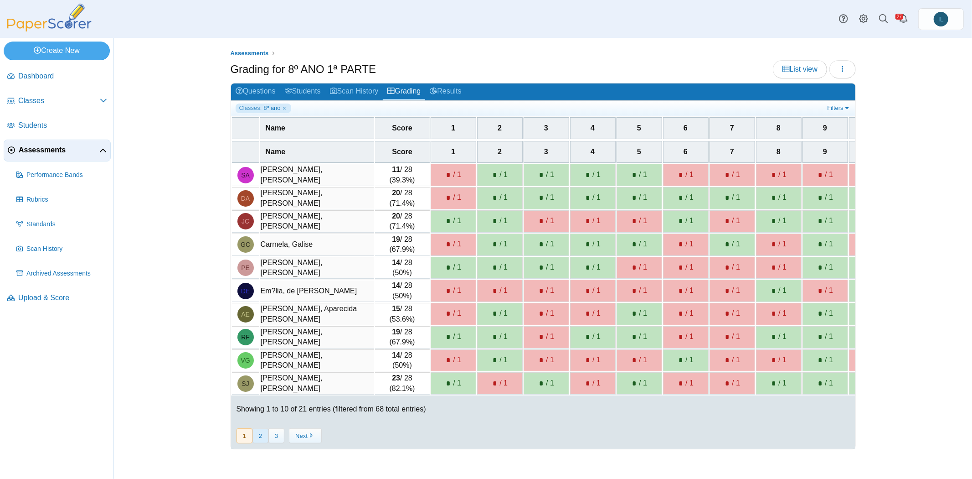
click at [265, 436] on button "2" at bounding box center [260, 435] width 16 height 15
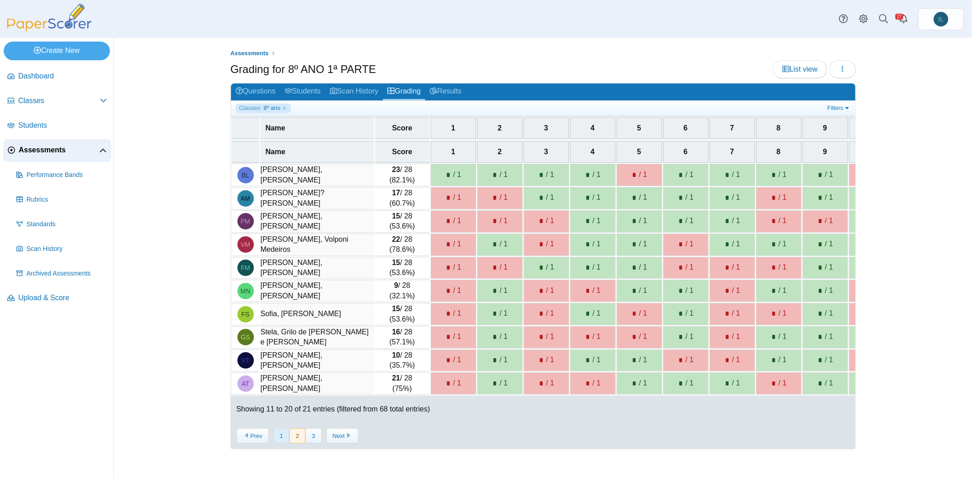
click at [277, 435] on button "1" at bounding box center [281, 435] width 16 height 15
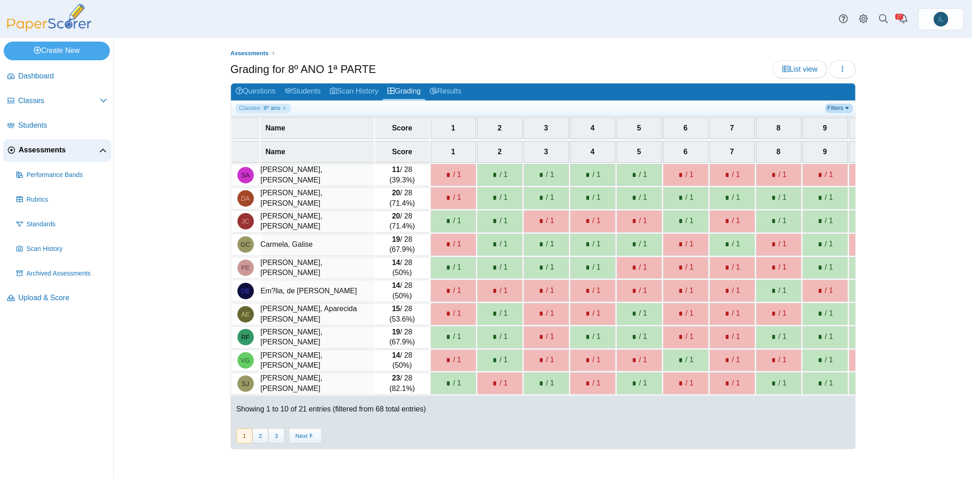
click at [833, 105] on link "Filters" at bounding box center [839, 107] width 28 height 9
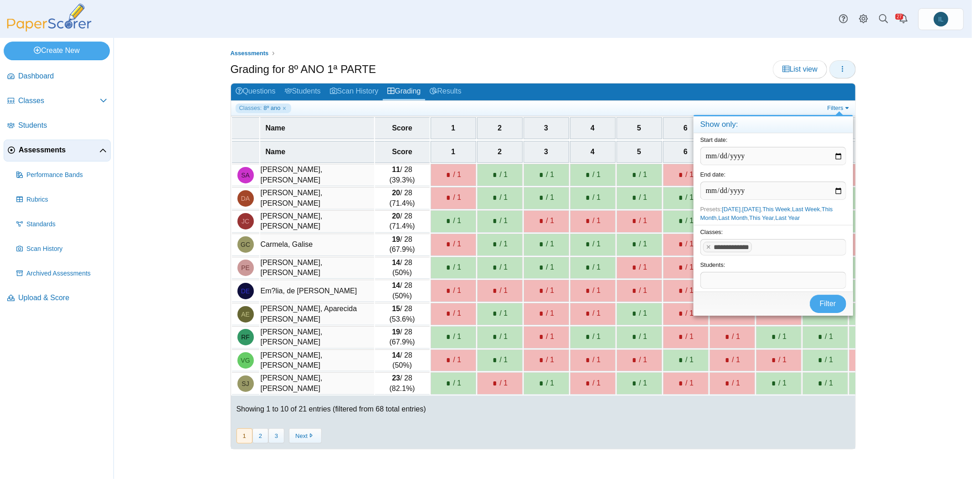
click at [839, 68] on button "button" at bounding box center [842, 69] width 26 height 18
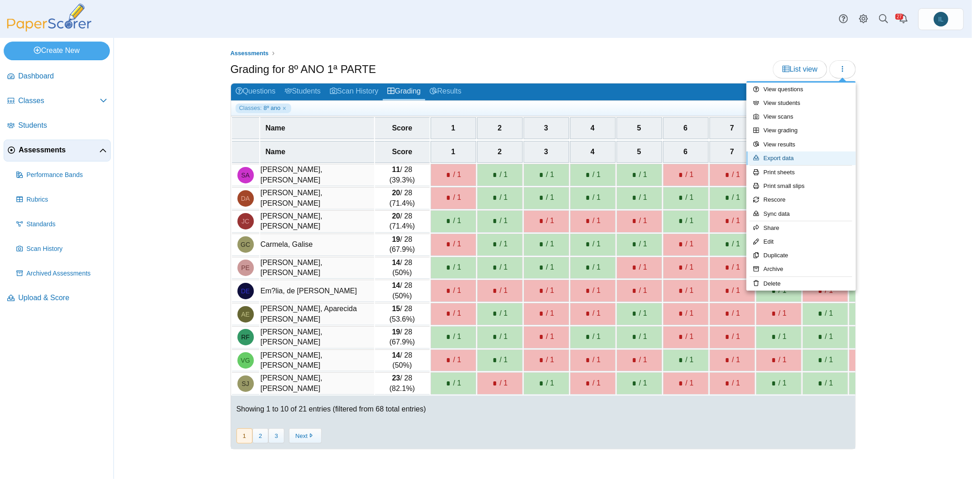
click at [788, 156] on link "Export data" at bounding box center [800, 158] width 109 height 14
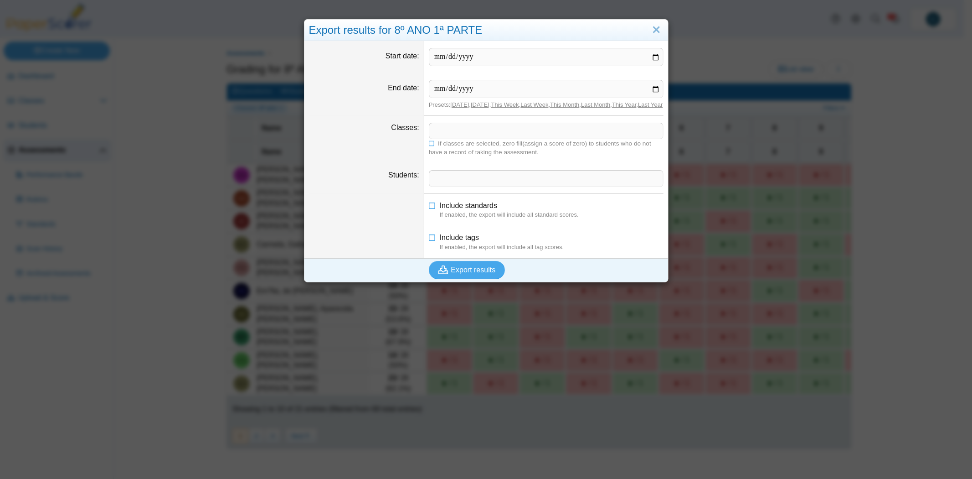
click at [455, 134] on span at bounding box center [546, 130] width 234 height 15
click at [454, 186] on span at bounding box center [546, 177] width 234 height 15
click at [466, 273] on span "Export results" at bounding box center [473, 270] width 45 height 8
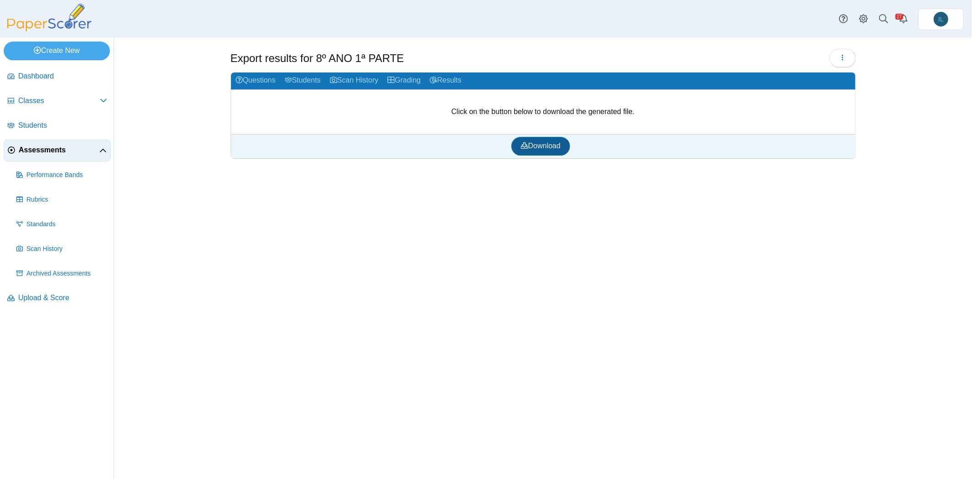
click at [536, 149] on link "Download" at bounding box center [540, 146] width 59 height 18
